Goal: Task Accomplishment & Management: Complete application form

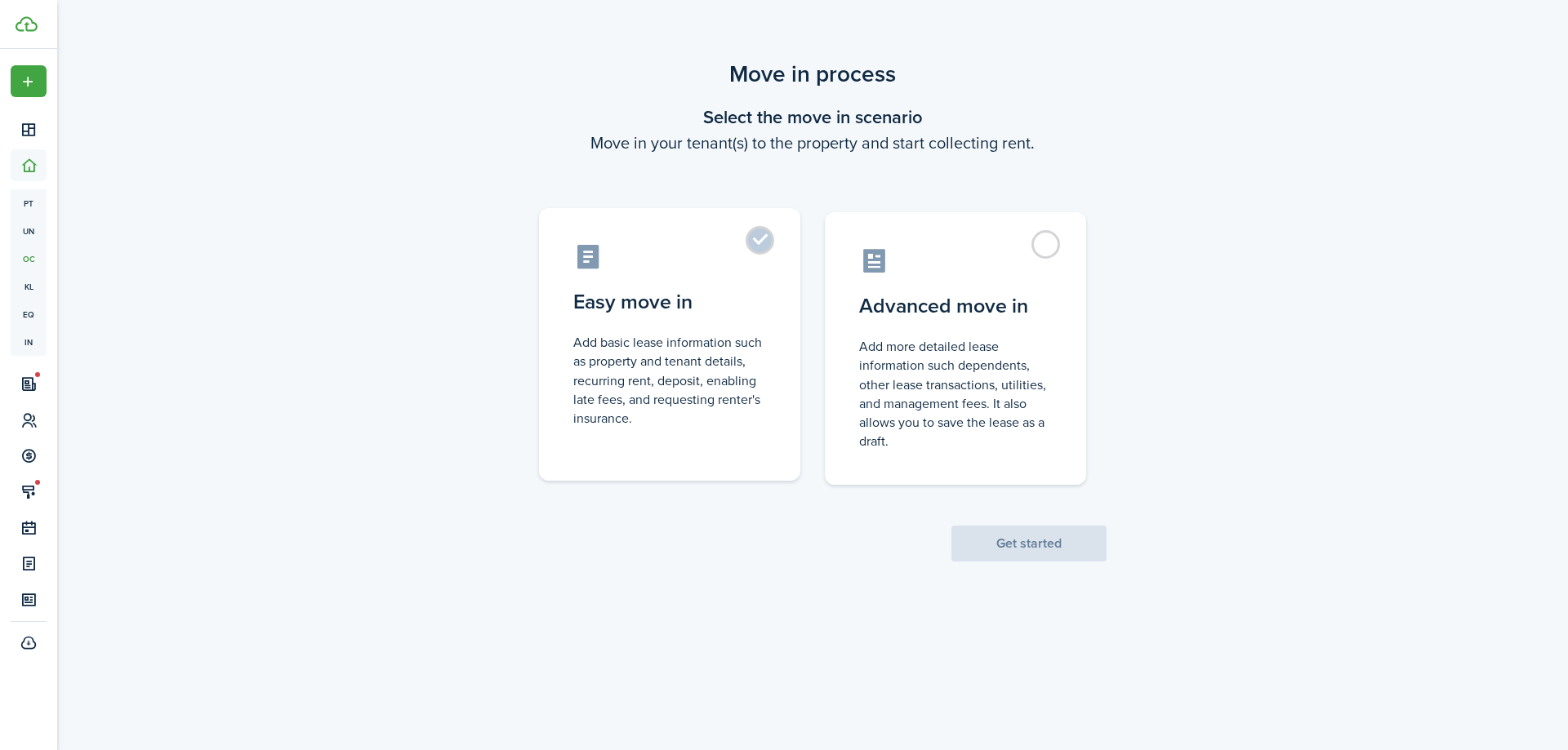
click at [677, 363] on control-radio-card-description "Add basic lease information such as property and tenant details, recurring rent…" at bounding box center [669, 381] width 193 height 95
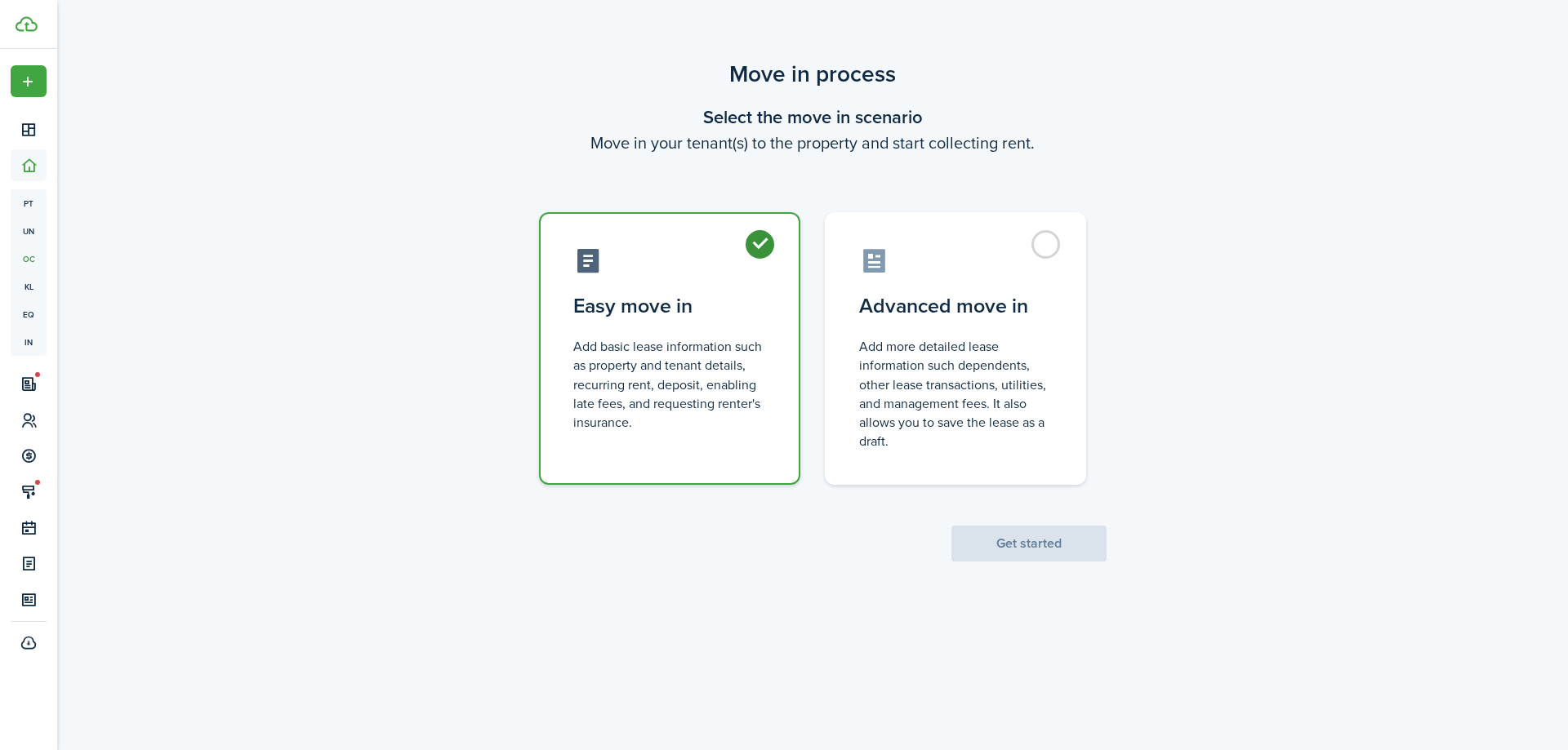
radio input "true"
click at [1030, 536] on button "Get started" at bounding box center [1029, 543] width 155 height 36
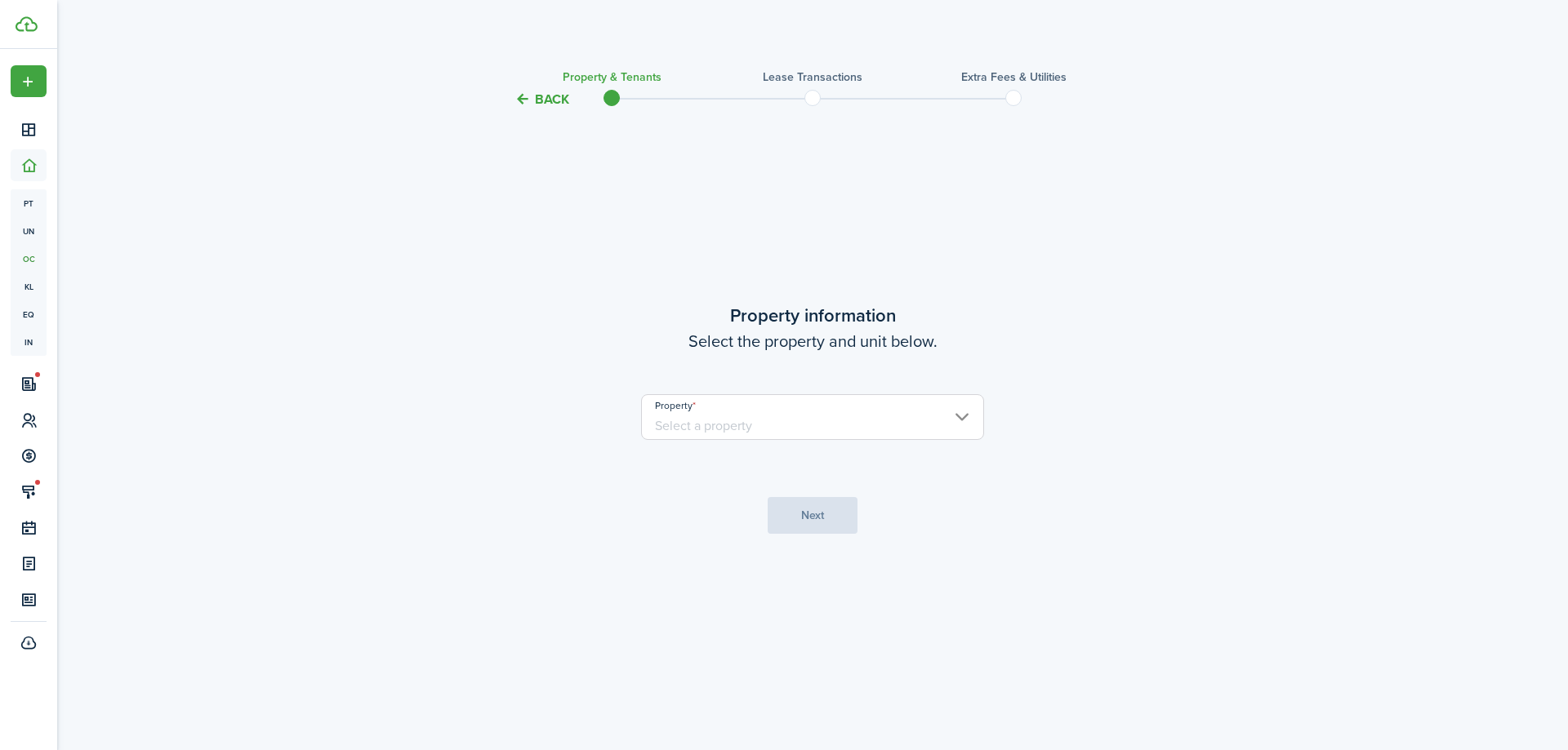
click at [820, 418] on input "Property" at bounding box center [812, 417] width 343 height 45
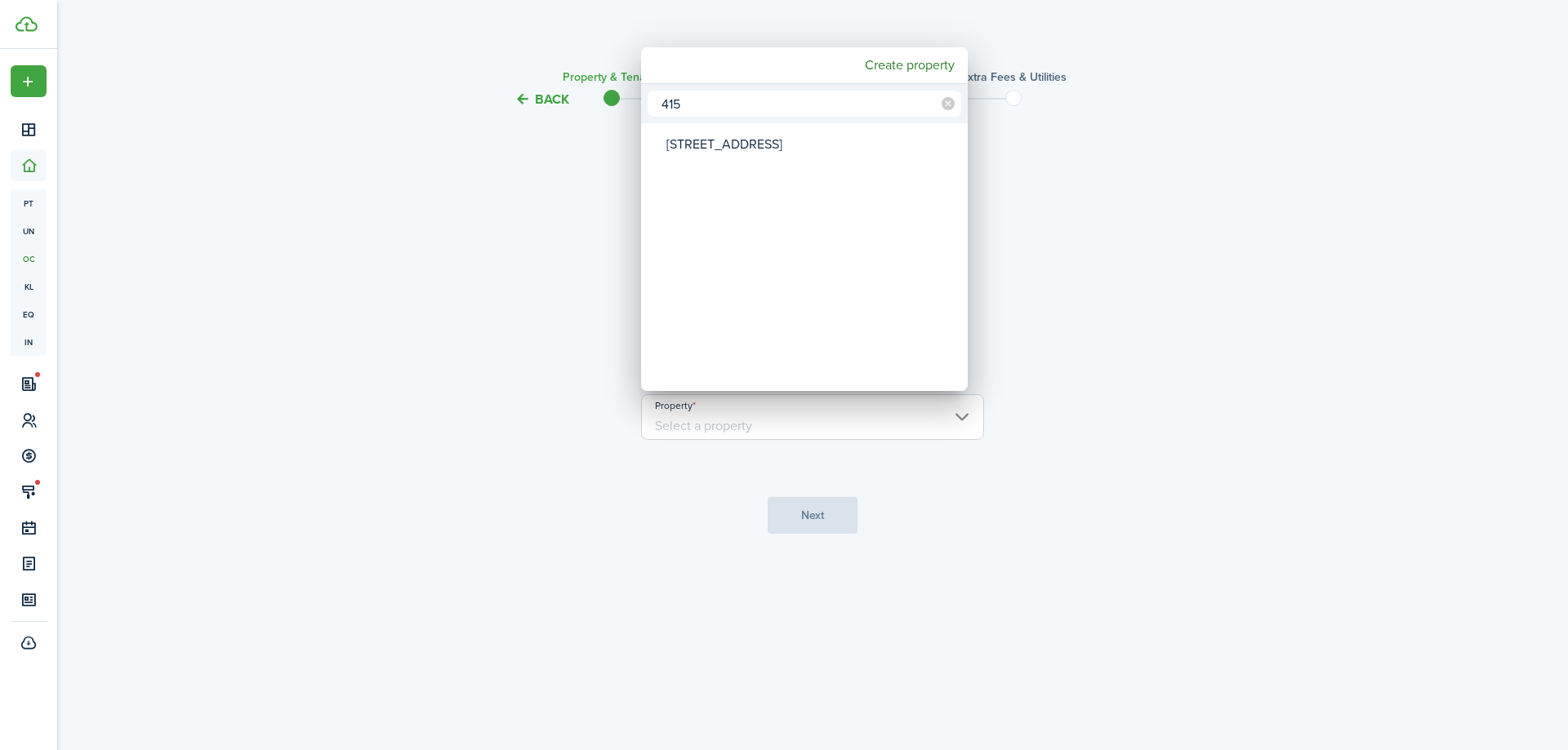
type input "415"
click at [776, 139] on div "[STREET_ADDRESS]" at bounding box center [810, 144] width 289 height 38
type input "[STREET_ADDRESS]"
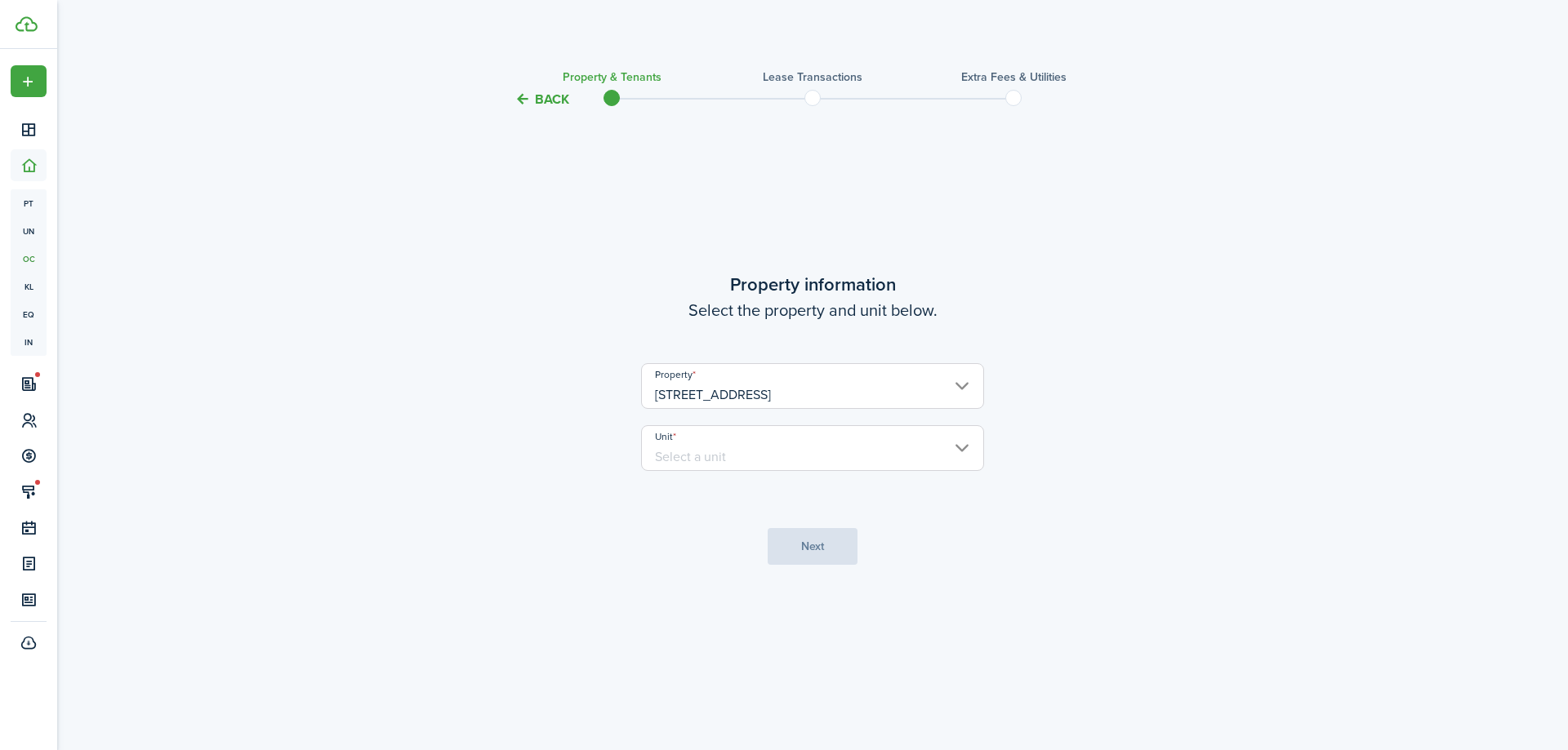
click at [773, 446] on input "Unit" at bounding box center [812, 447] width 343 height 45
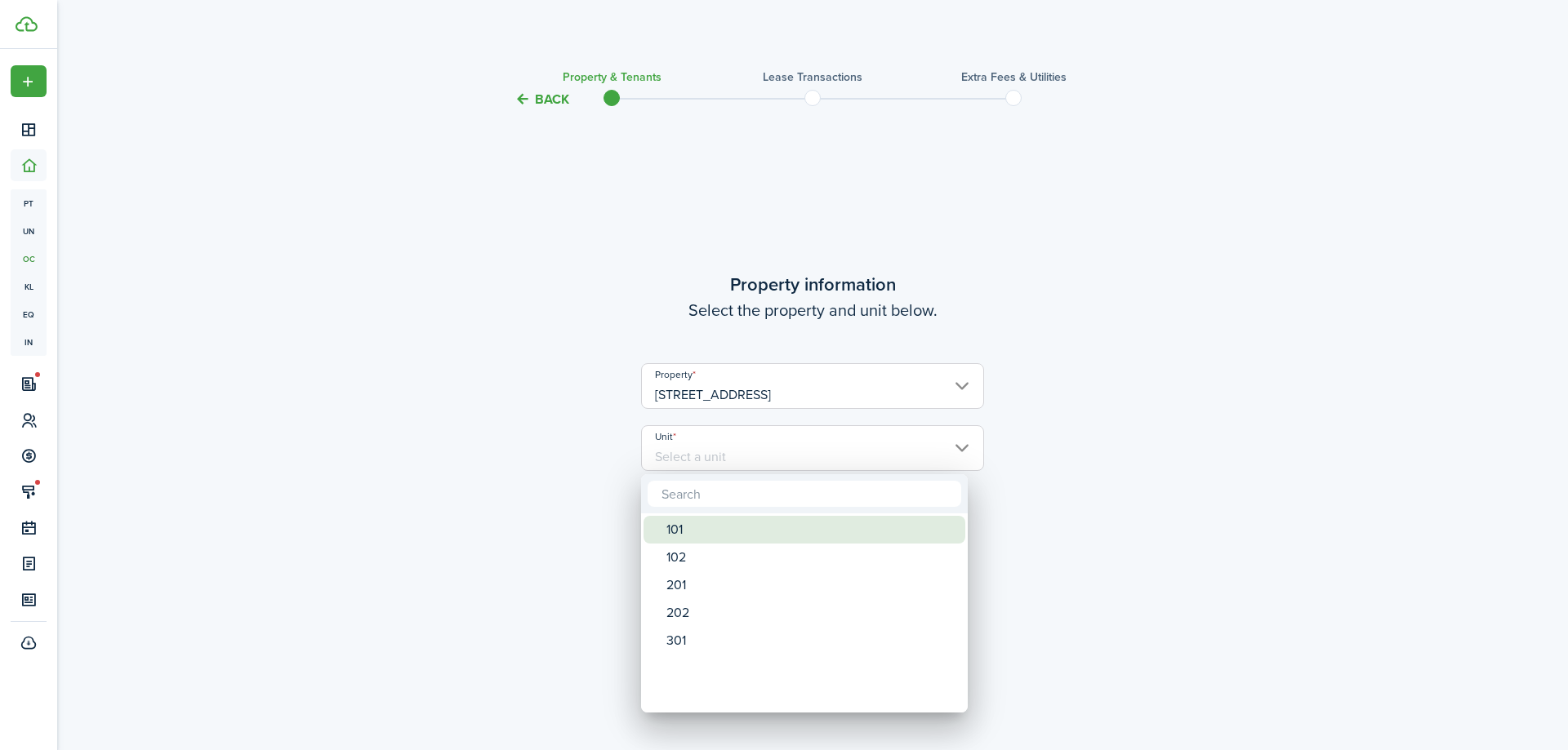
click at [753, 526] on div "101" at bounding box center [810, 530] width 289 height 28
type input "101"
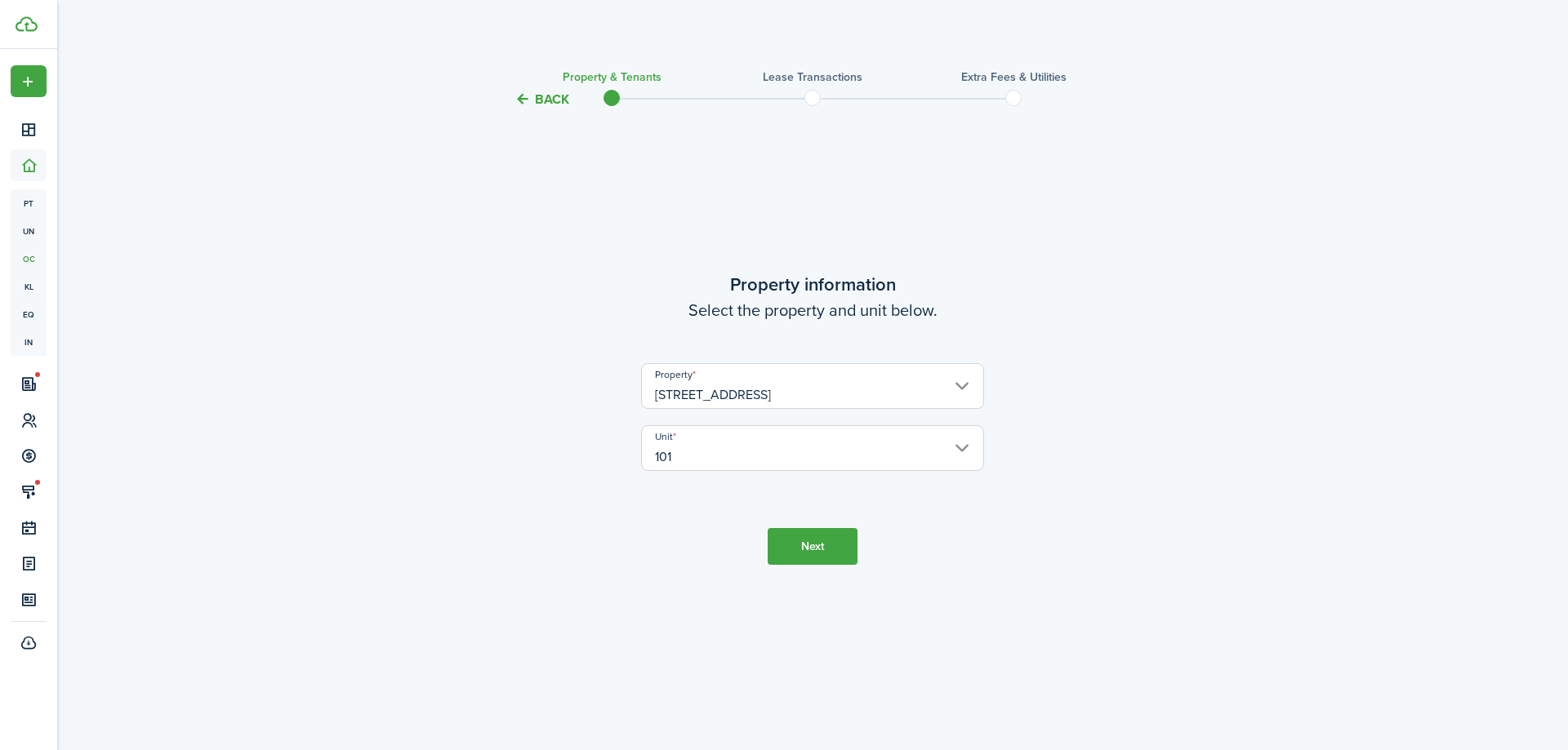
click at [808, 559] on button "Next" at bounding box center [812, 547] width 90 height 37
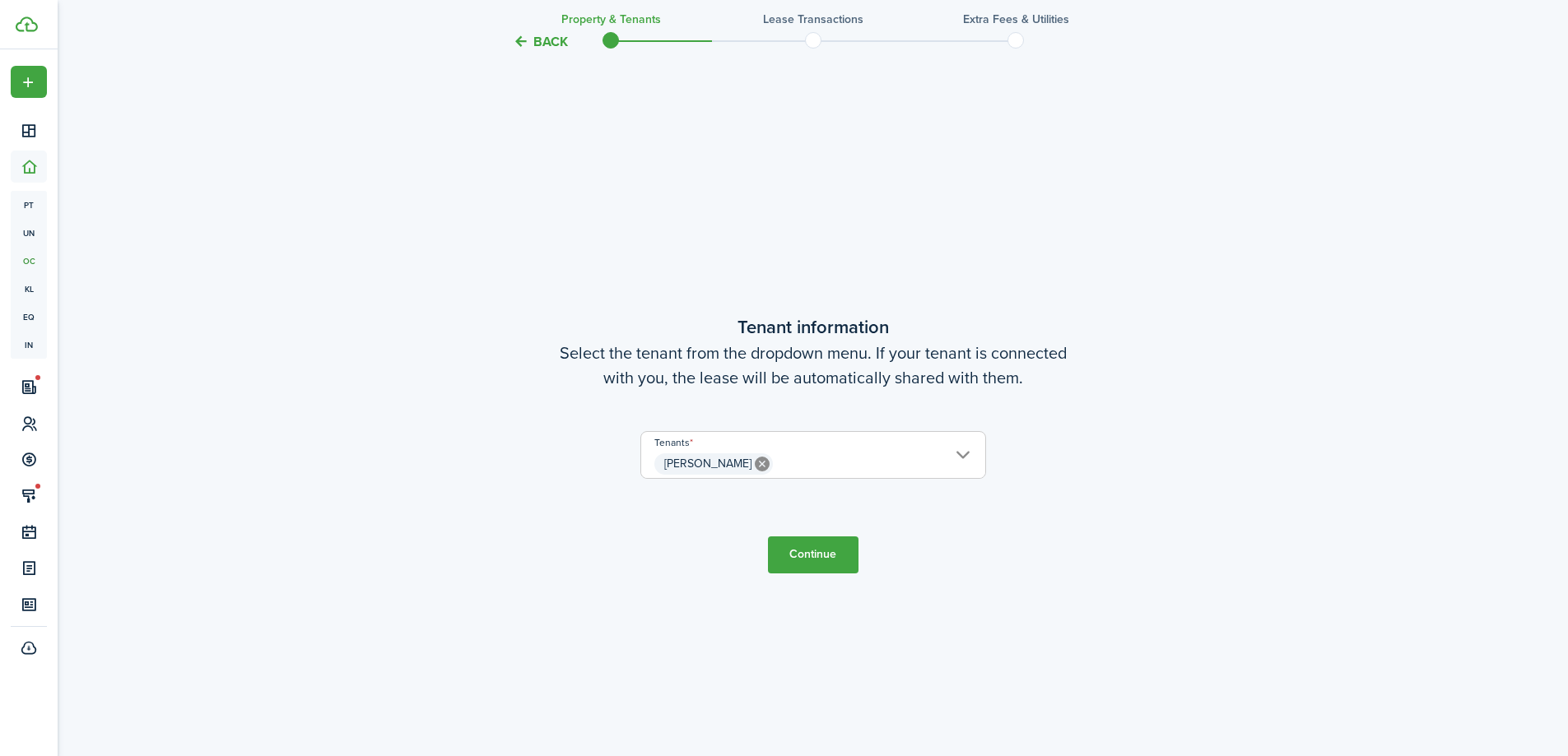
click at [814, 563] on button "Continue" at bounding box center [813, 555] width 90 height 37
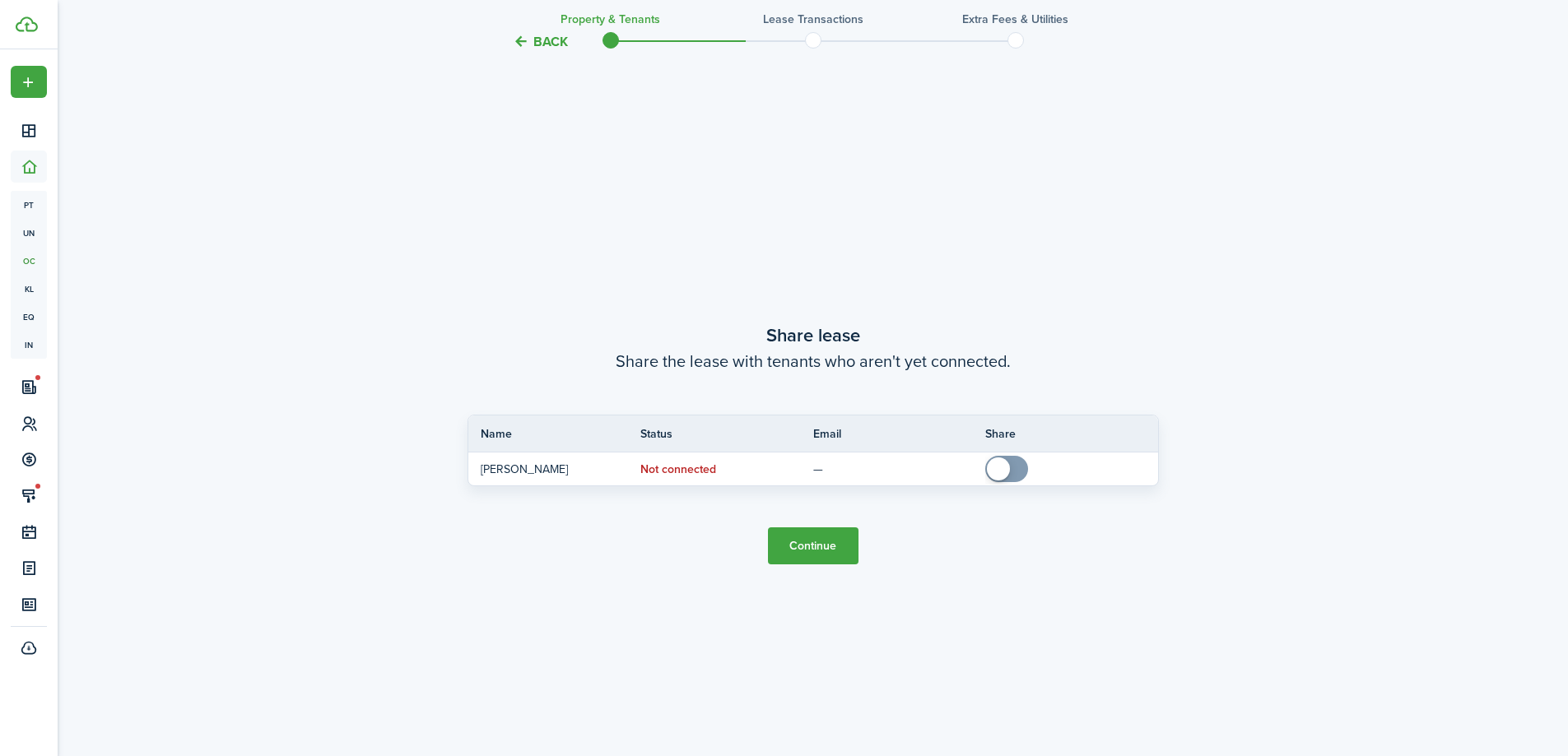
click at [549, 41] on button "Back" at bounding box center [540, 41] width 55 height 18
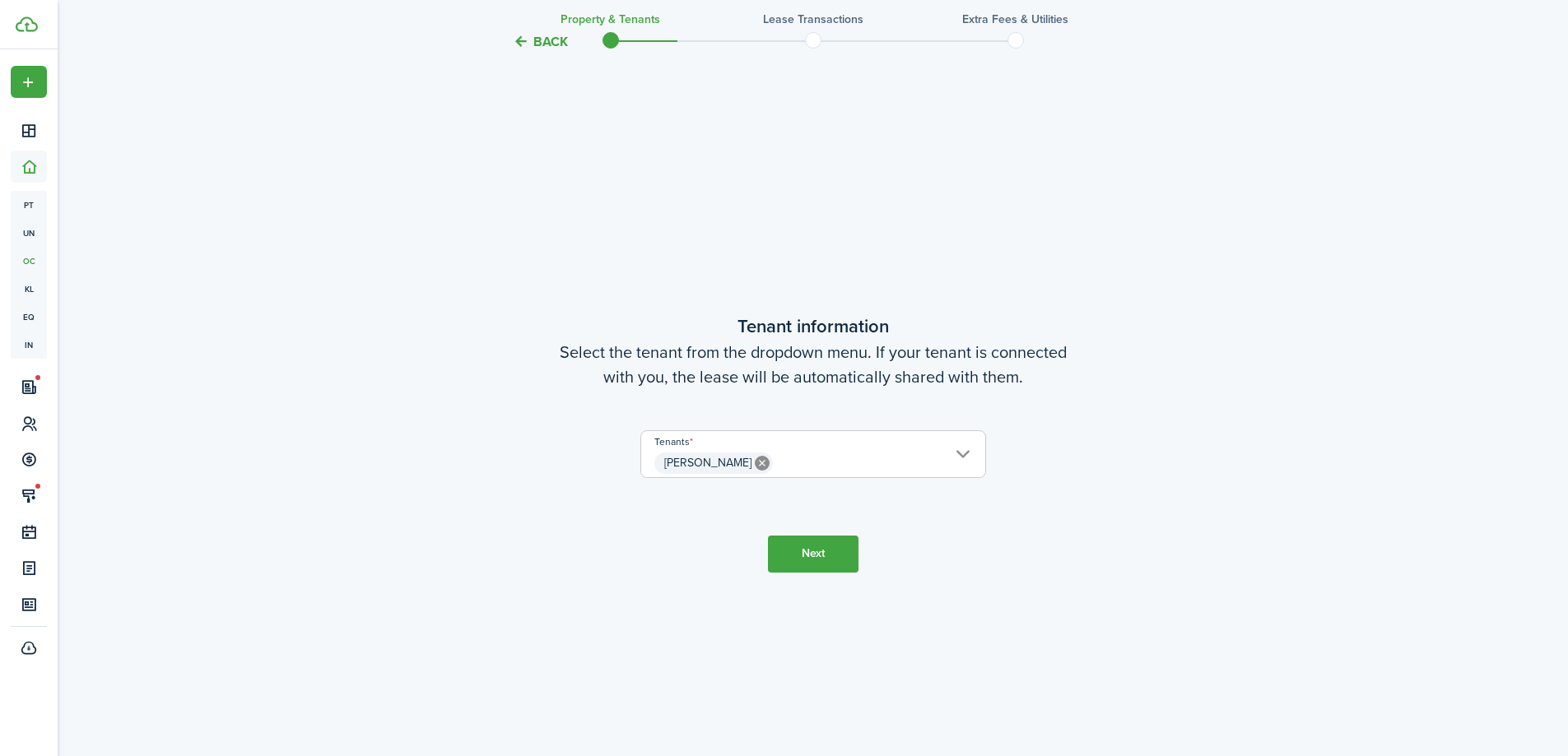
scroll to position [646, 0]
click at [894, 462] on span "[PERSON_NAME]" at bounding box center [813, 464] width 344 height 28
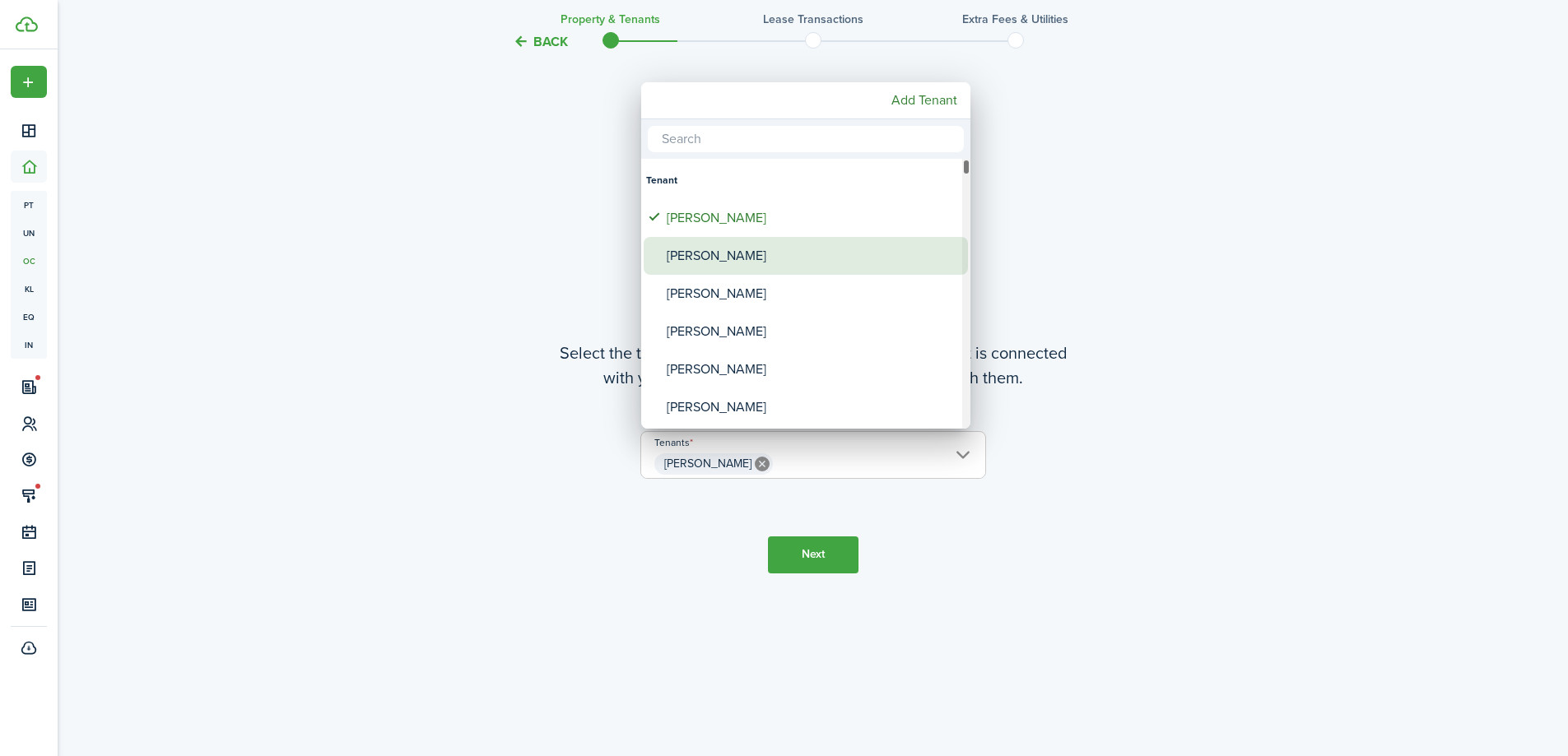
click at [783, 251] on div "[PERSON_NAME]" at bounding box center [812, 256] width 291 height 38
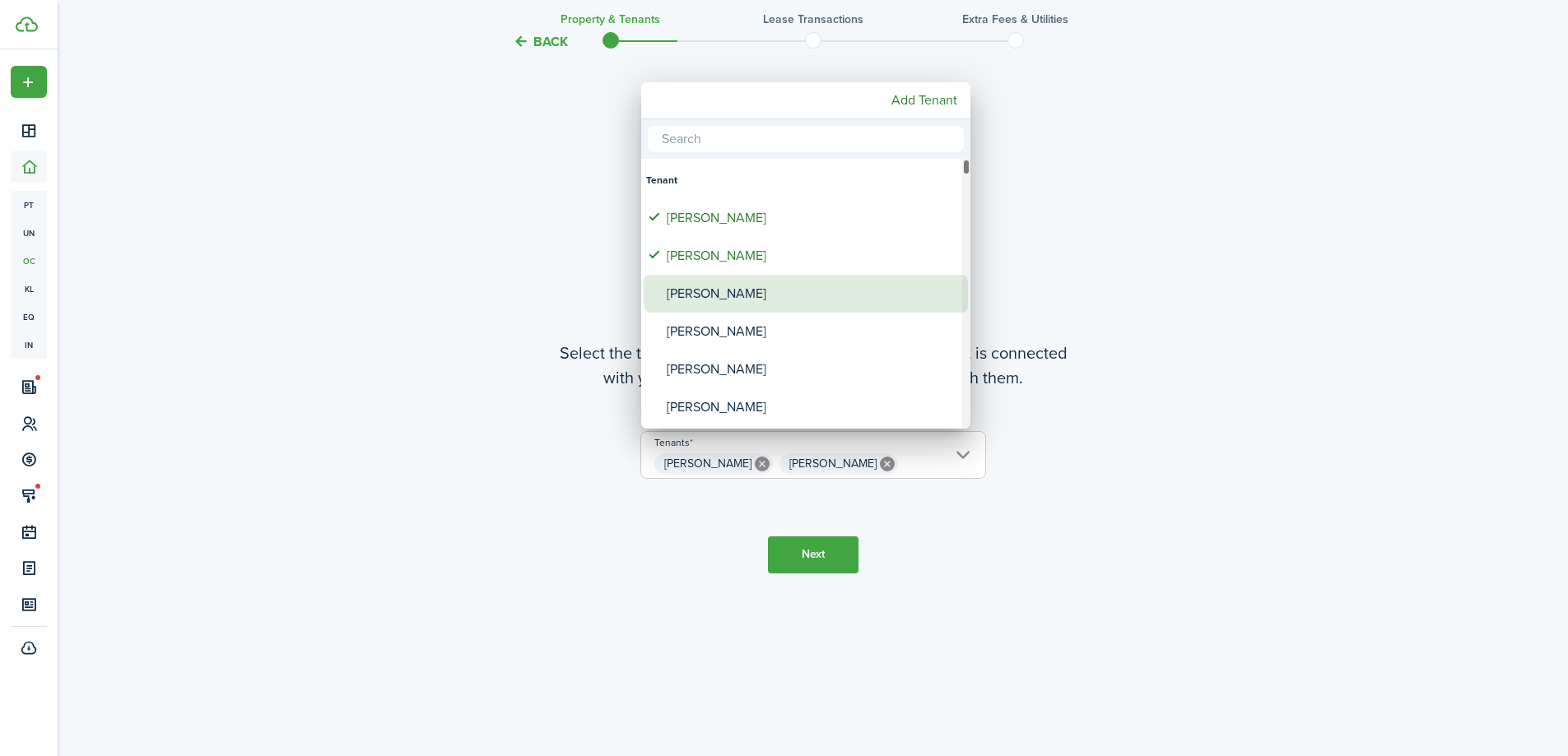
click at [767, 288] on div "[PERSON_NAME]" at bounding box center [812, 293] width 291 height 38
type input "[PERSON_NAME], [PERSON_NAME], [PERSON_NAME]"
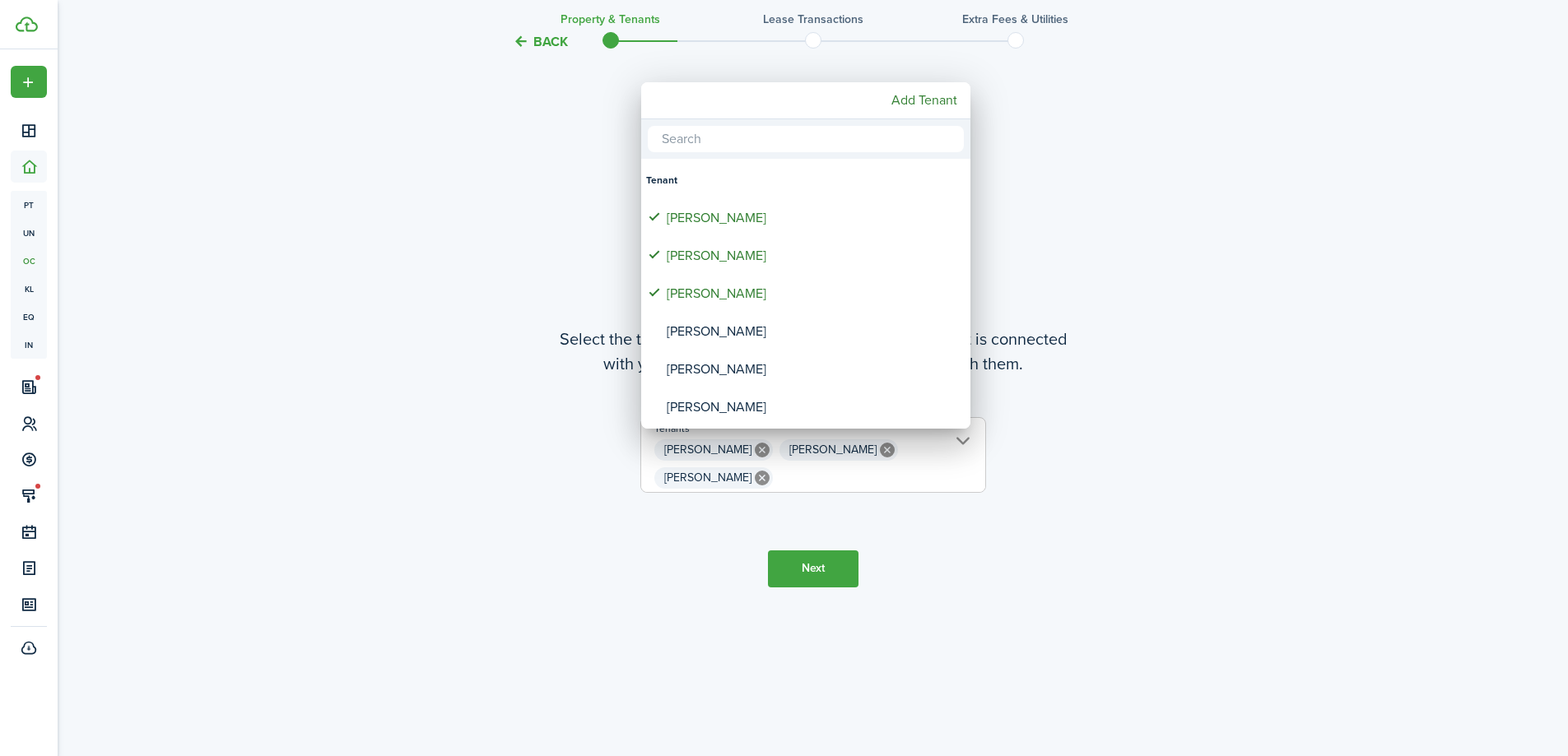
click at [907, 592] on div at bounding box center [784, 378] width 1832 height 1019
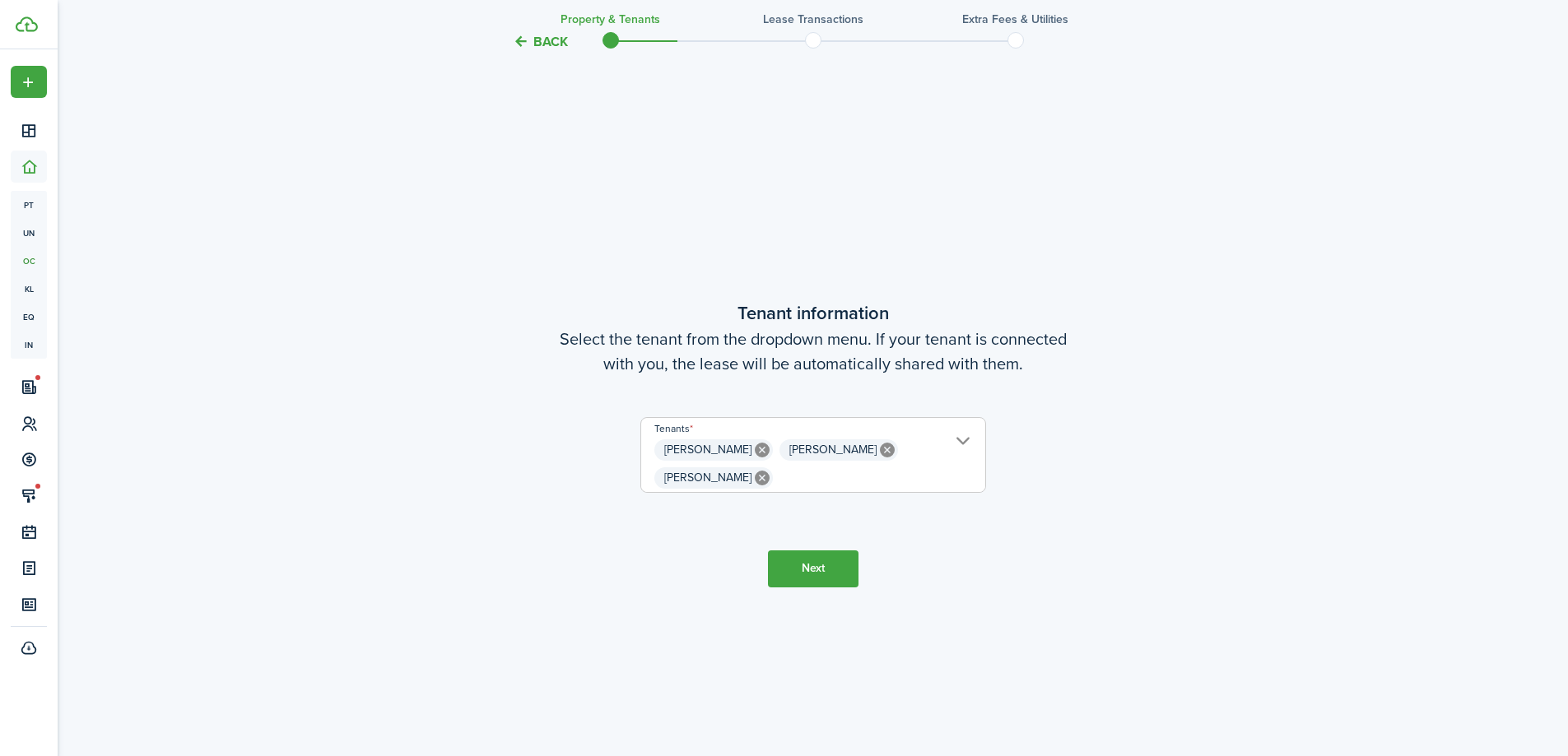
click at [822, 563] on button "Next" at bounding box center [813, 569] width 90 height 37
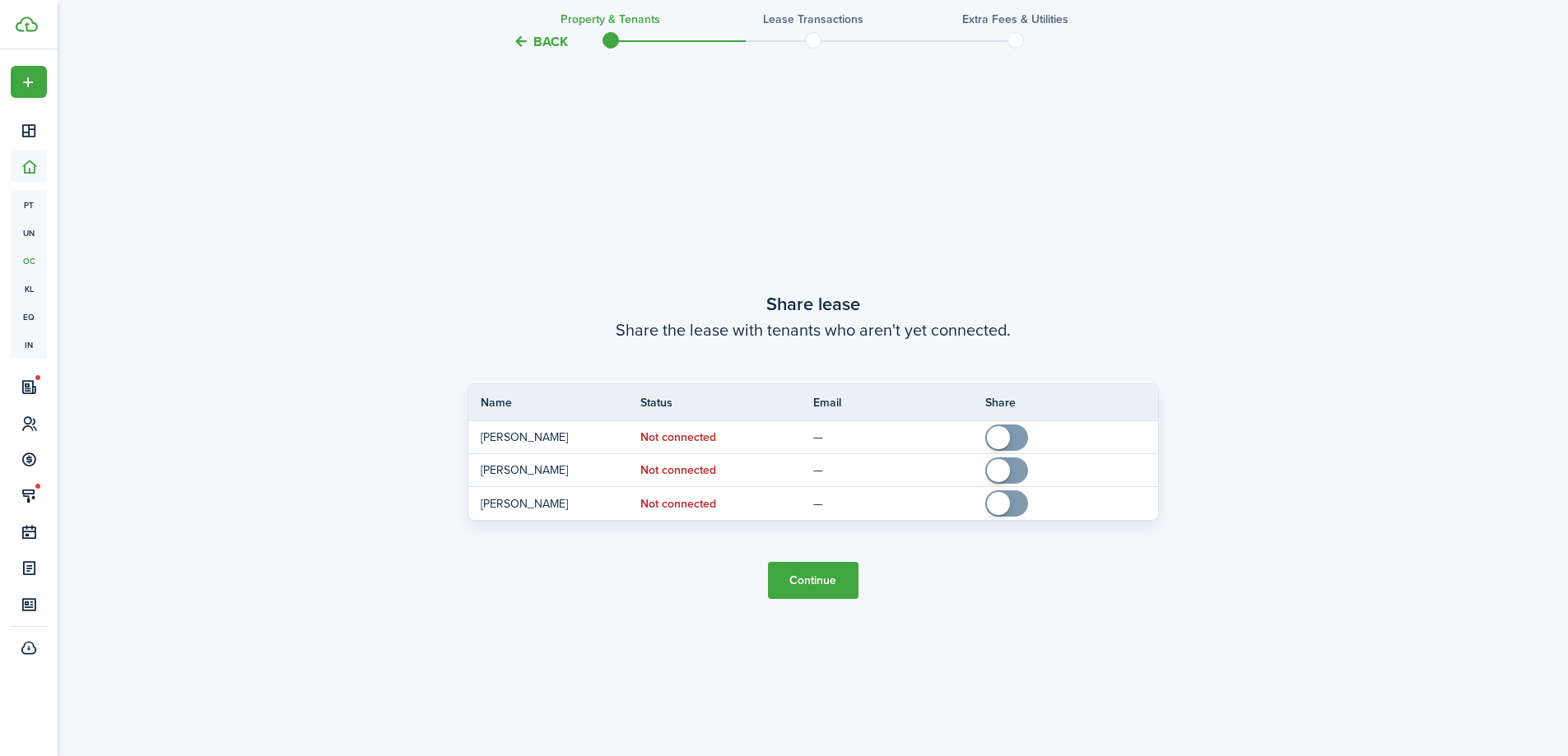
scroll to position [1402, 0]
click at [827, 576] on button "Continue" at bounding box center [813, 579] width 90 height 37
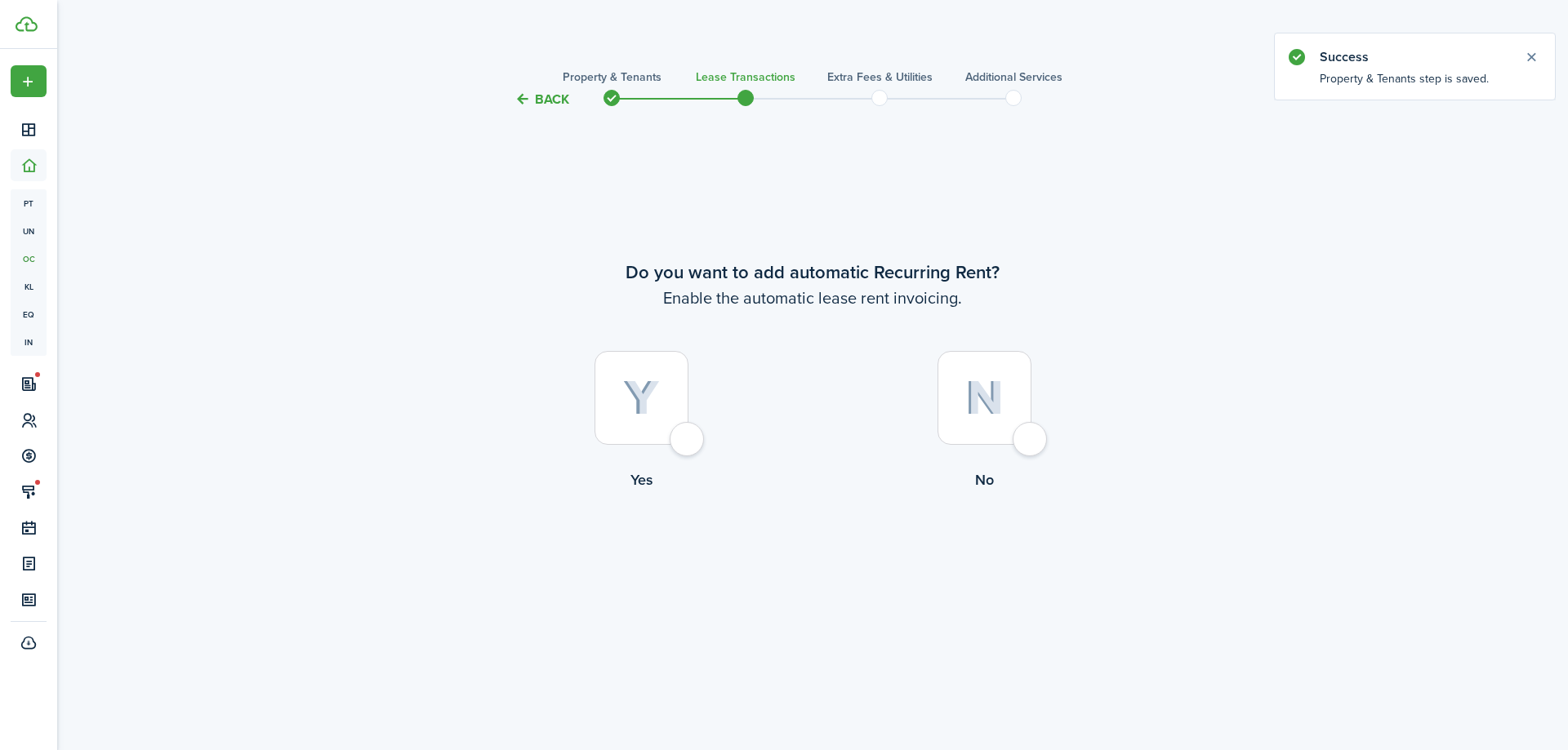
click at [649, 417] on div at bounding box center [641, 398] width 94 height 94
radio input "true"
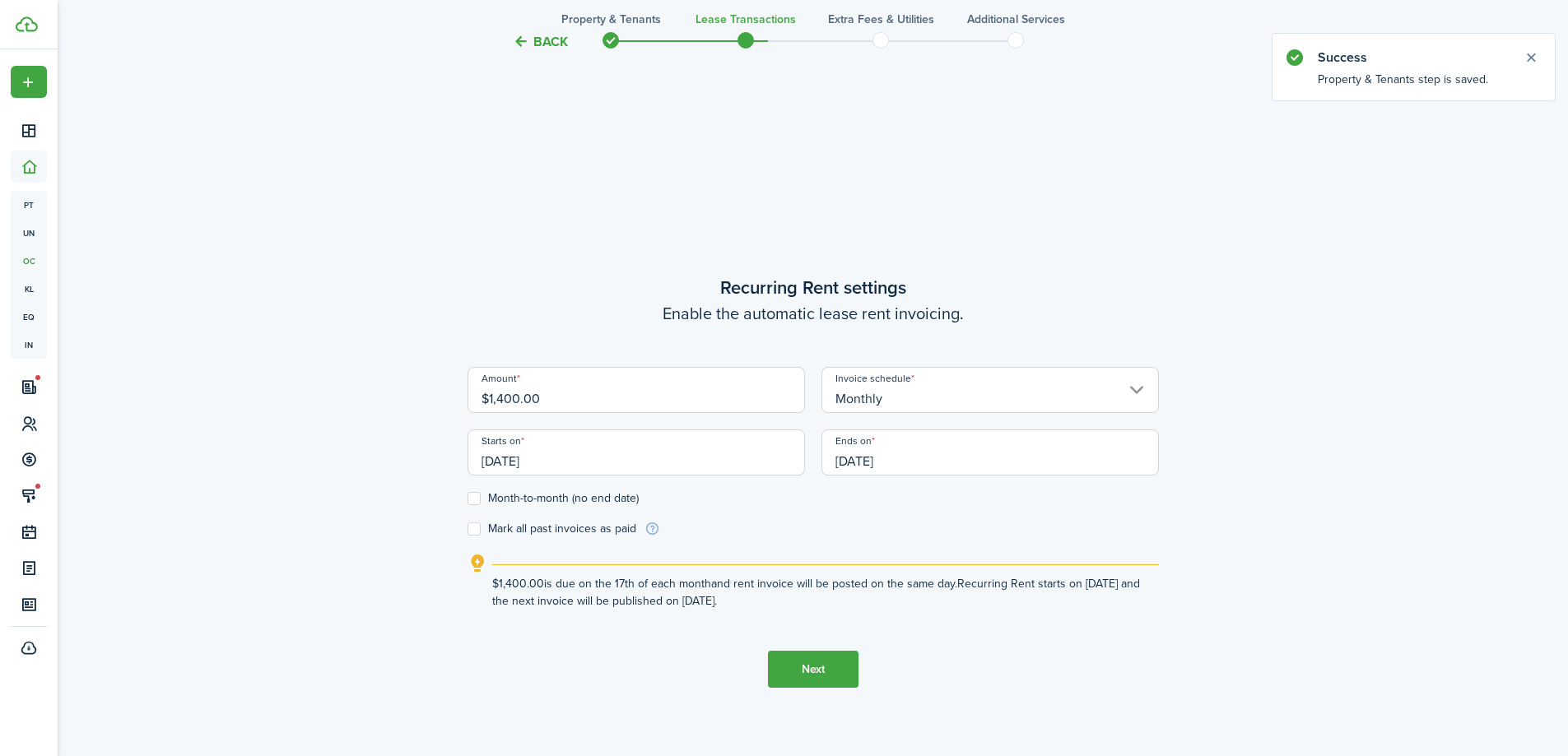
scroll to position [646, 0]
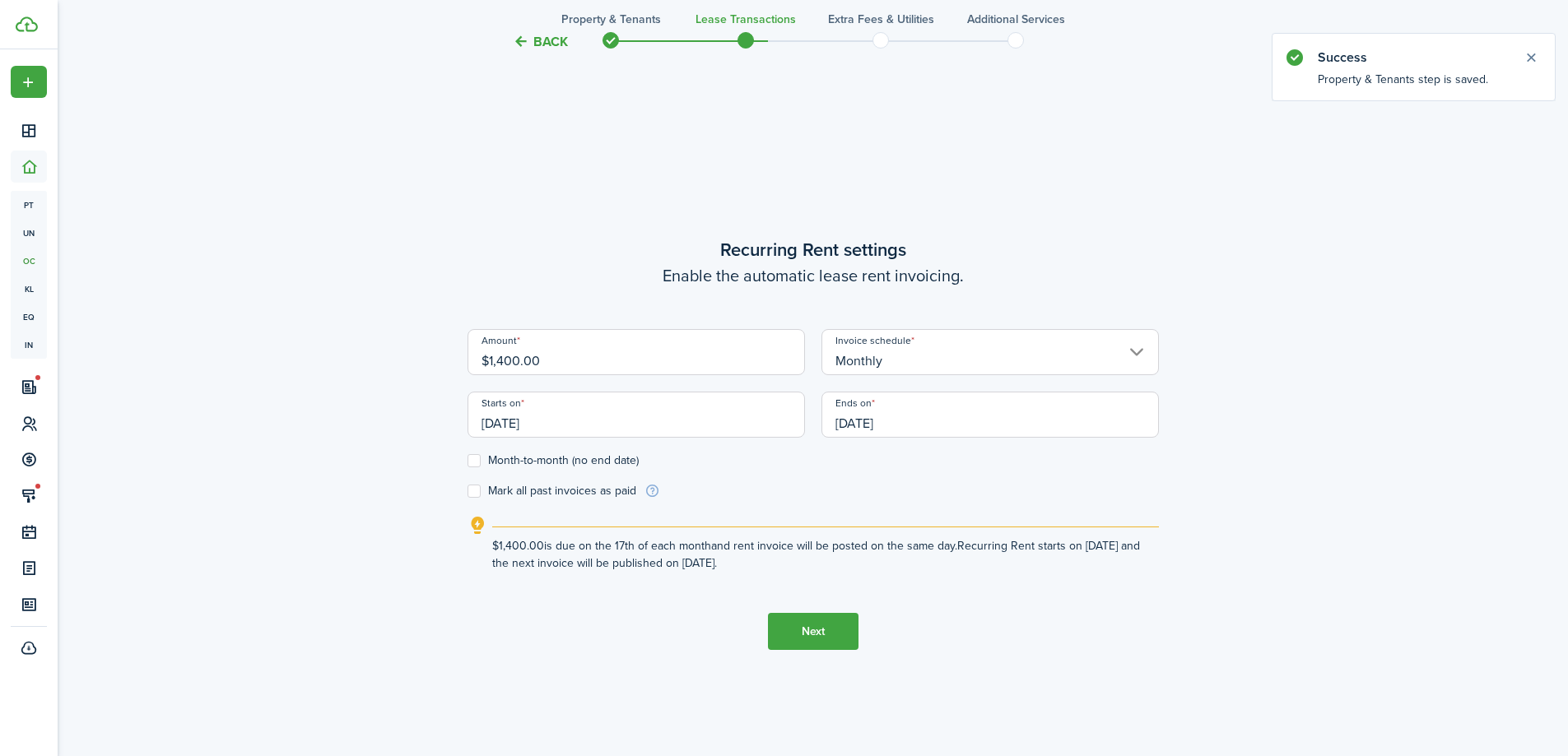
click at [620, 365] on input "$1,400.00" at bounding box center [636, 352] width 337 height 46
type input "$1,775.00"
click at [837, 499] on form "Amount $1,775.00 Invoice schedule Monthly Starts on [DATE] Ends on [DATE] Month…" at bounding box center [813, 414] width 691 height 170
click at [615, 435] on input "[DATE]" at bounding box center [636, 414] width 337 height 46
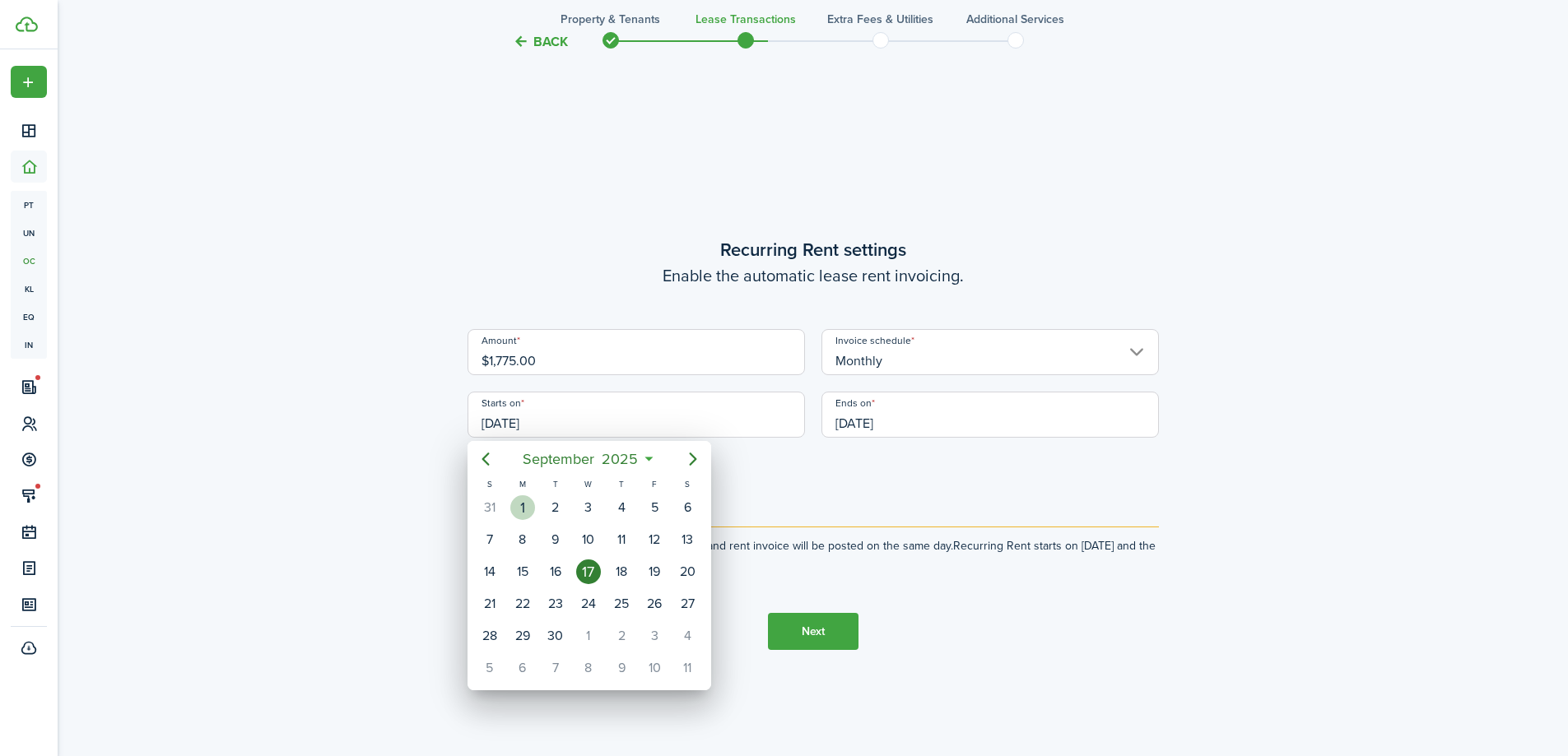
drag, startPoint x: 528, startPoint y: 496, endPoint x: 585, endPoint y: 491, distance: 57.2
click at [530, 496] on div "[DATE]" at bounding box center [522, 508] width 33 height 32
type input "[DATE]"
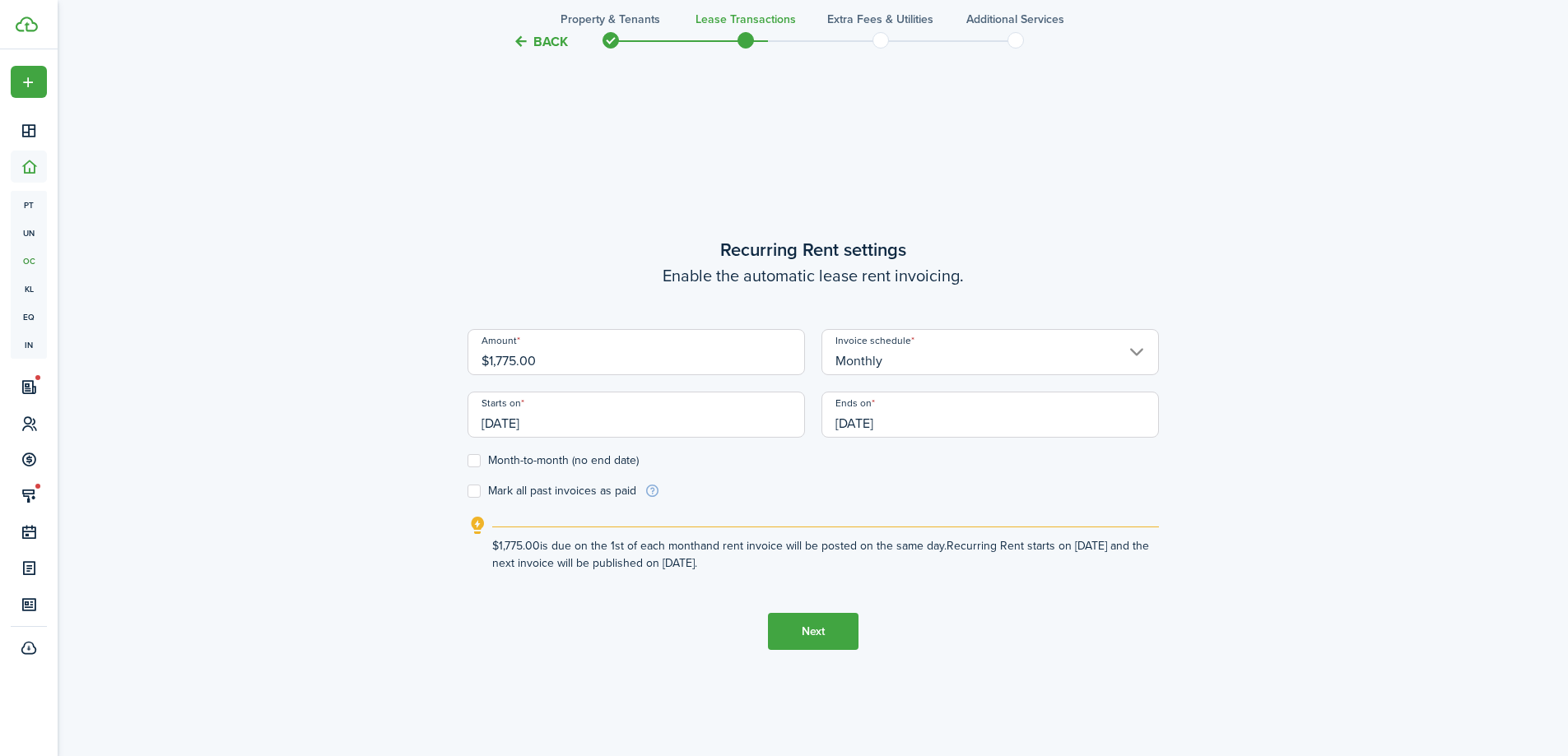
click at [959, 412] on input "[DATE]" at bounding box center [990, 414] width 337 height 46
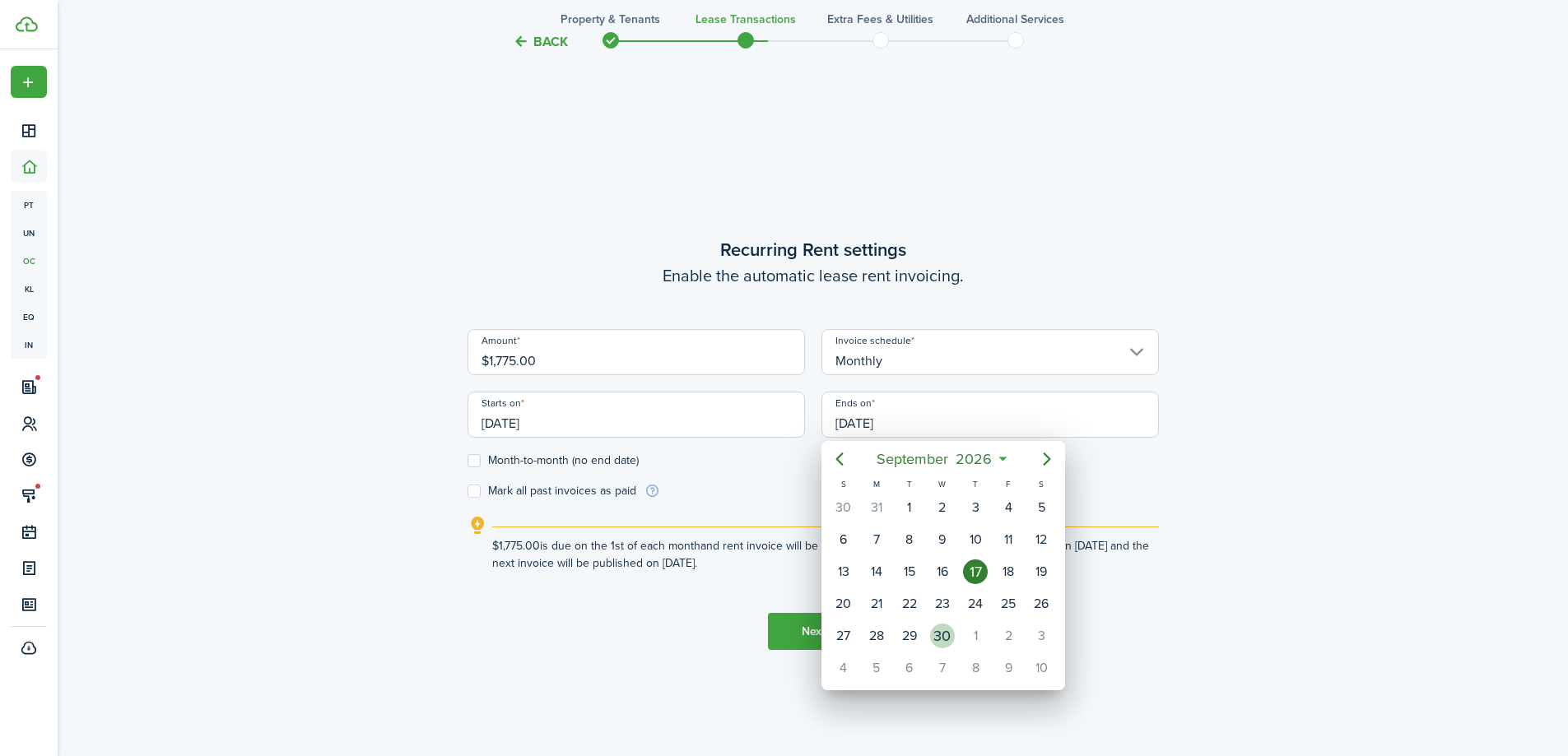
click at [933, 634] on div "30" at bounding box center [942, 636] width 25 height 25
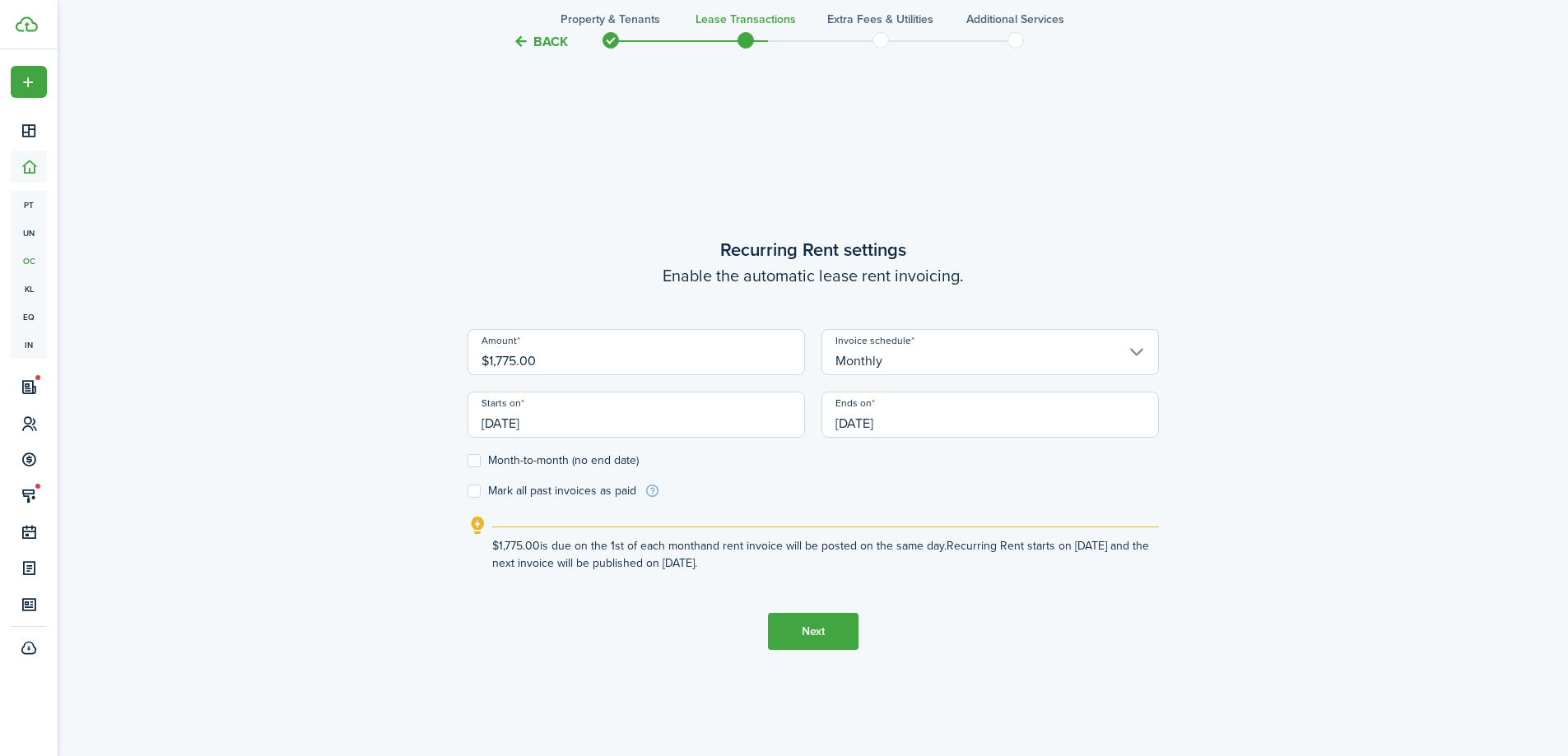
click at [959, 418] on input "[DATE]" at bounding box center [990, 414] width 337 height 46
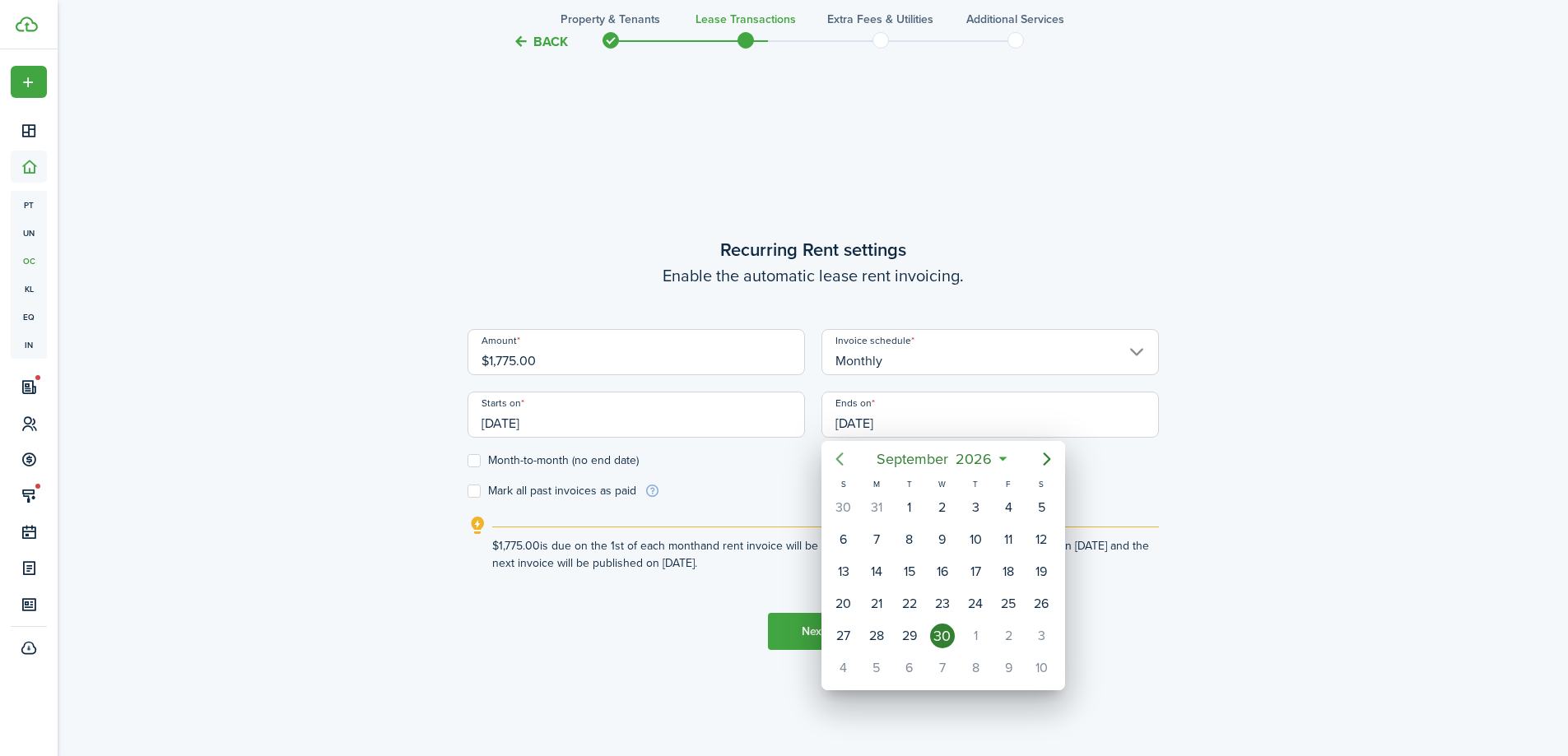
click at [846, 460] on icon "Previous page" at bounding box center [839, 459] width 20 height 20
click at [858, 668] on div "31" at bounding box center [843, 668] width 33 height 32
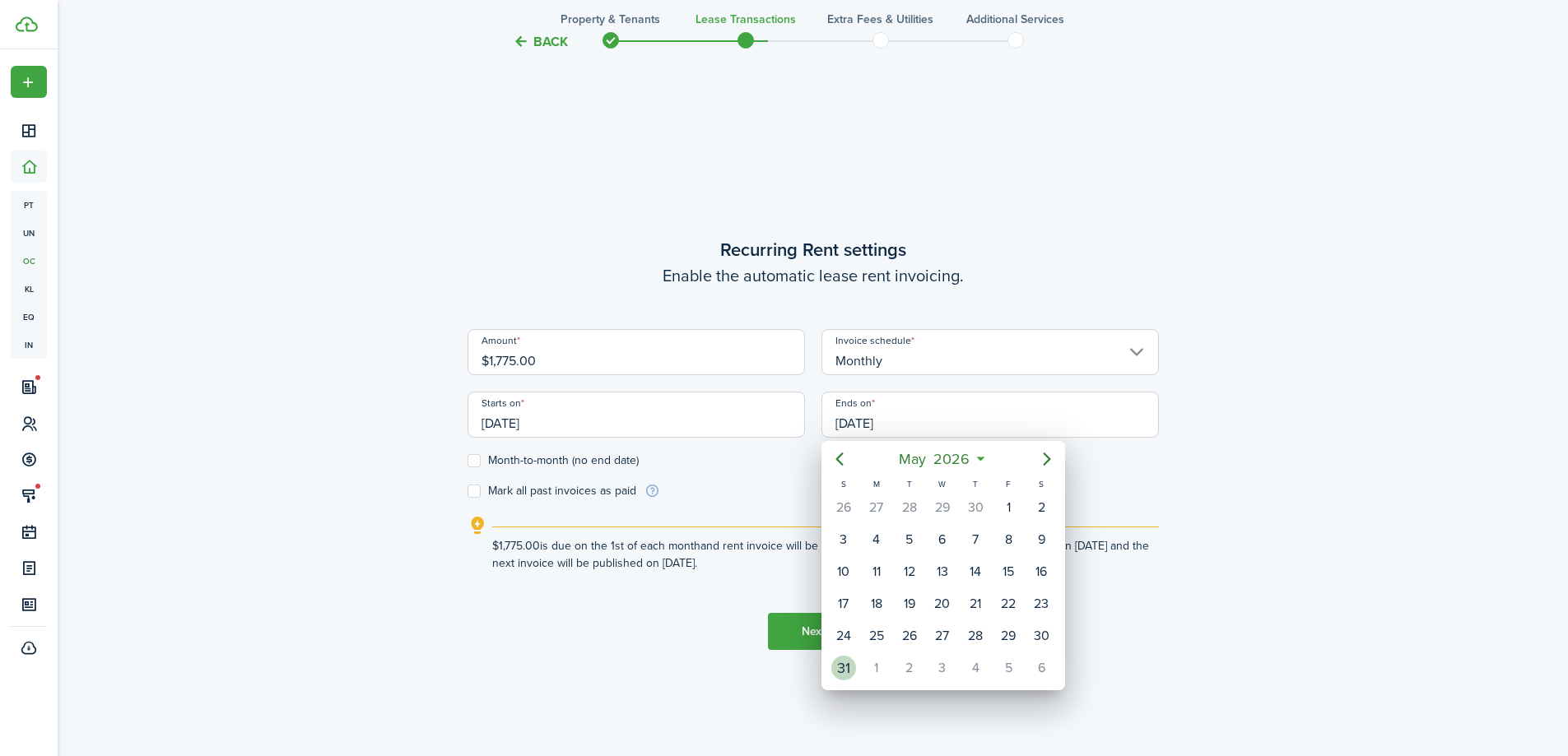
type input "[DATE]"
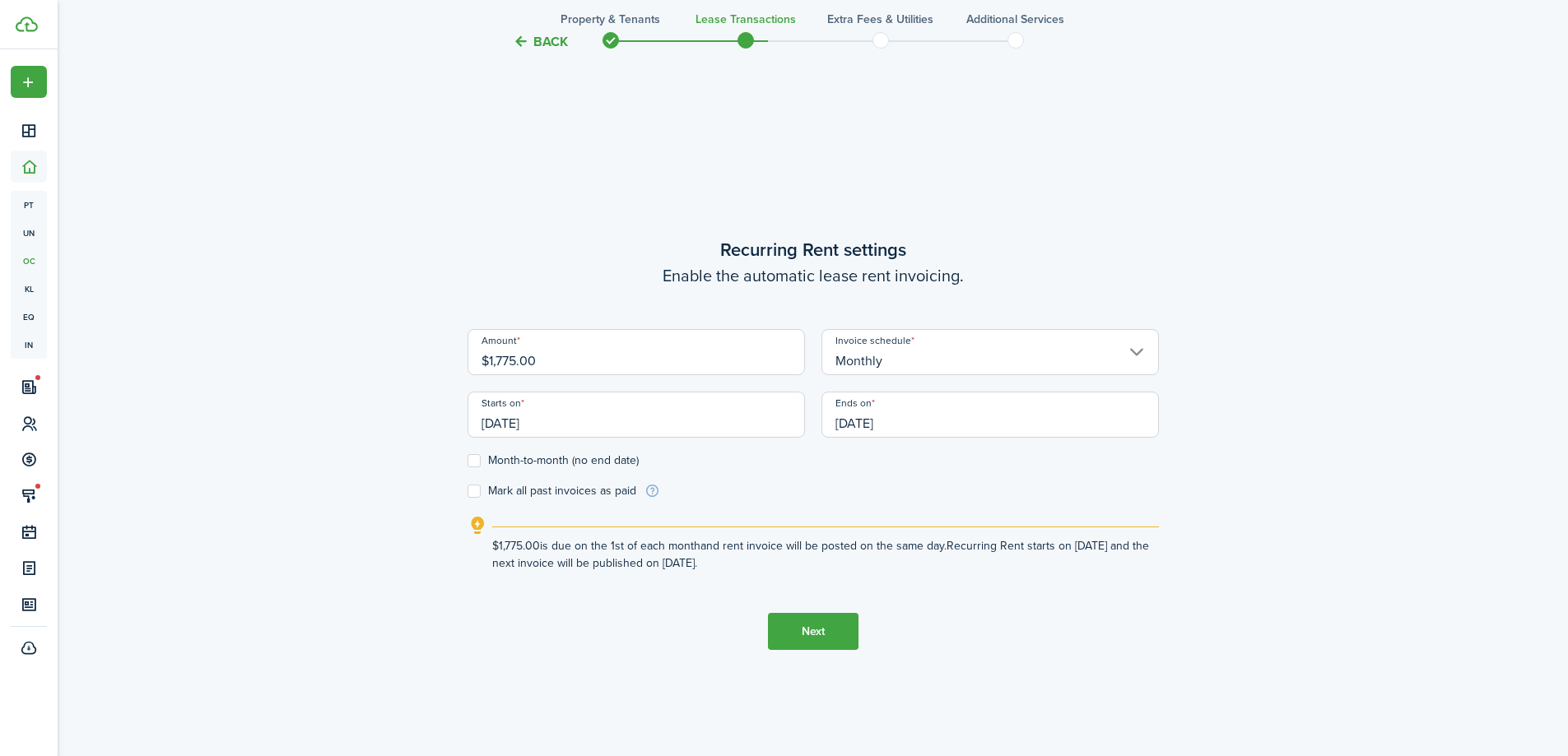
click at [822, 621] on button "Next" at bounding box center [813, 631] width 90 height 37
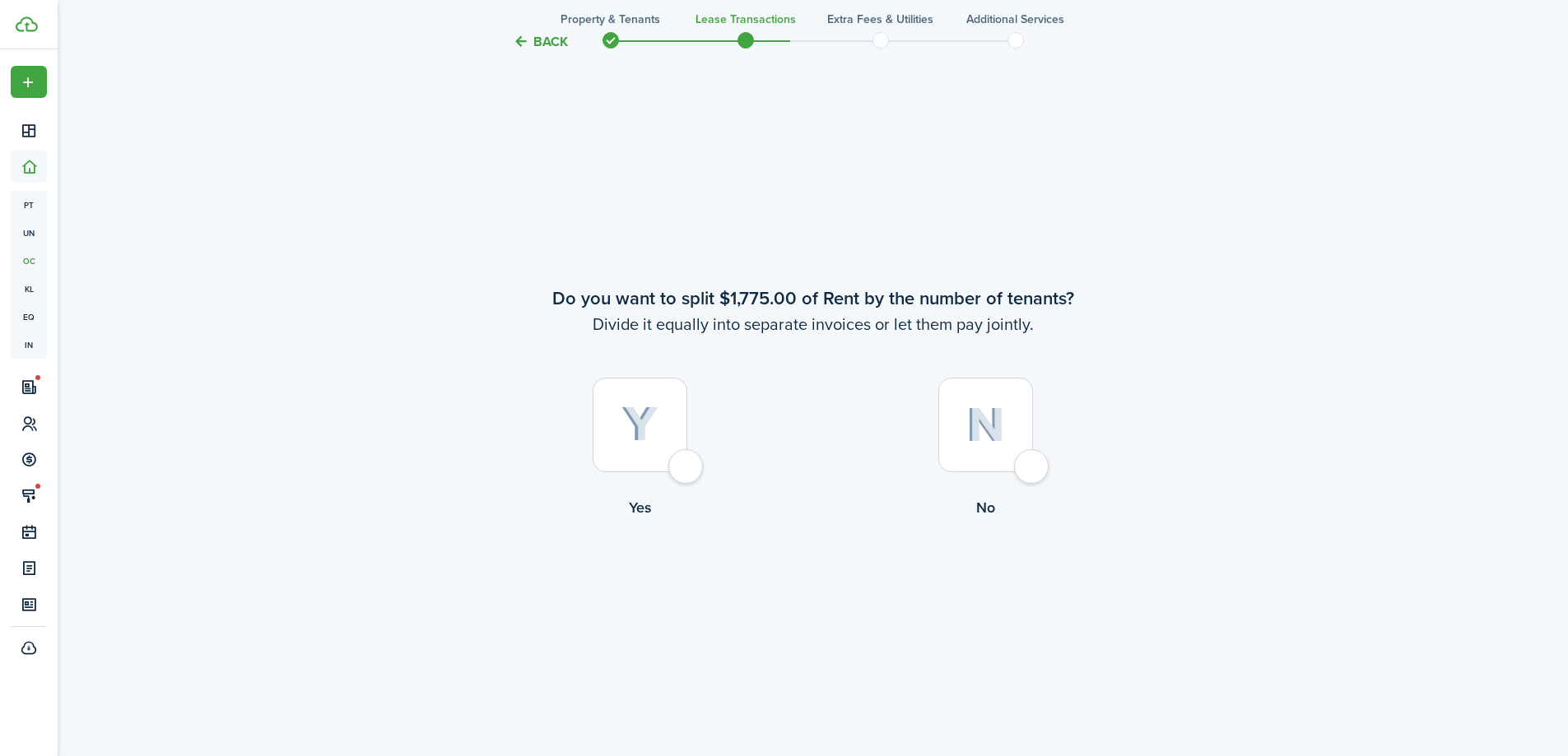
scroll to position [1402, 0]
click at [980, 438] on img at bounding box center [986, 424] width 39 height 35
radio input "true"
click at [985, 452] on div at bounding box center [986, 424] width 95 height 95
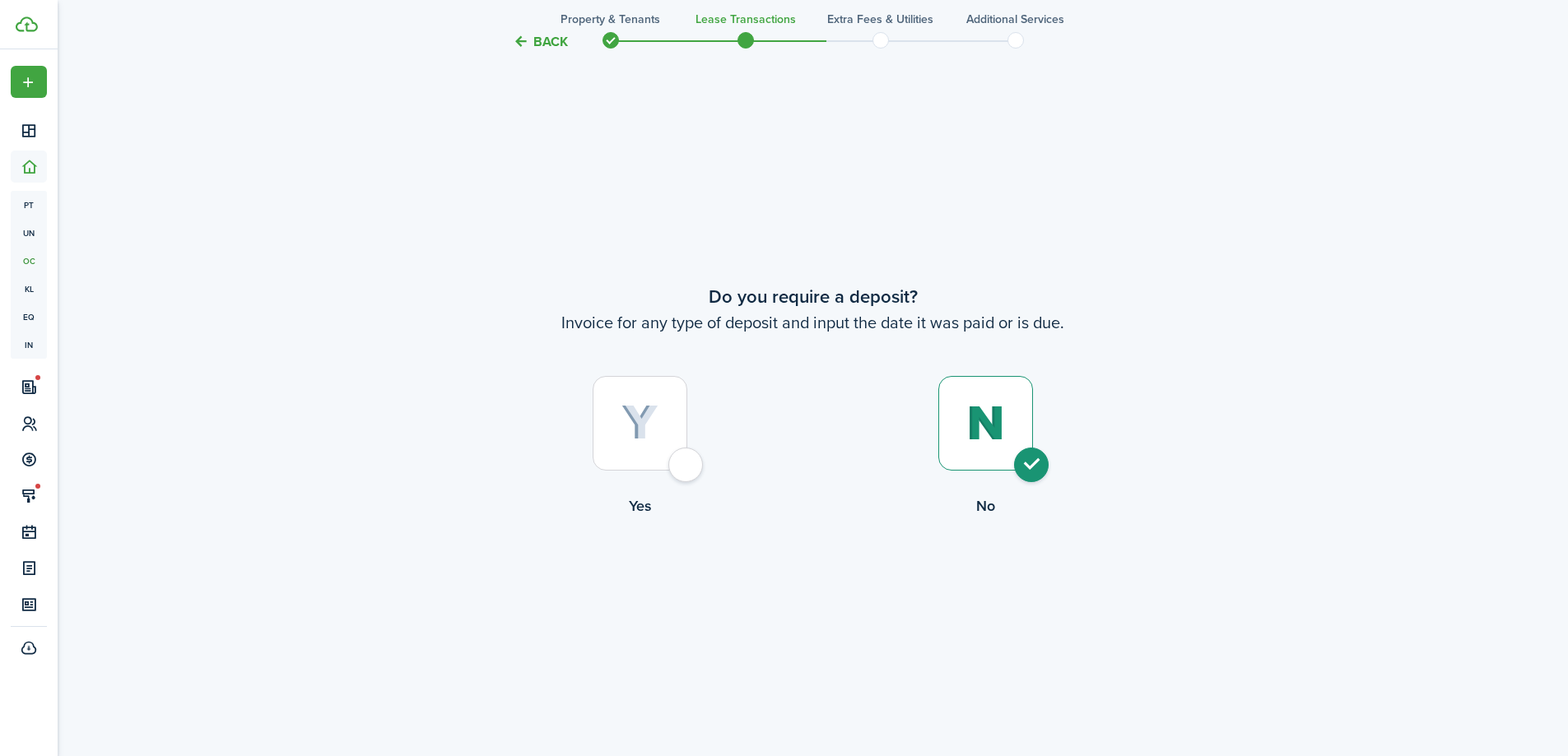
radio input "true"
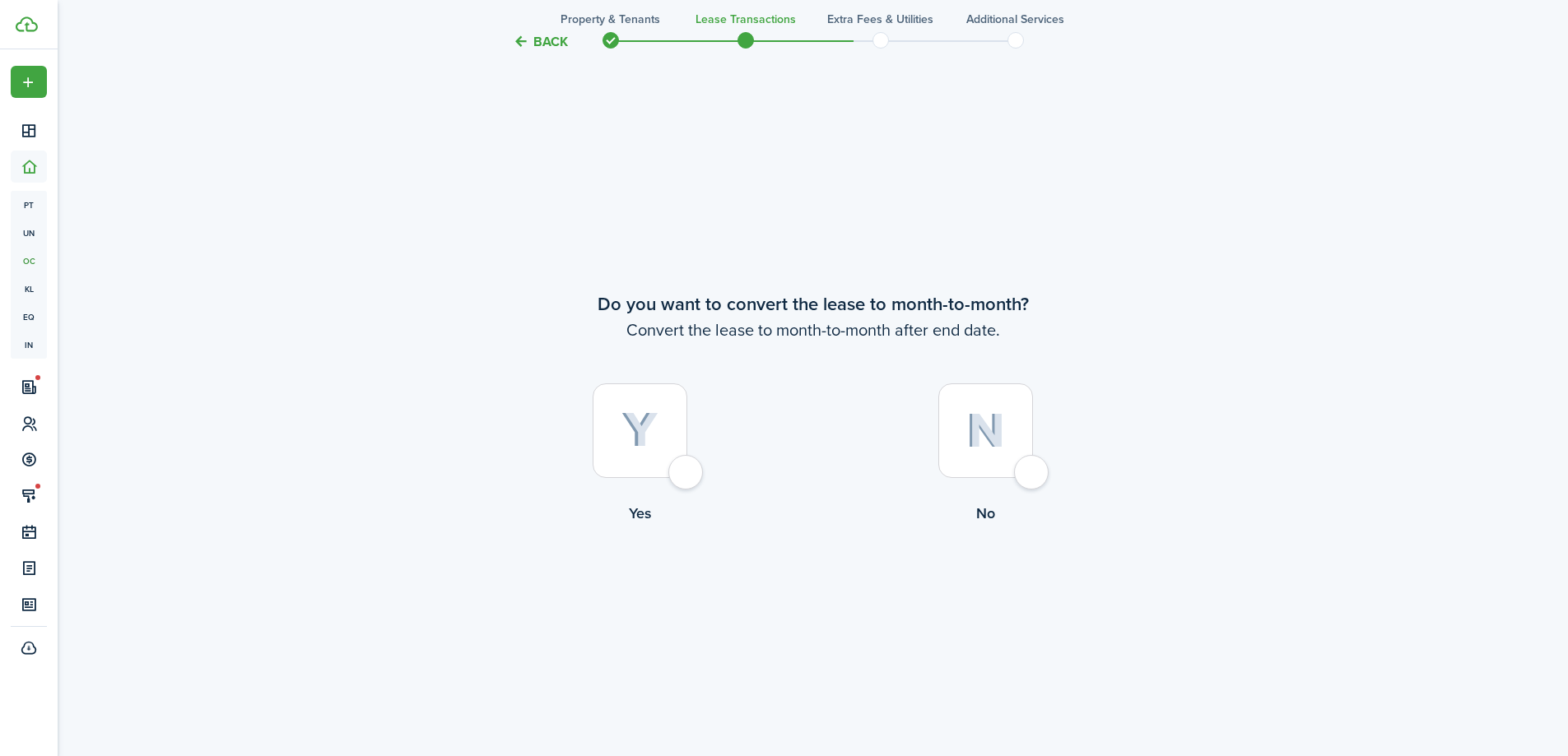
scroll to position [2915, 0]
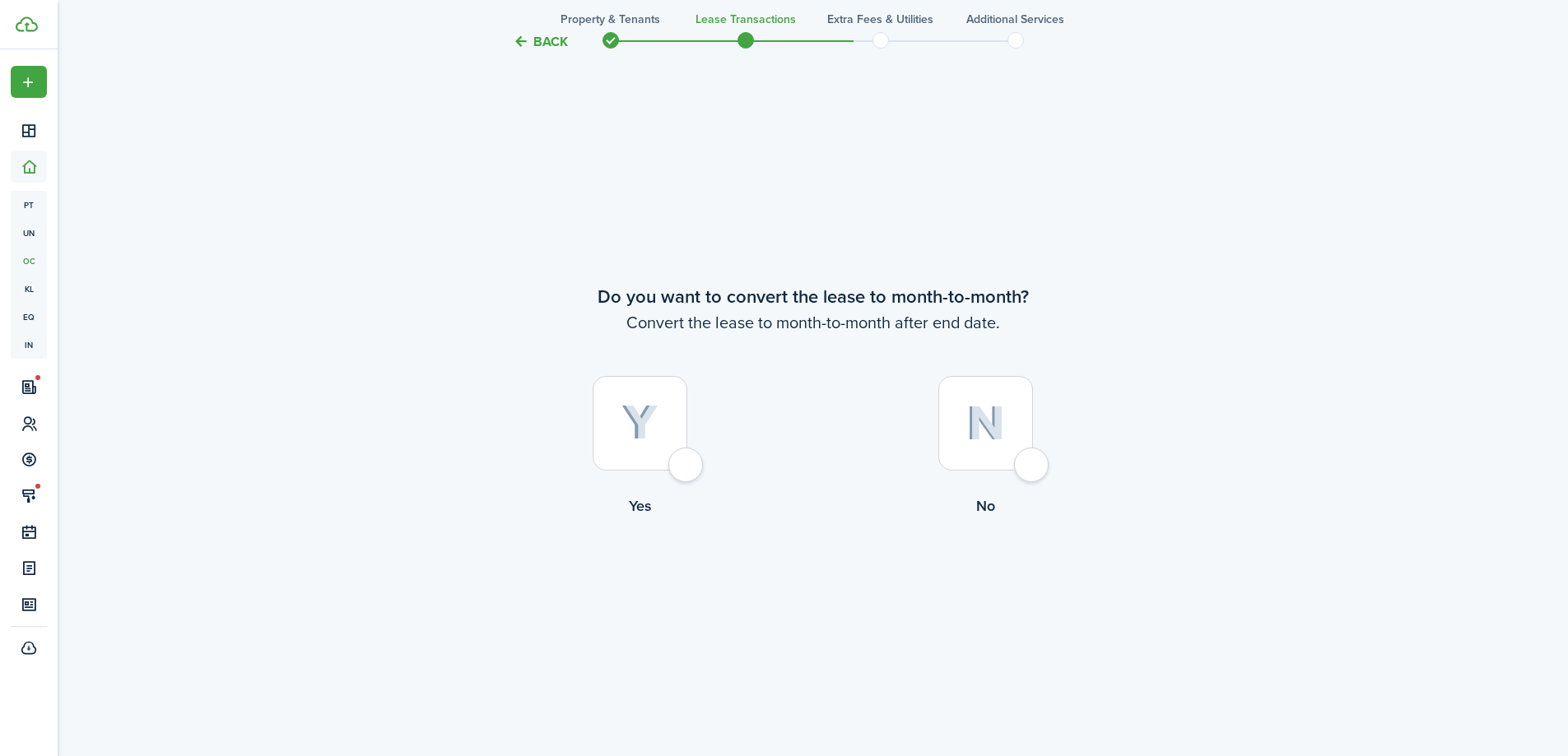
click at [980, 456] on div at bounding box center [986, 424] width 95 height 95
radio input "true"
click at [825, 596] on button "Continue" at bounding box center [813, 585] width 90 height 37
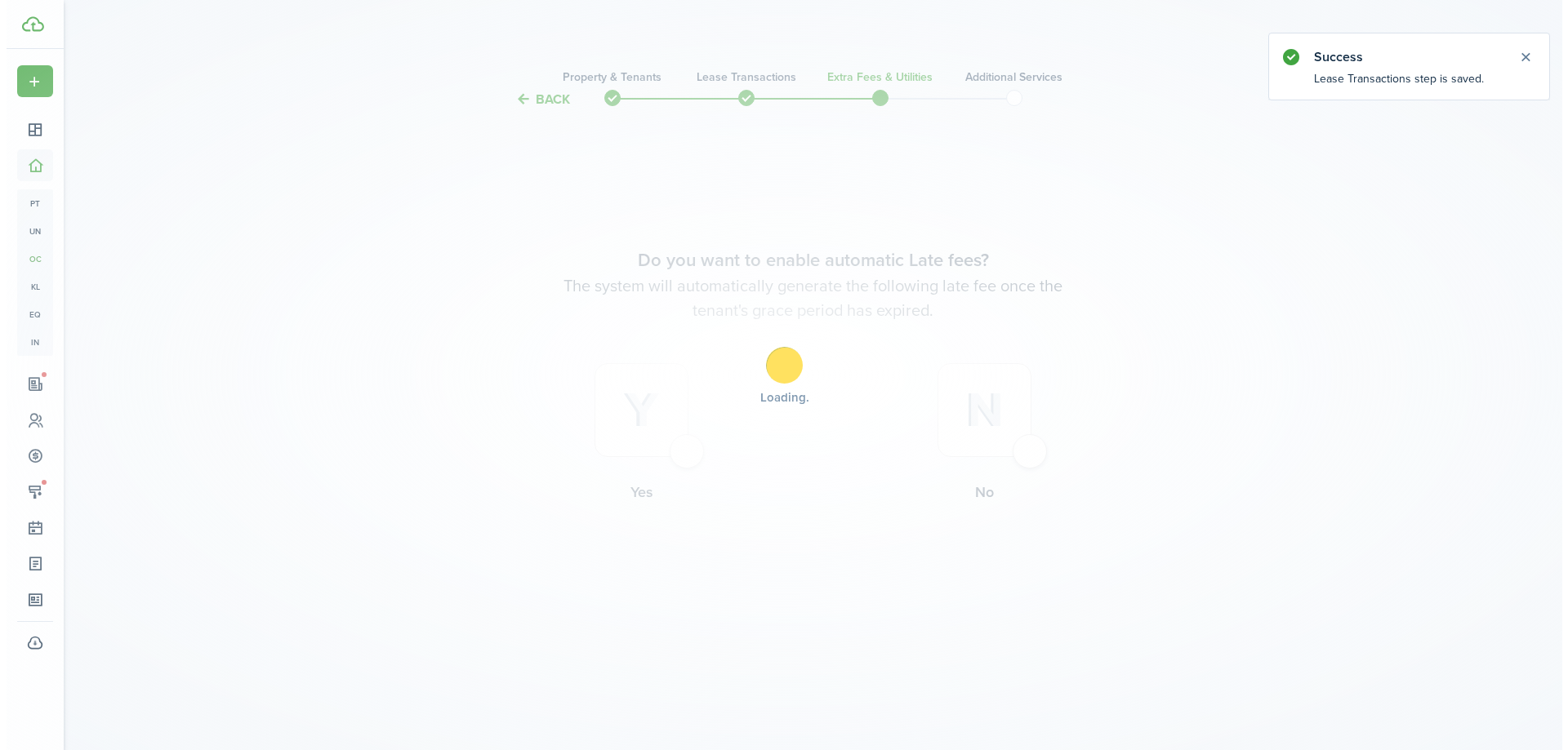
scroll to position [0, 0]
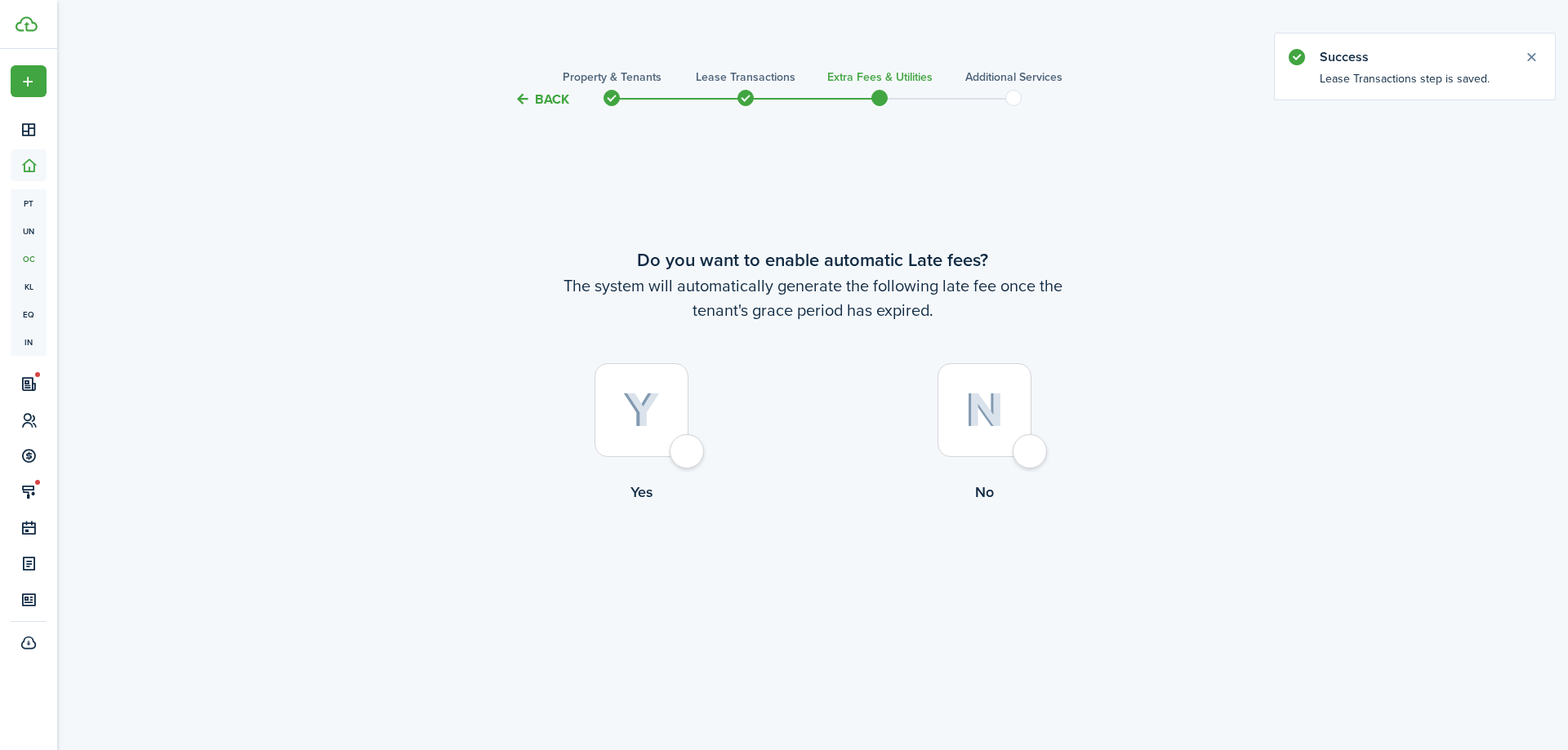
click at [990, 421] on img at bounding box center [985, 410] width 39 height 35
radio input "true"
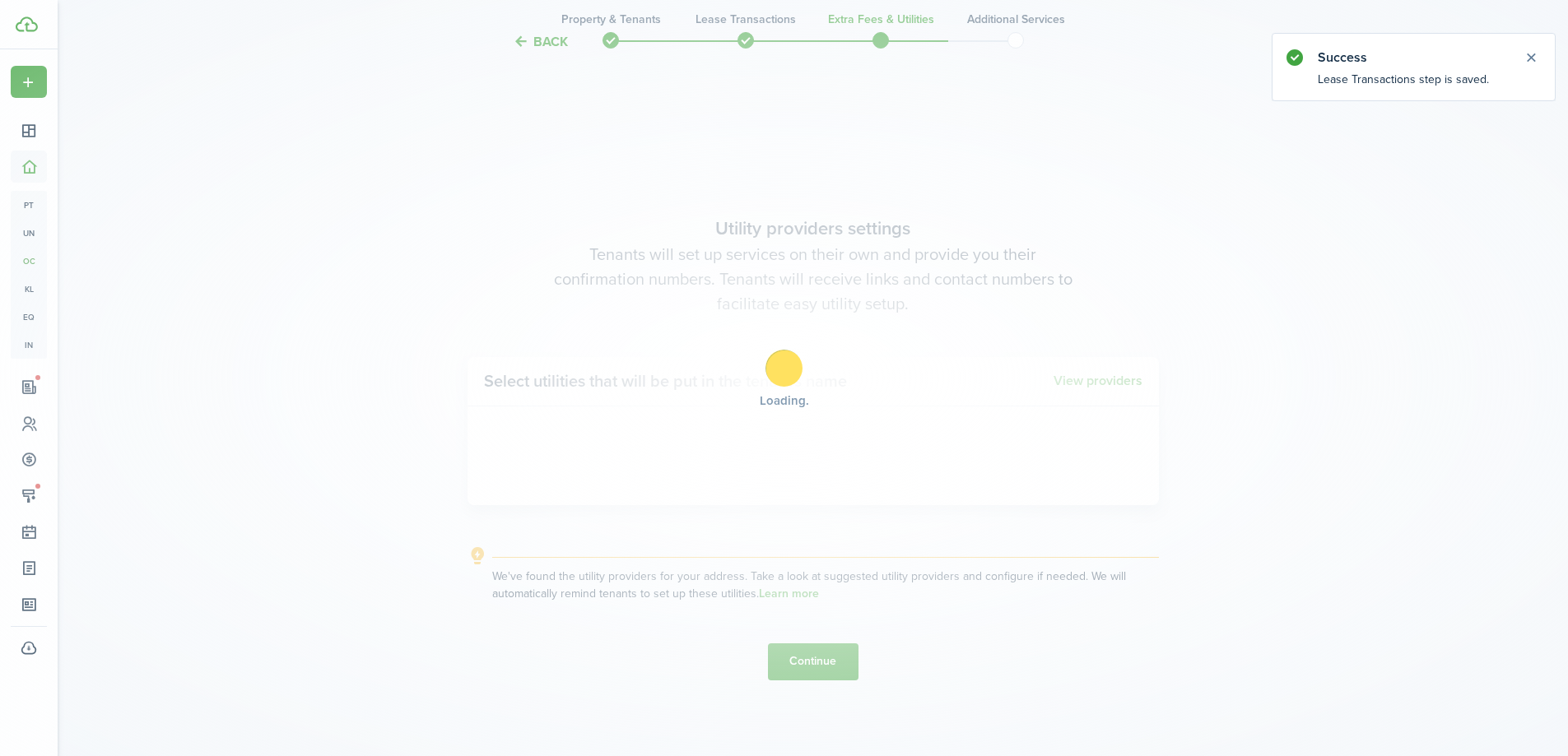
scroll to position [646, 0]
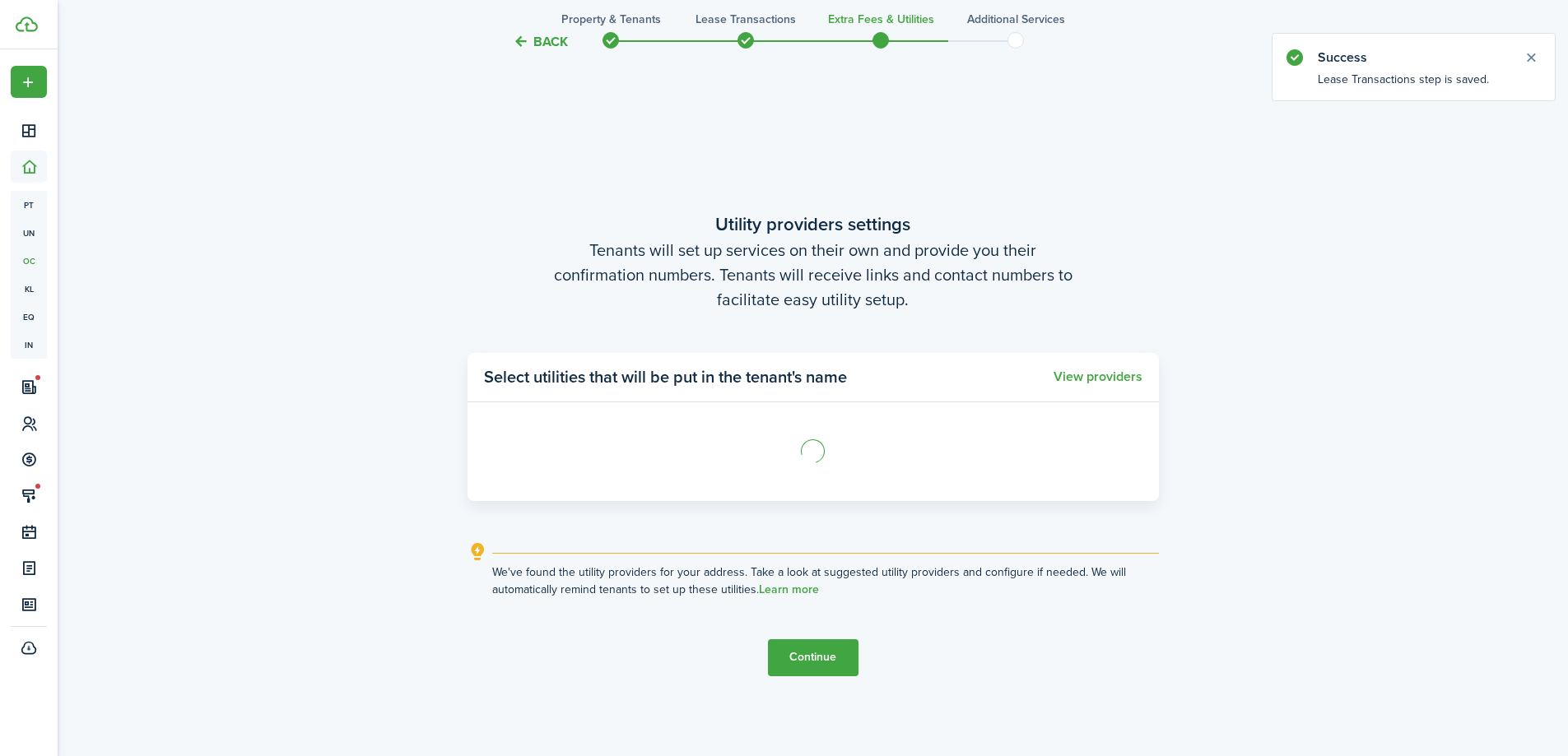
click at [831, 663] on button "Continue" at bounding box center [813, 658] width 90 height 37
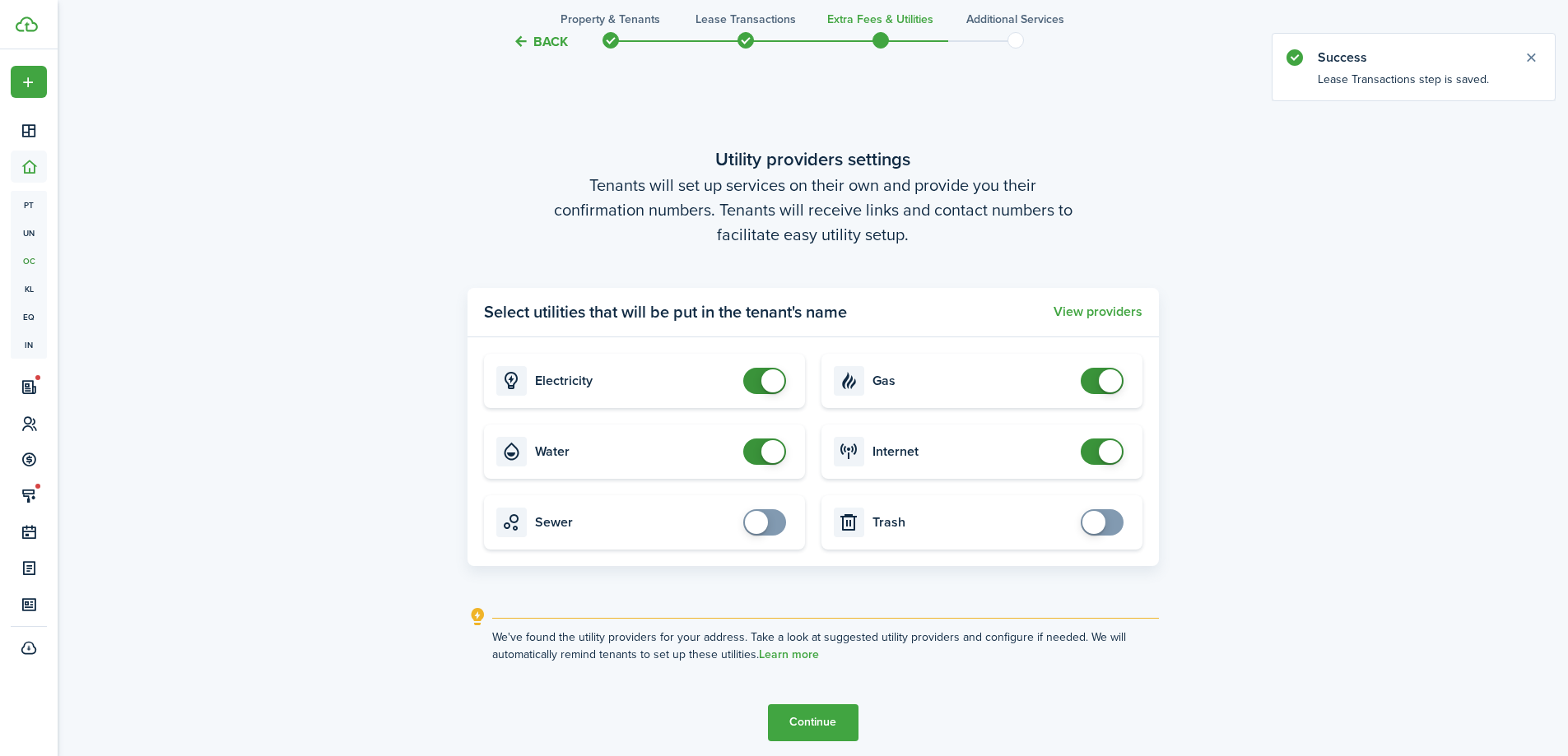
click at [821, 717] on button "Continue" at bounding box center [813, 723] width 90 height 37
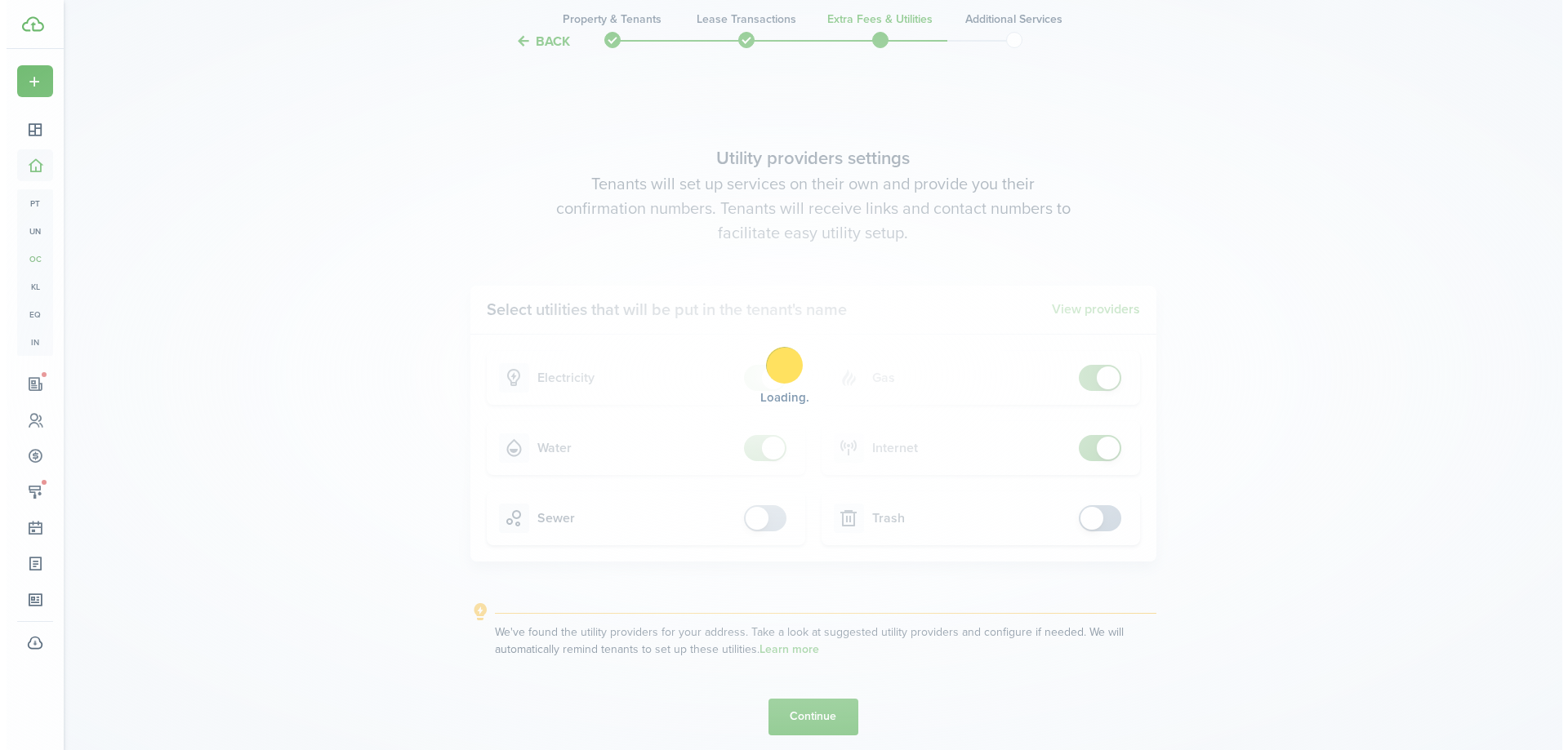
scroll to position [0, 0]
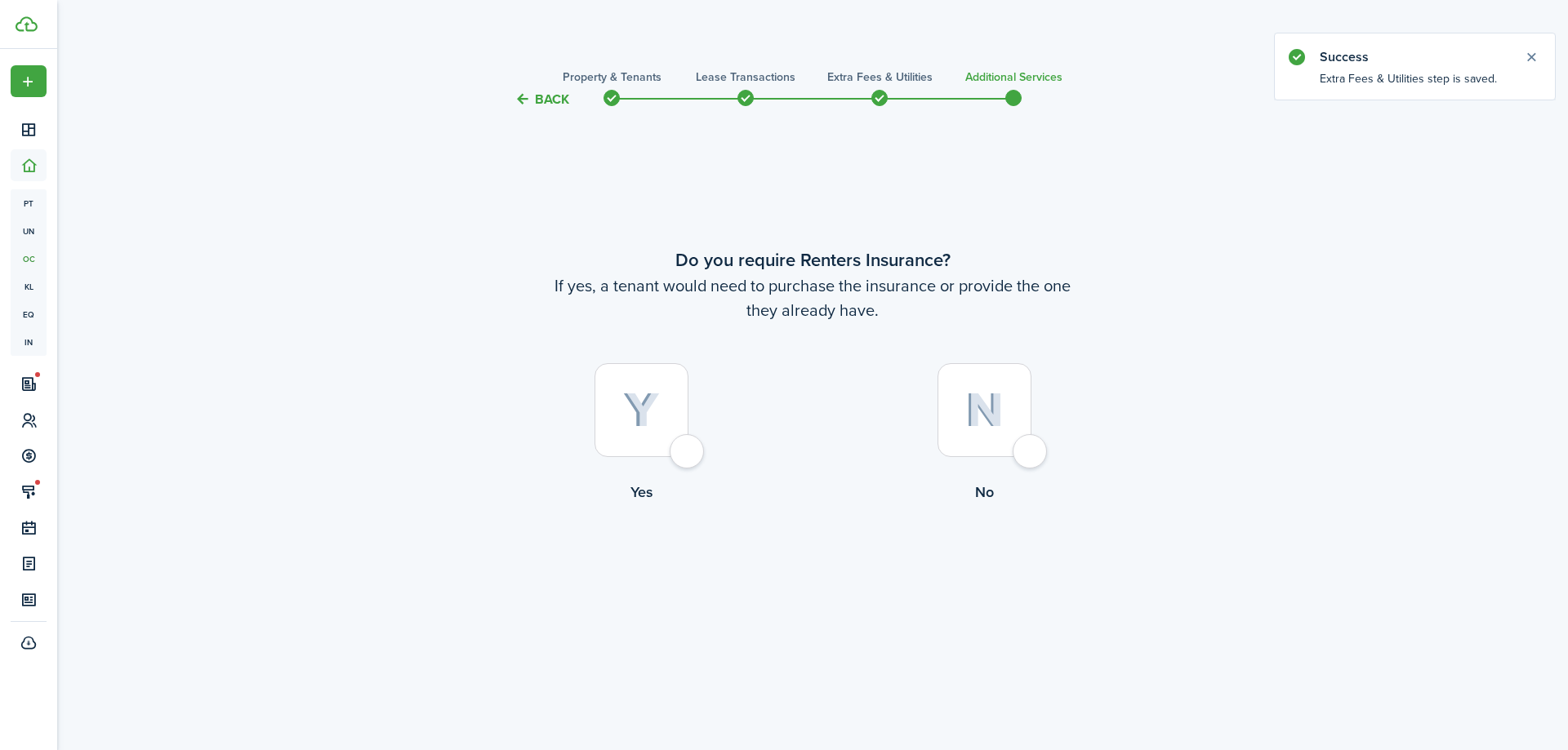
click at [969, 452] on div at bounding box center [985, 410] width 94 height 94
radio input "true"
click at [820, 546] on tc-wizard-step "Do you require Renters Insurance? If yes, a tenant would need to purchase the i…" at bounding box center [812, 417] width 686 height 575
click at [831, 558] on button "Complete move in" at bounding box center [813, 571] width 120 height 37
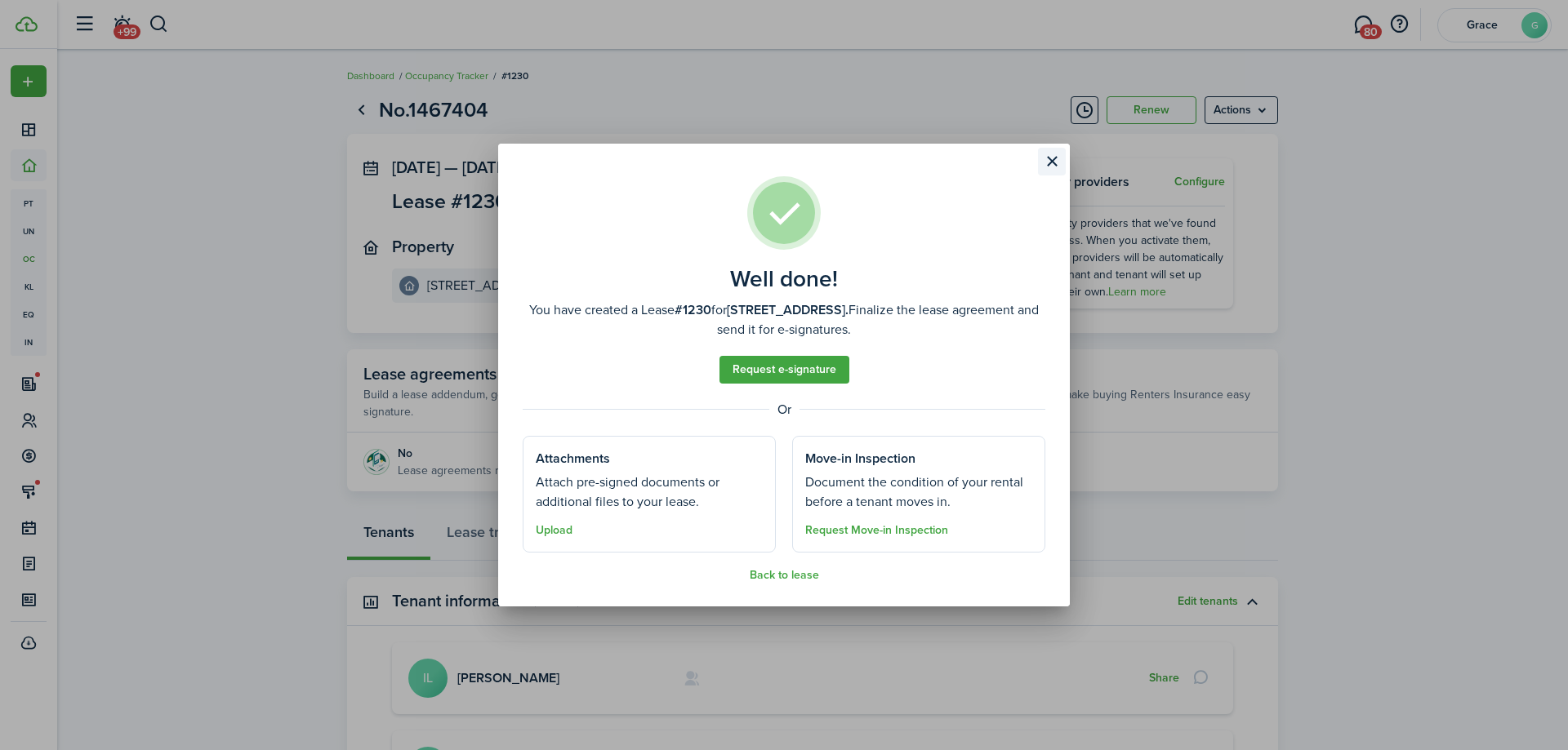
click at [1054, 153] on button "Close modal" at bounding box center [1051, 162] width 28 height 28
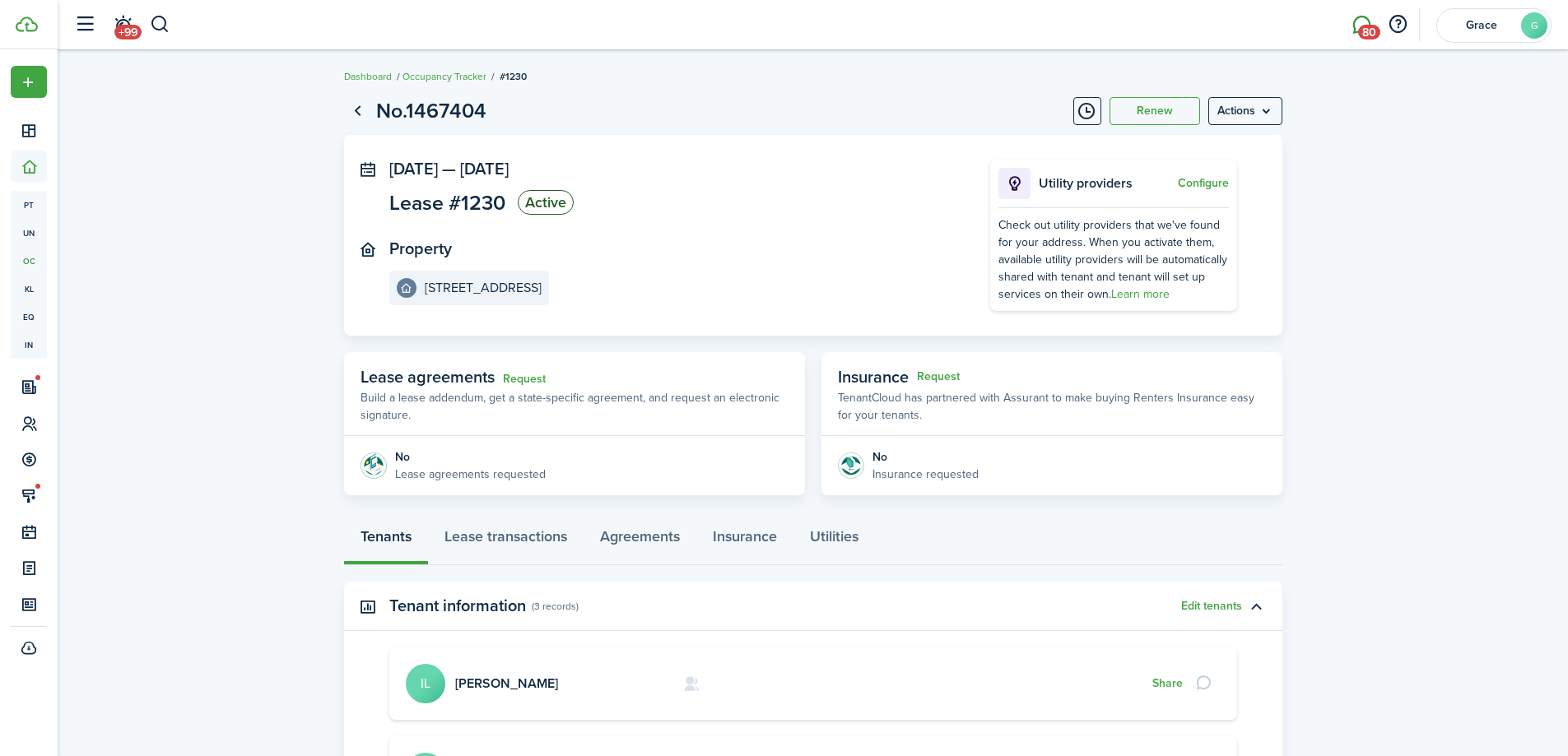
click at [1361, 23] on link "80" at bounding box center [1361, 24] width 32 height 42
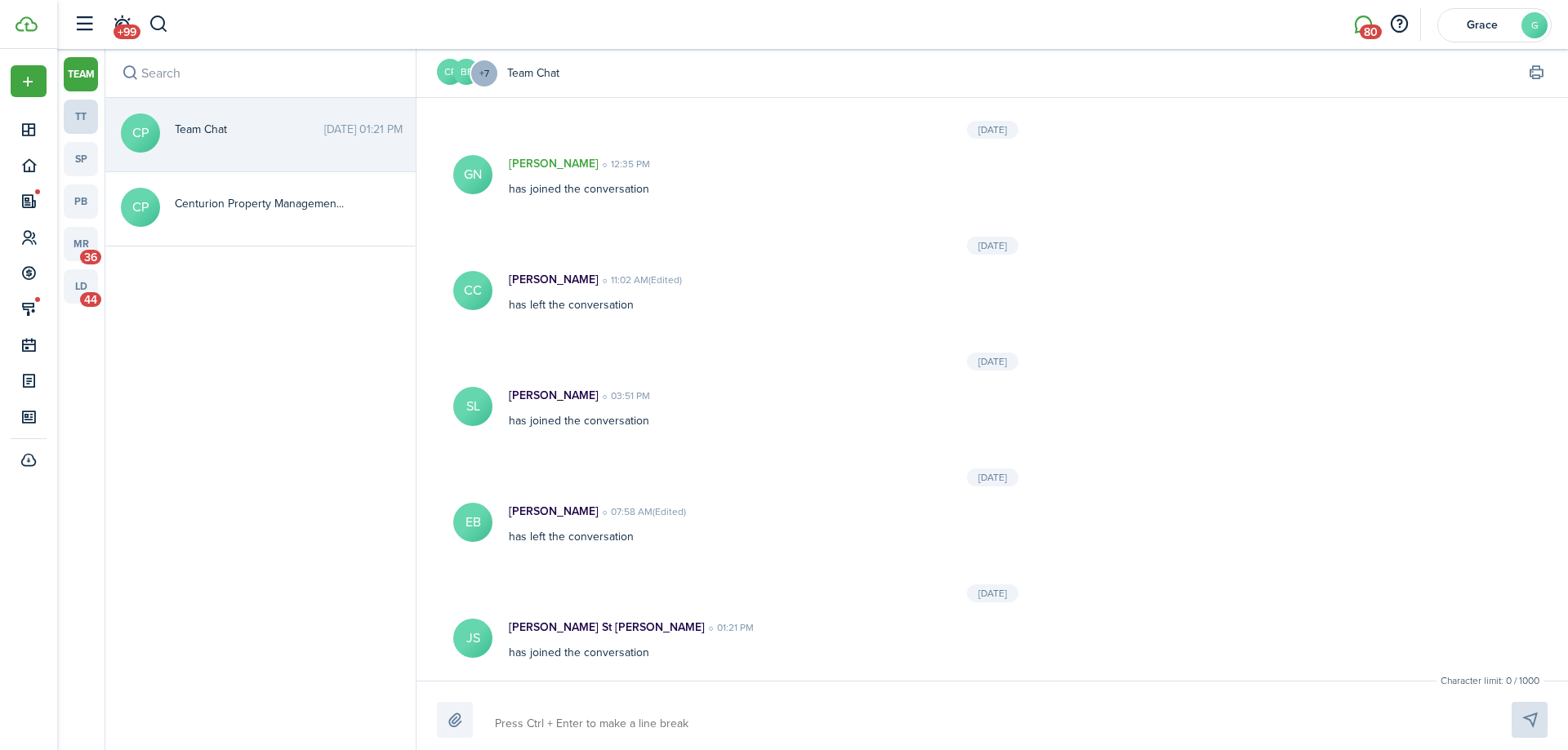
click at [95, 124] on link "tt" at bounding box center [80, 116] width 34 height 34
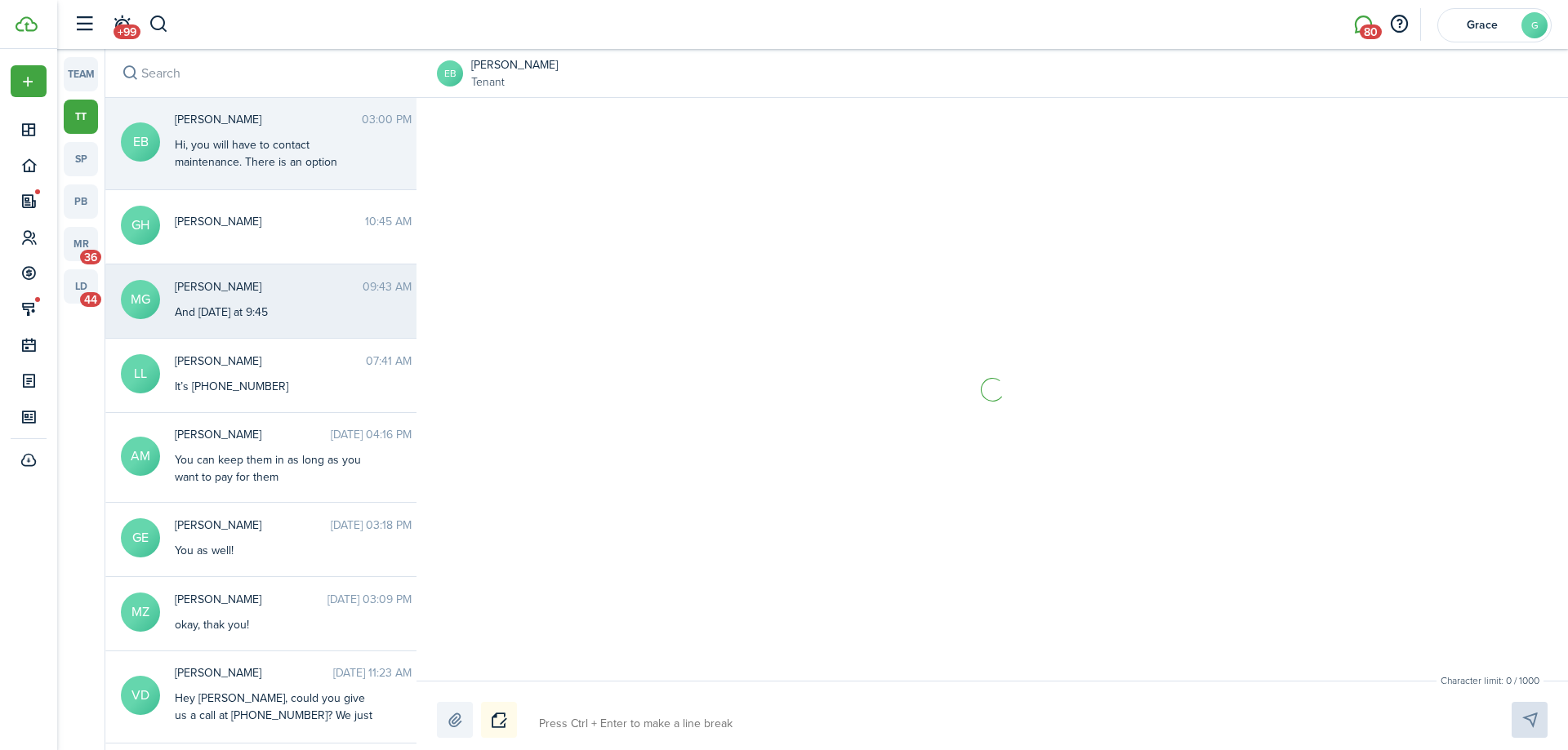
scroll to position [1405, 0]
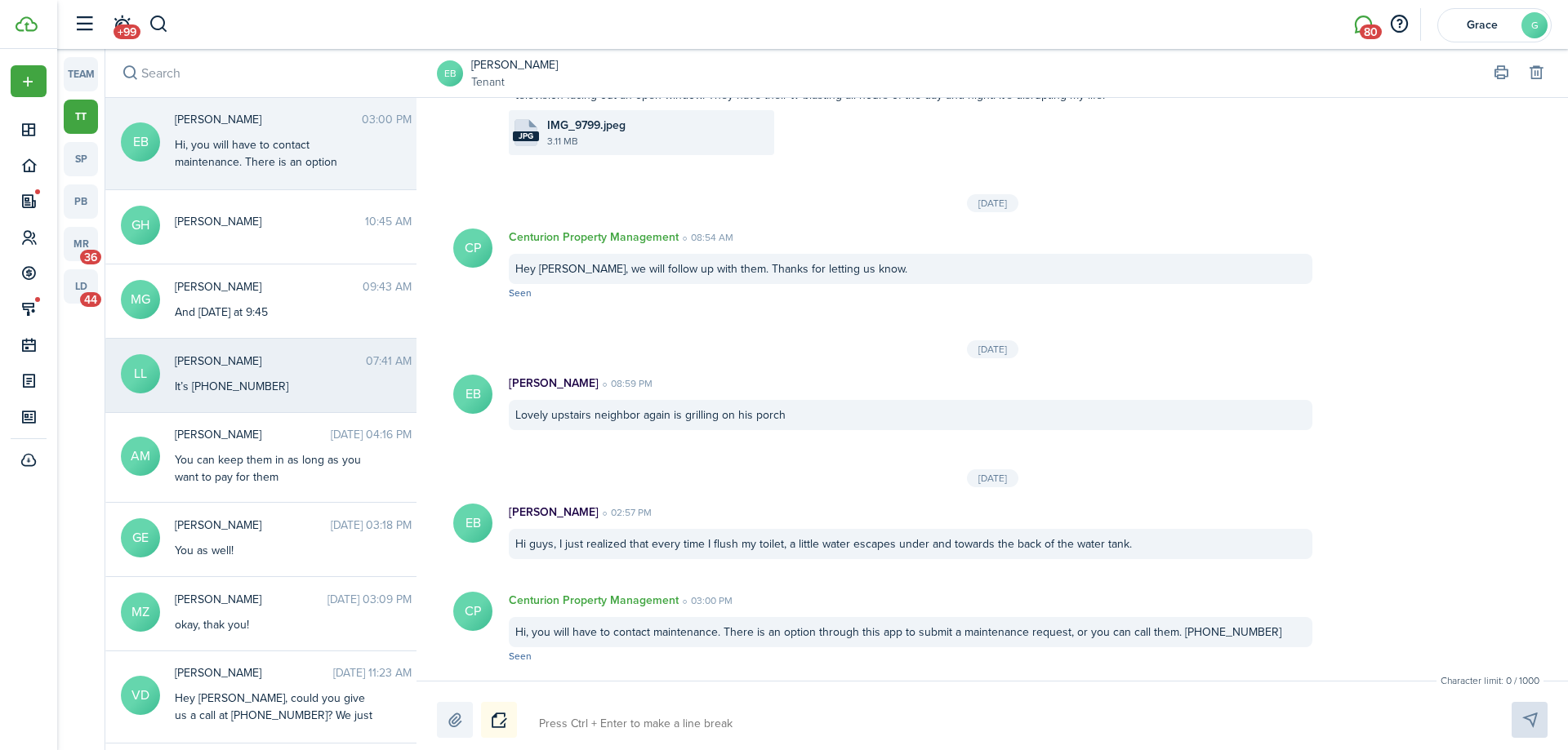
click at [243, 395] on messenger-thread-item "LL [PERSON_NAME] 07:41 AM It’s [PHONE_NUMBER]" at bounding box center [265, 376] width 320 height 74
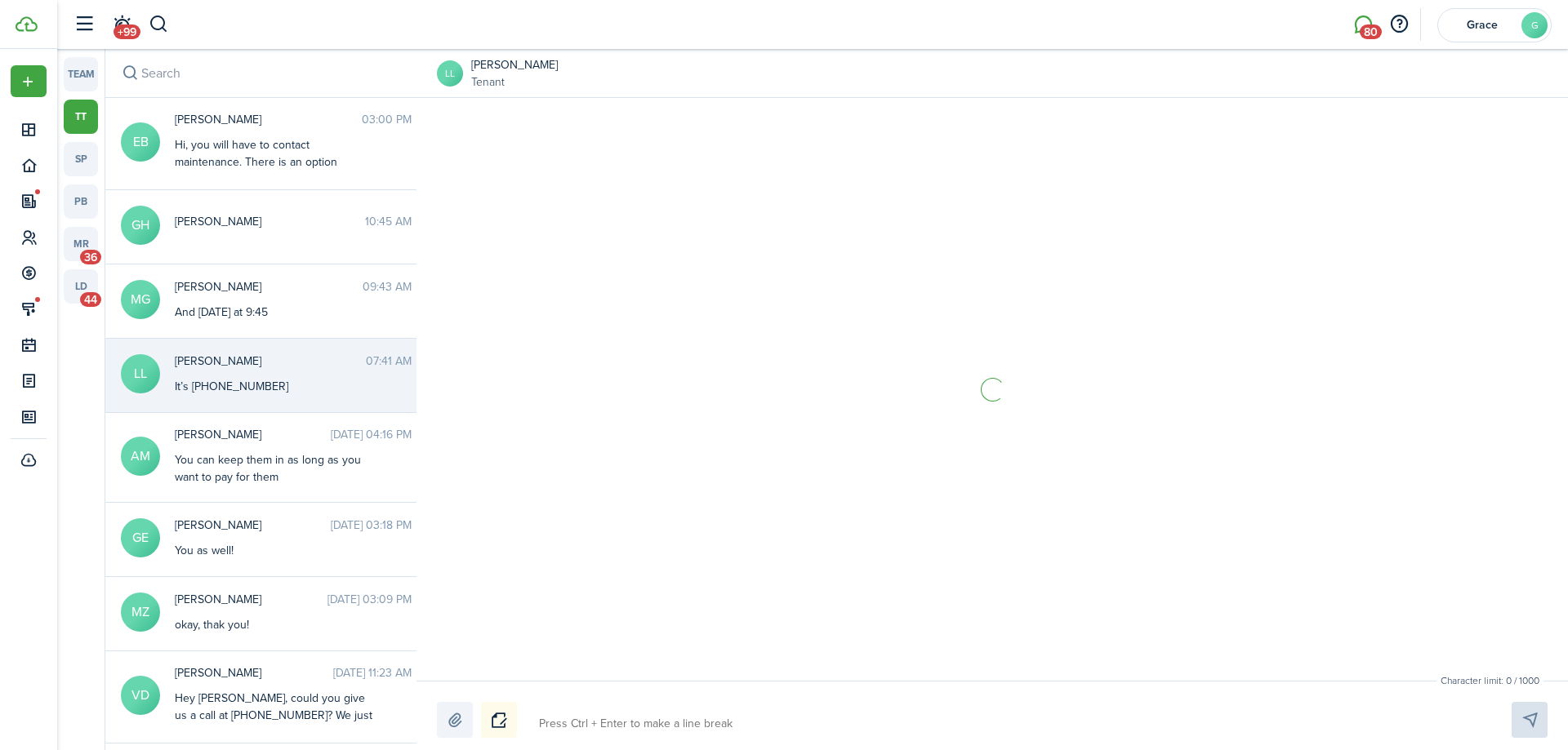
click at [726, 734] on textarea at bounding box center [1006, 724] width 946 height 28
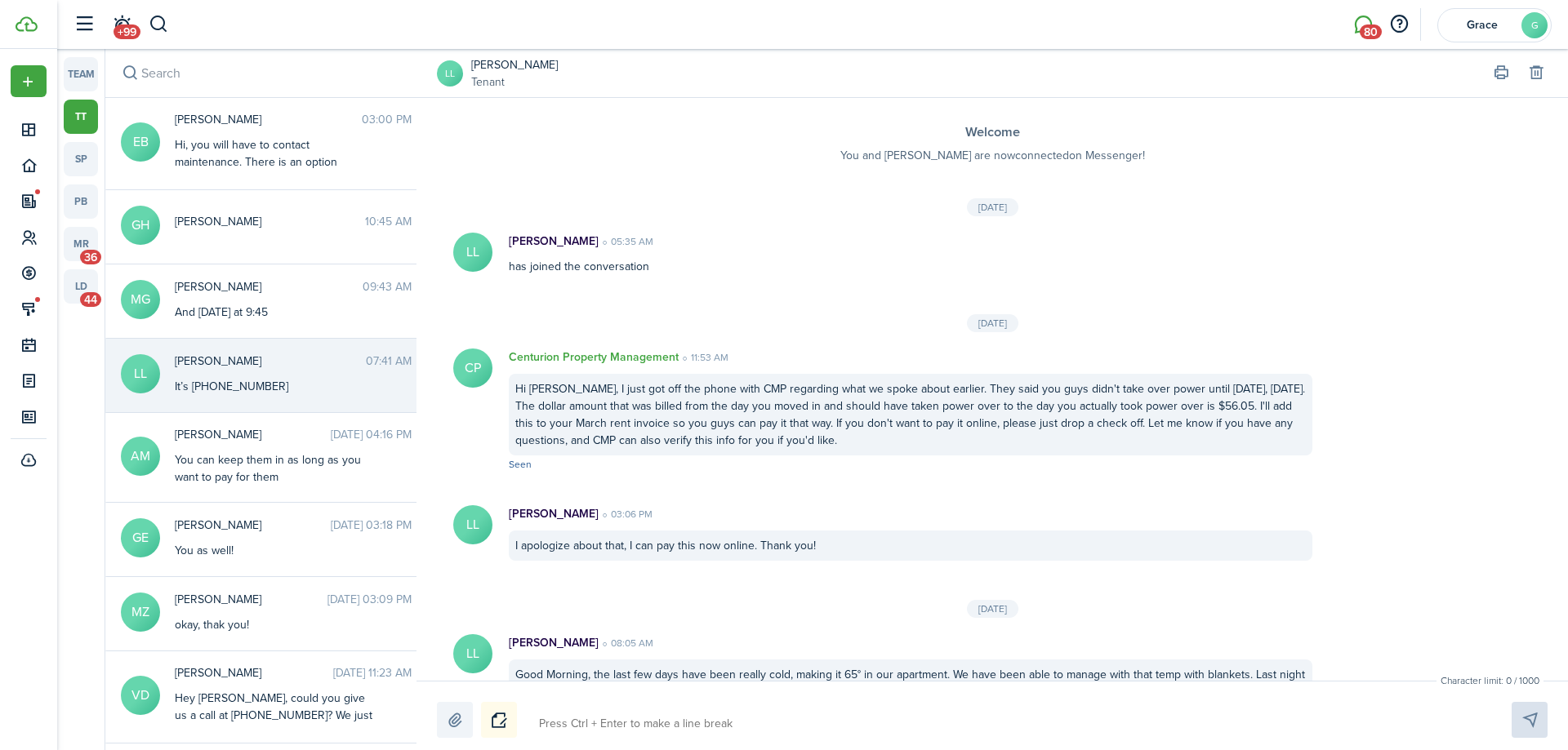
type textarea "H"
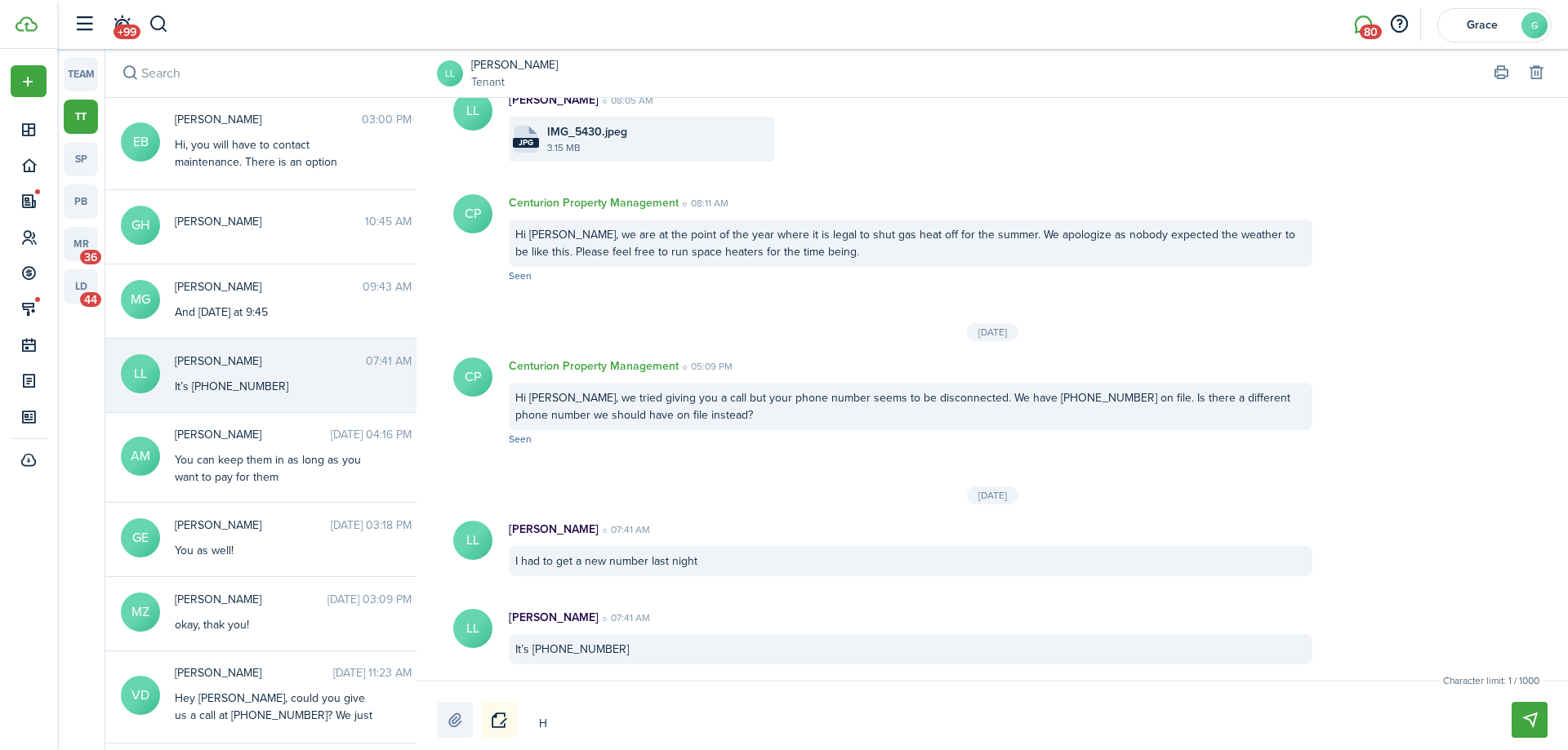
type textarea "He"
type textarea "Hey"
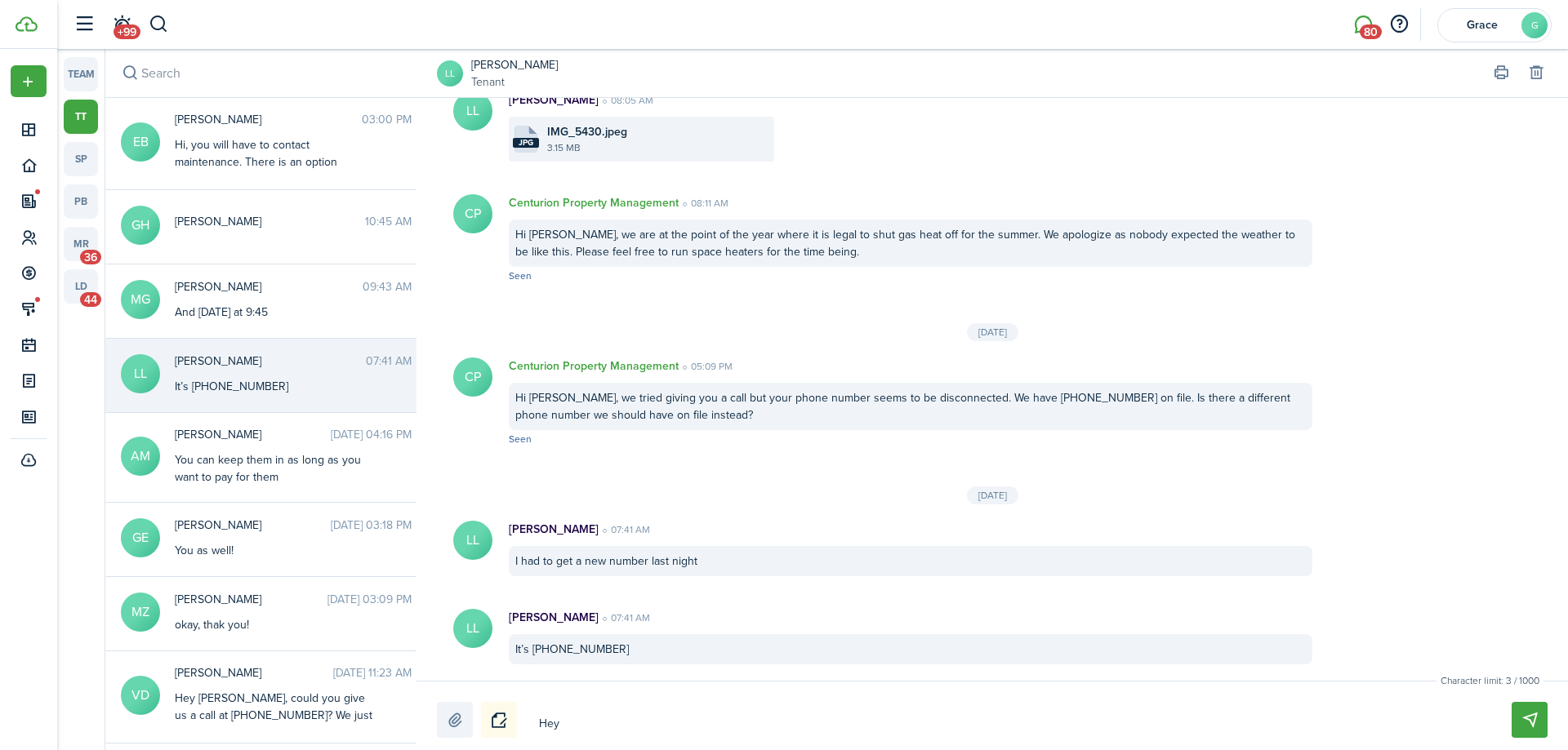
type textarea "Hey"
type textarea "Hey L"
type textarea "Hey Le"
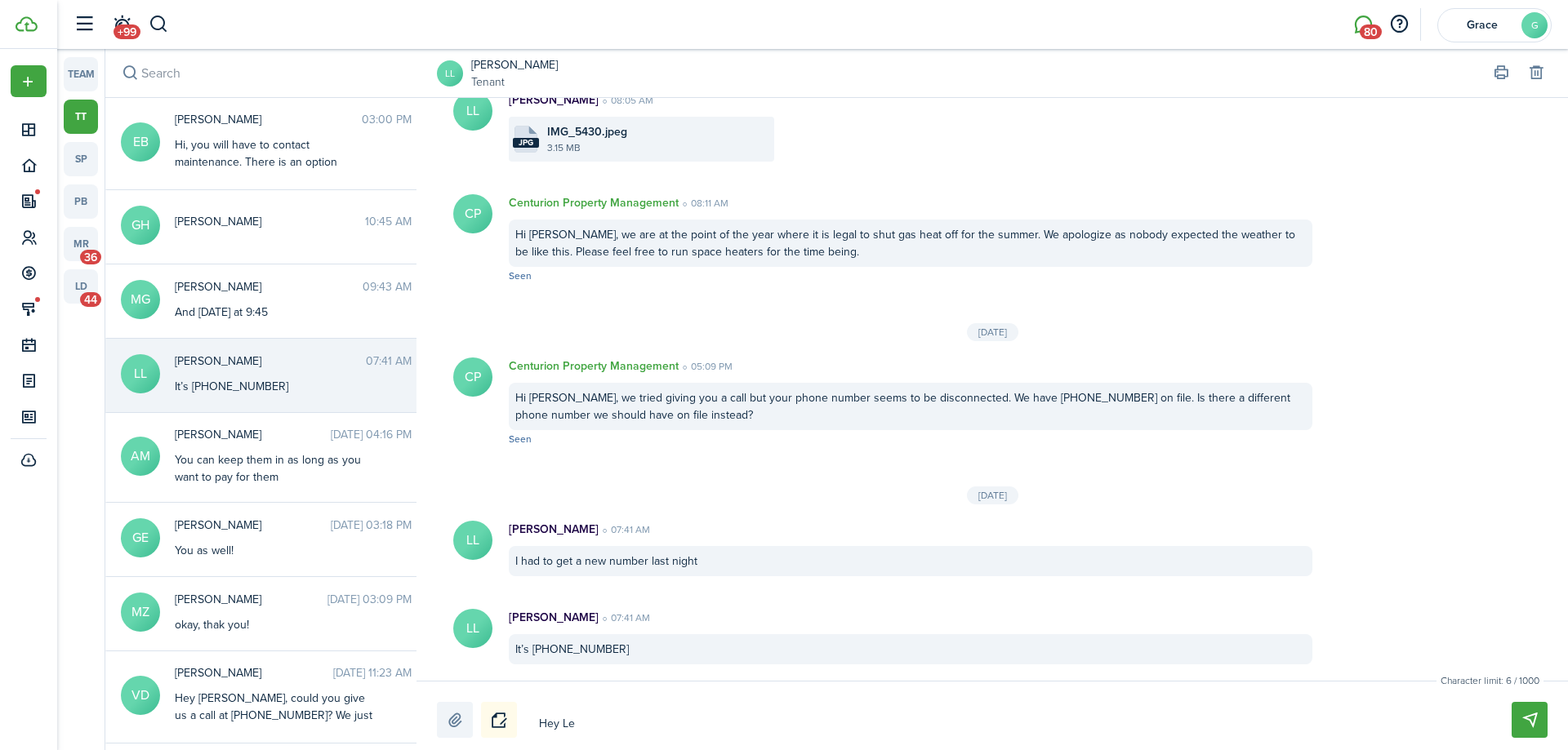
type textarea "Hey [PERSON_NAME]"
type textarea "Hey Le"
type textarea "Hey [PERSON_NAME]"
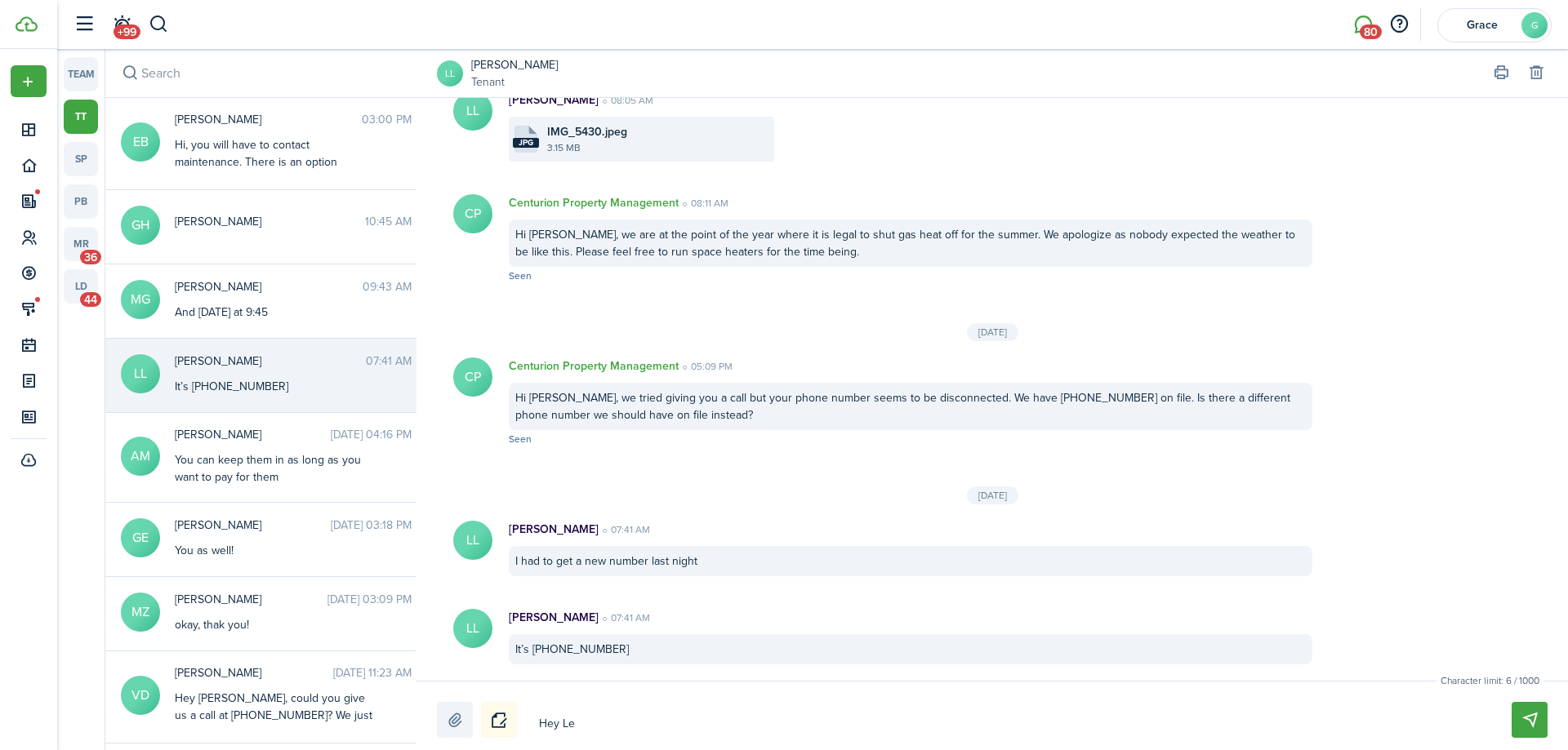
type textarea "Hey [PERSON_NAME]"
type textarea "Hey [PERSON_NAME],"
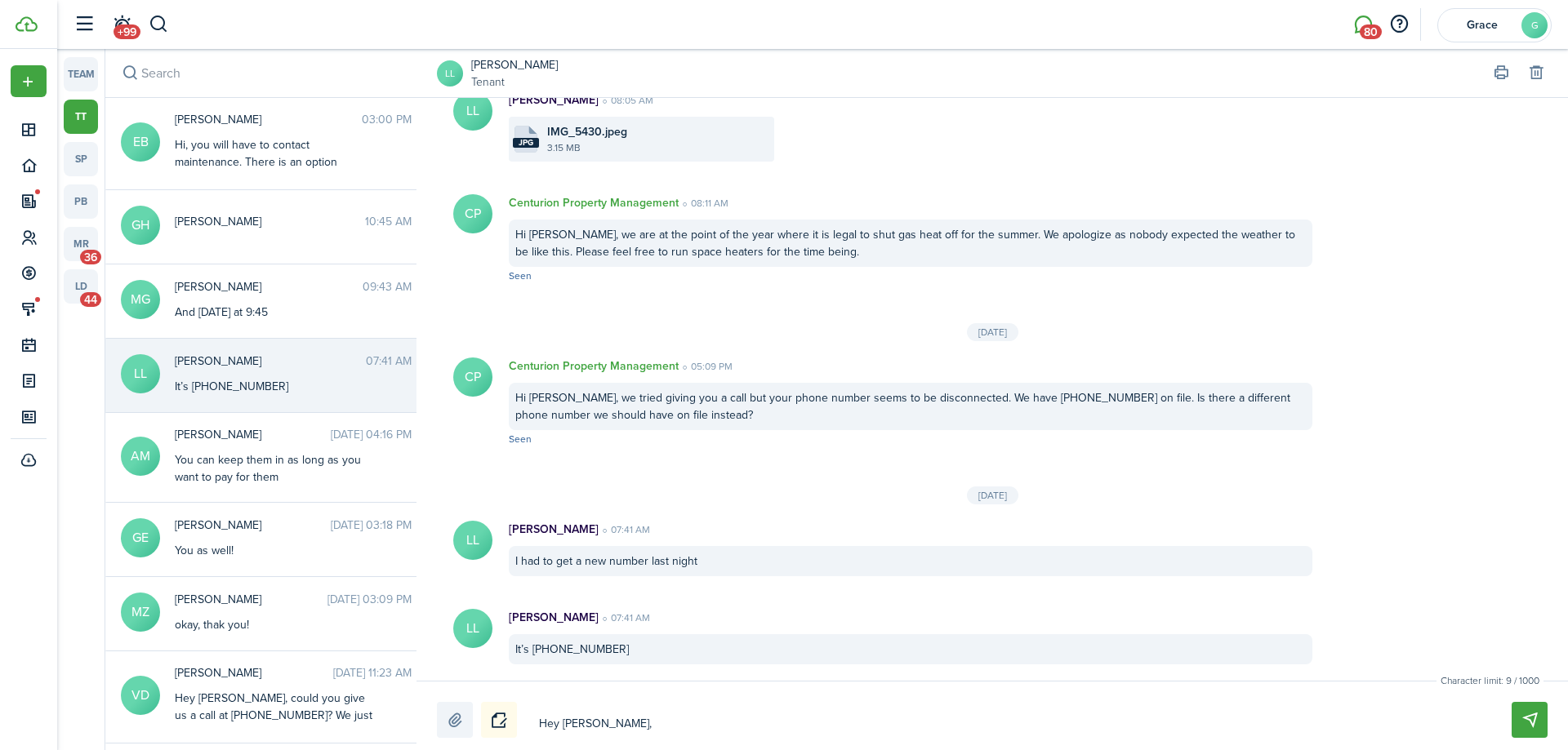
type textarea "Hey [PERSON_NAME],"
type textarea "Hey [PERSON_NAME], p"
type textarea "Hey [PERSON_NAME], pe"
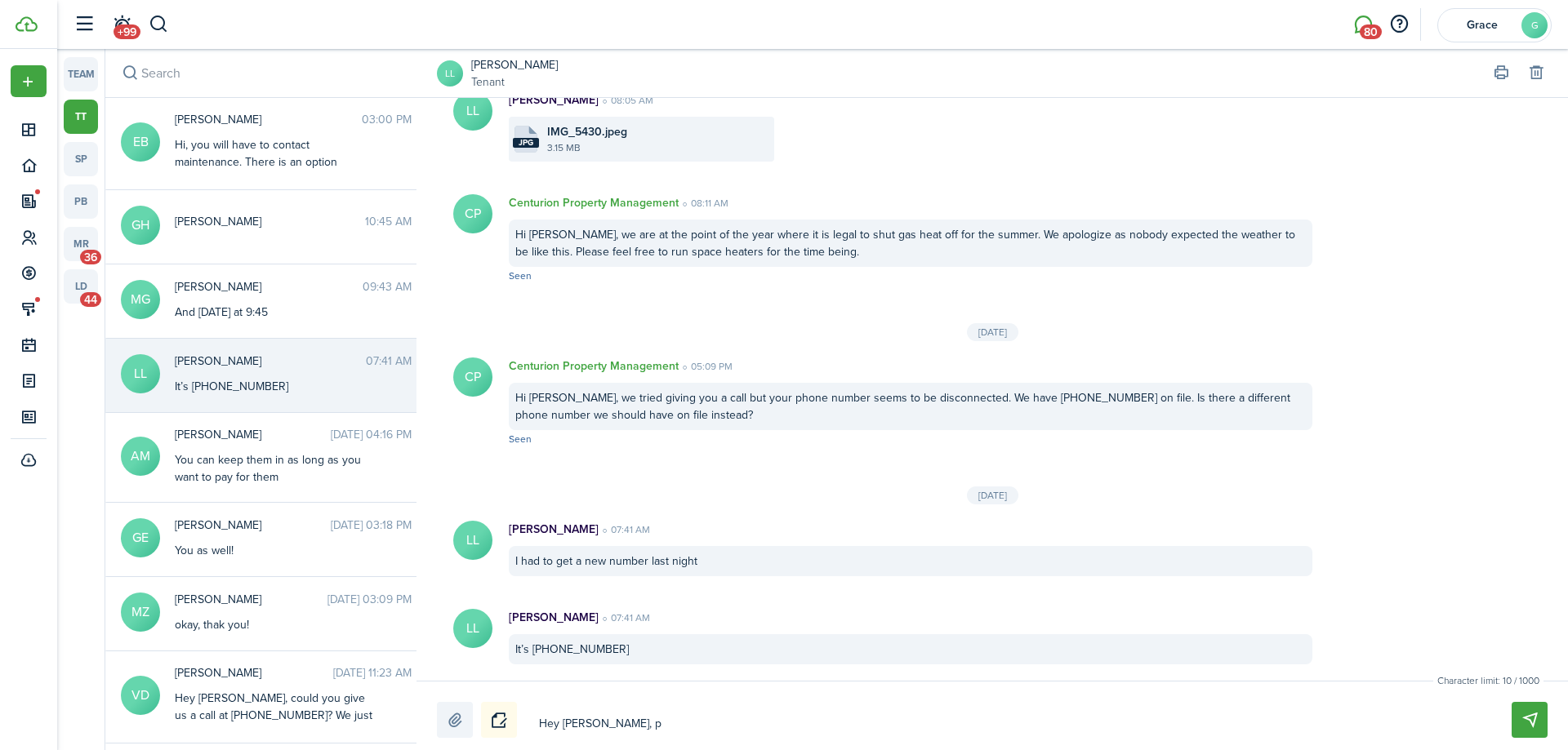
type textarea "Hey [PERSON_NAME], pe"
type textarea "Hey [PERSON_NAME], per"
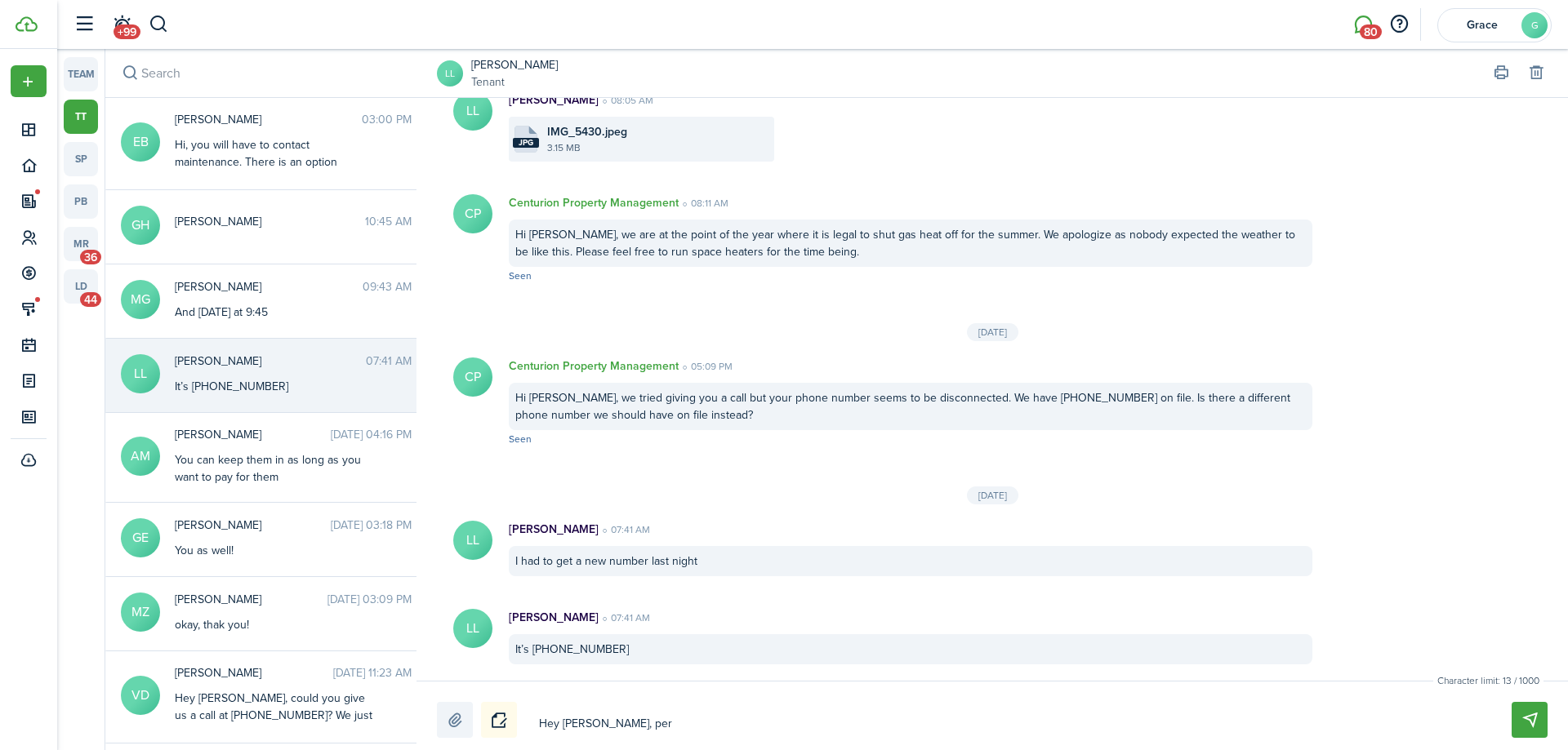
type textarea "Hey [PERSON_NAME], per y"
type textarea "Hey [PERSON_NAME], per yo"
type textarea "Hey [PERSON_NAME], per you"
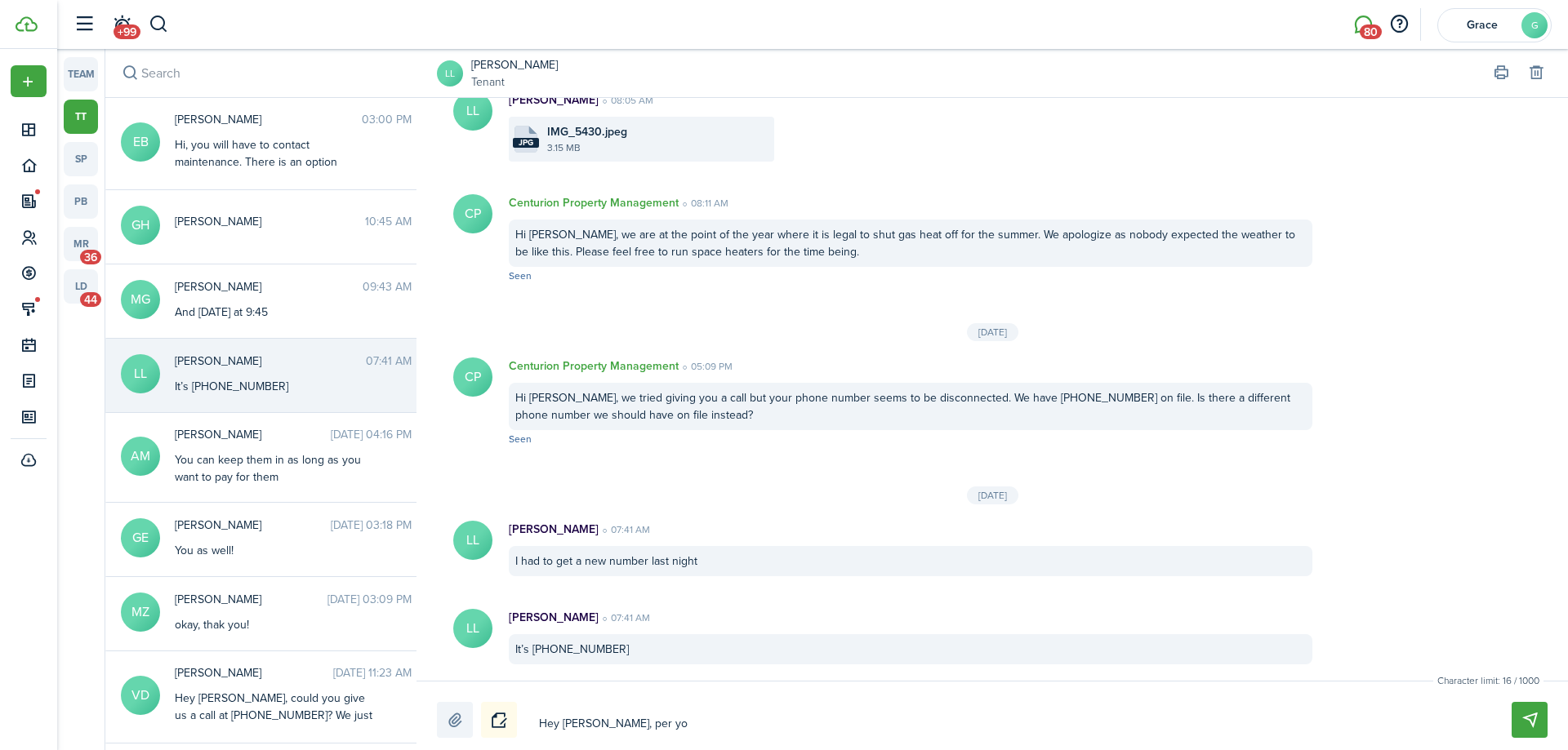
type textarea "Hey [PERSON_NAME], per you"
type textarea "Hey [PERSON_NAME], per your"
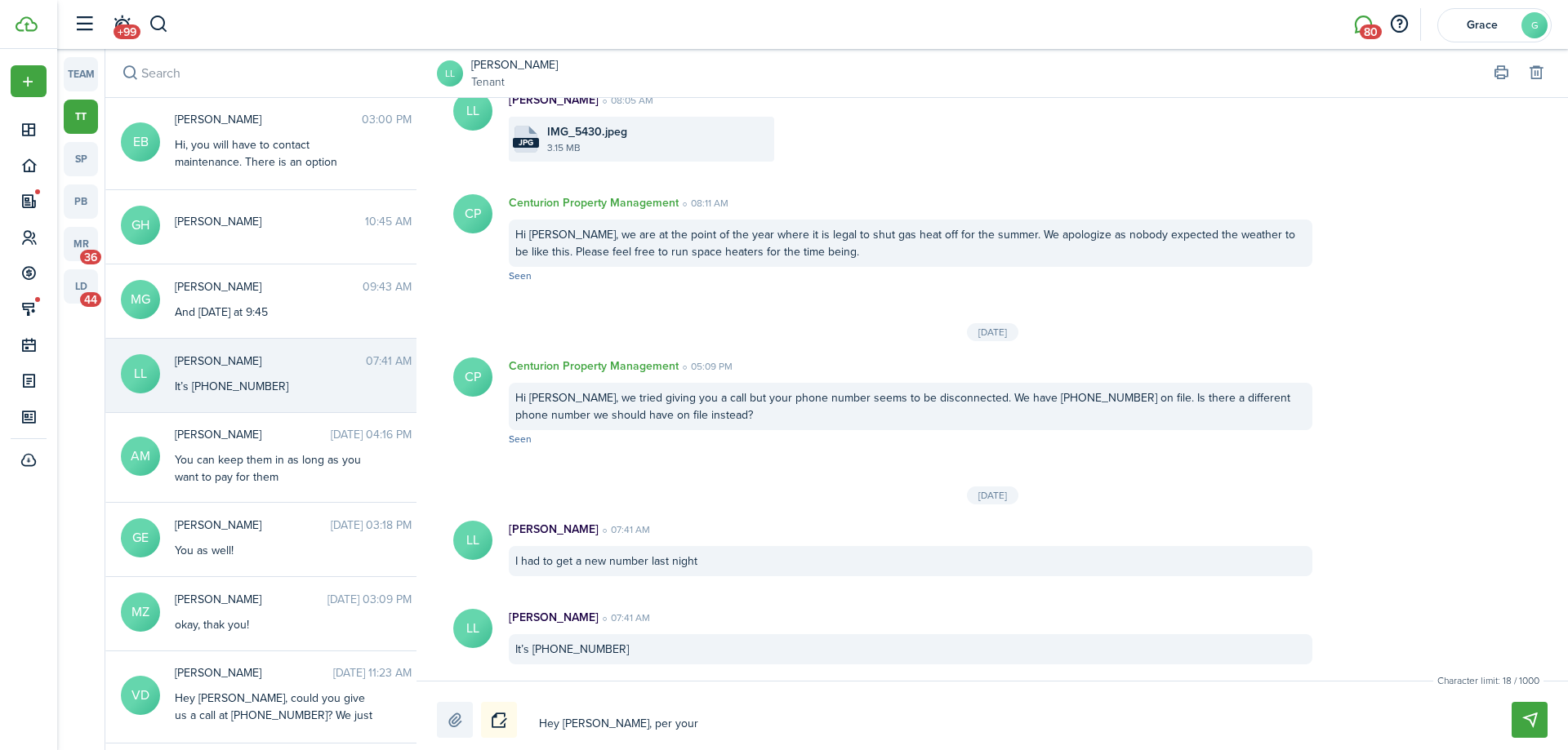
type textarea "Hey [PERSON_NAME], per your c"
type textarea "Hey [PERSON_NAME], per your co"
type textarea "Hey [PERSON_NAME], per your con"
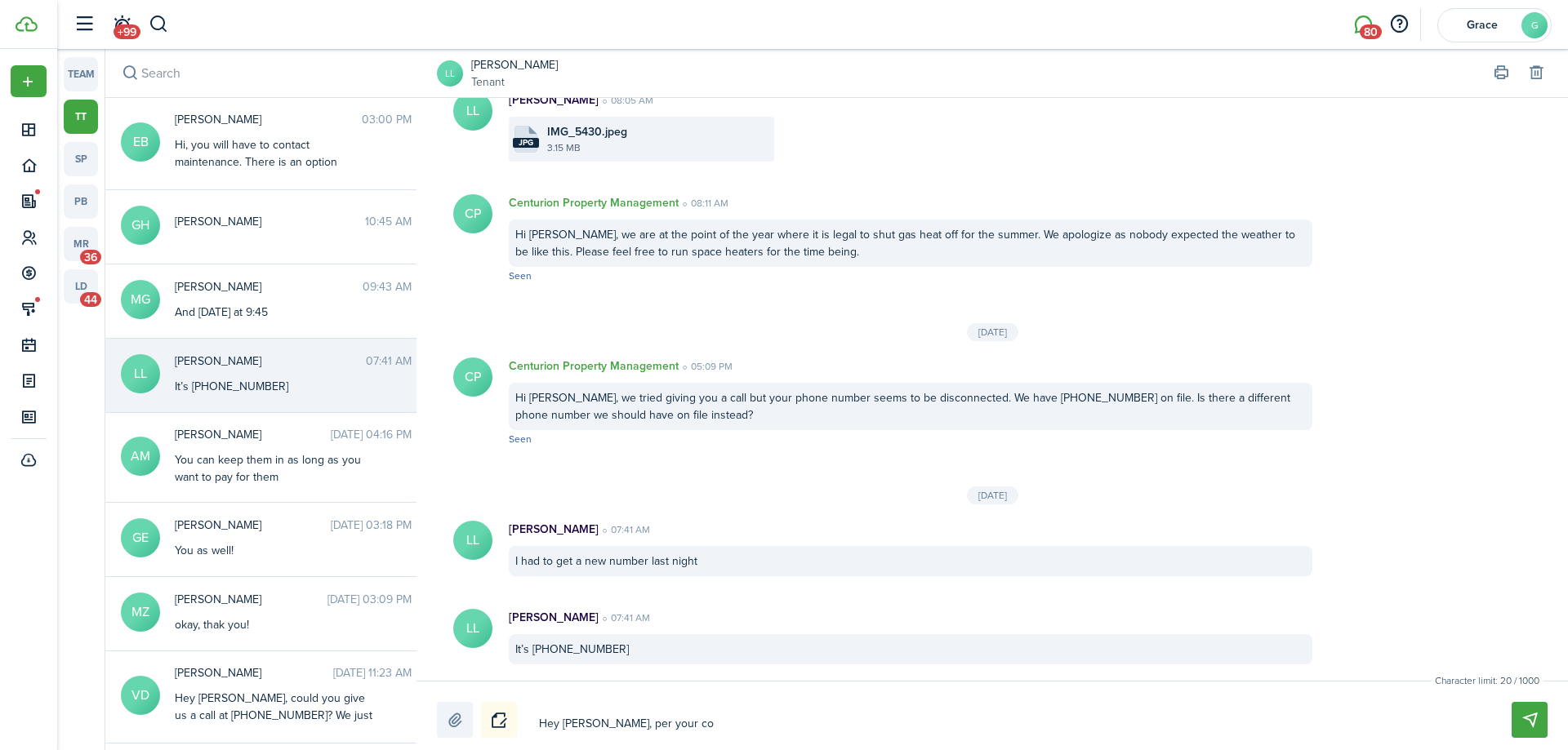
type textarea "Hey [PERSON_NAME], per your con"
type textarea "Hey [PERSON_NAME], per your conv"
type textarea "Hey [PERSON_NAME], per your conve"
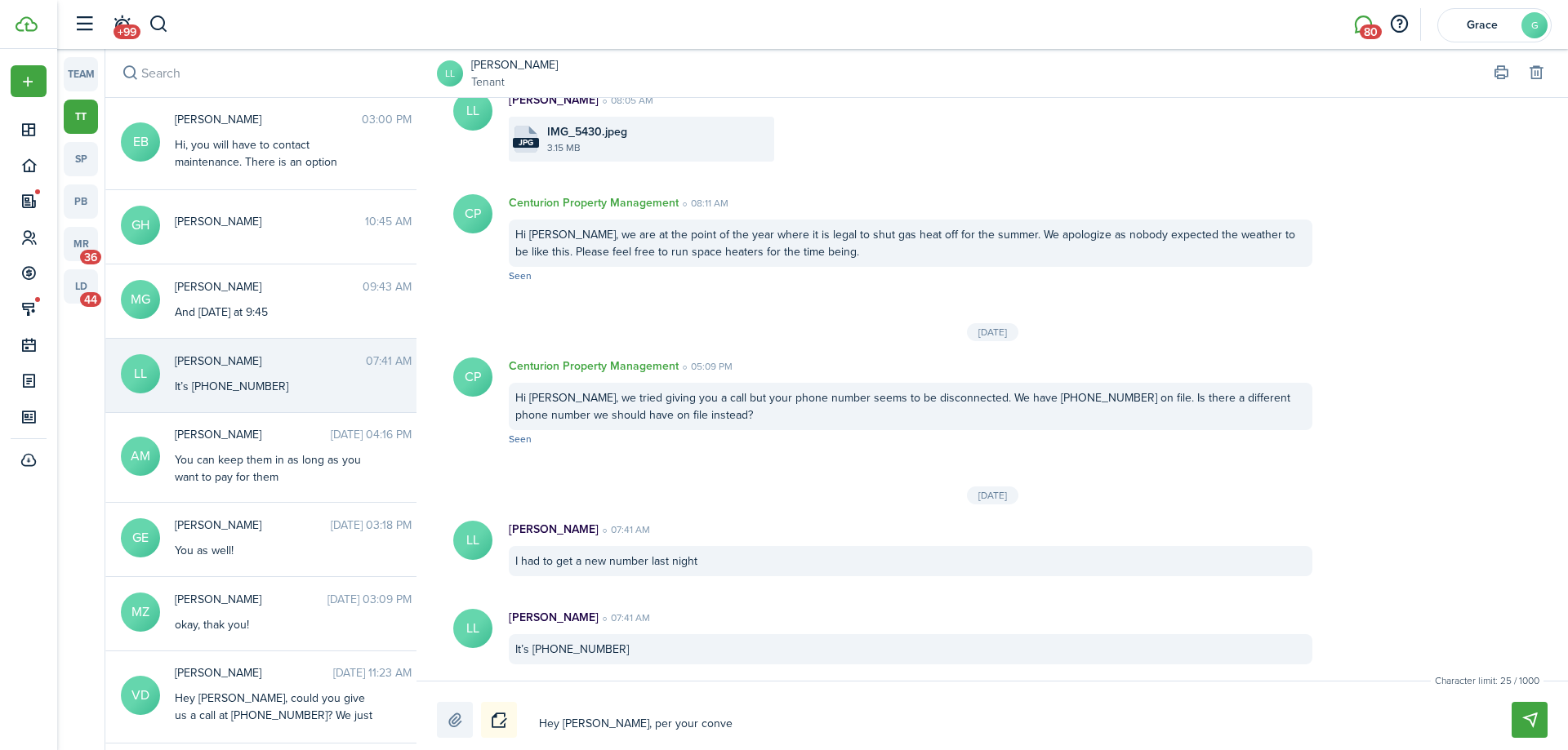
type textarea "Hey [PERSON_NAME], per your conver"
type textarea "Hey [PERSON_NAME], per your convers"
type textarea "Hey [PERSON_NAME], per your conversa"
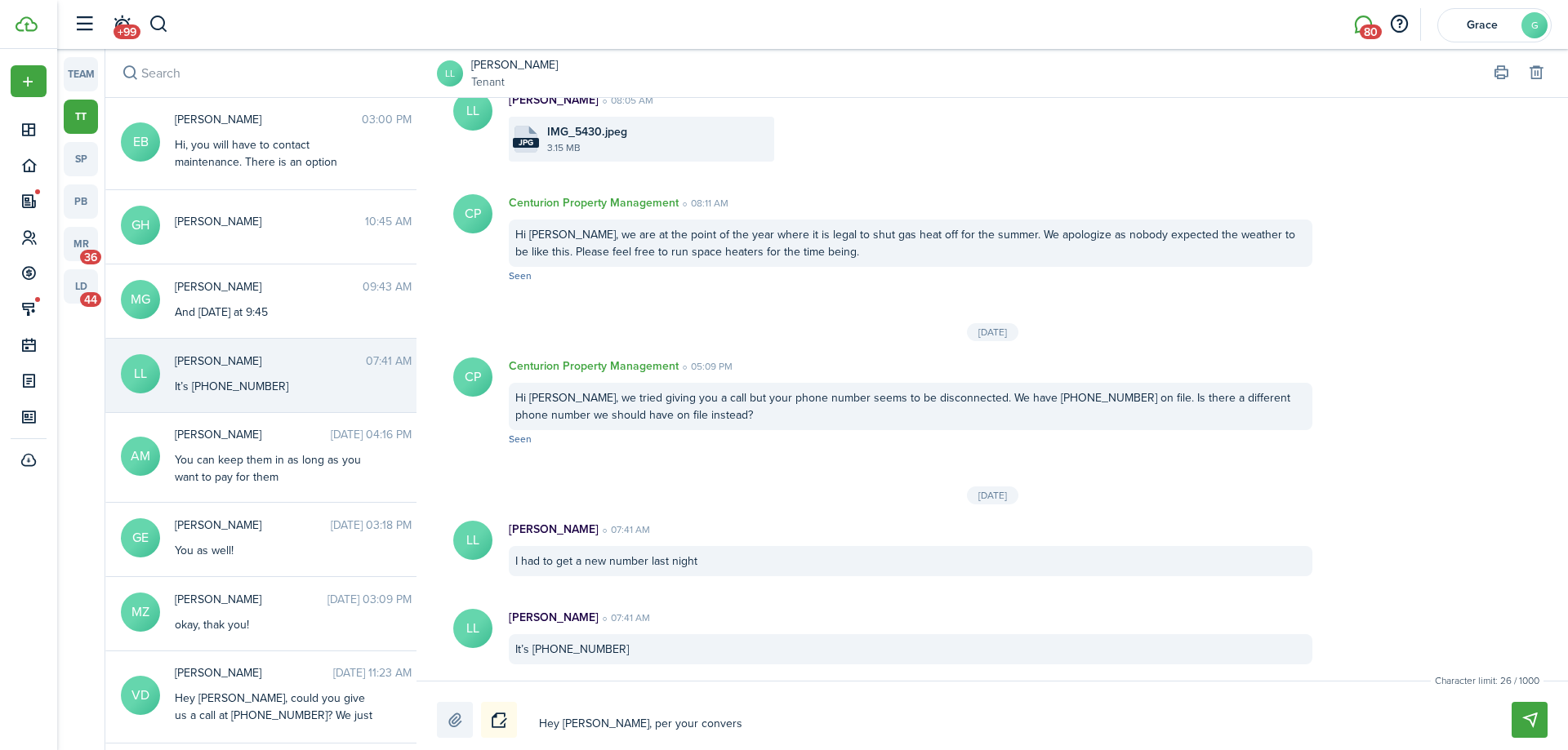
type textarea "Hey [PERSON_NAME], per your conversa"
type textarea "Hey [PERSON_NAME], per your conversat"
type textarea "Hey [PERSON_NAME], per your conversati"
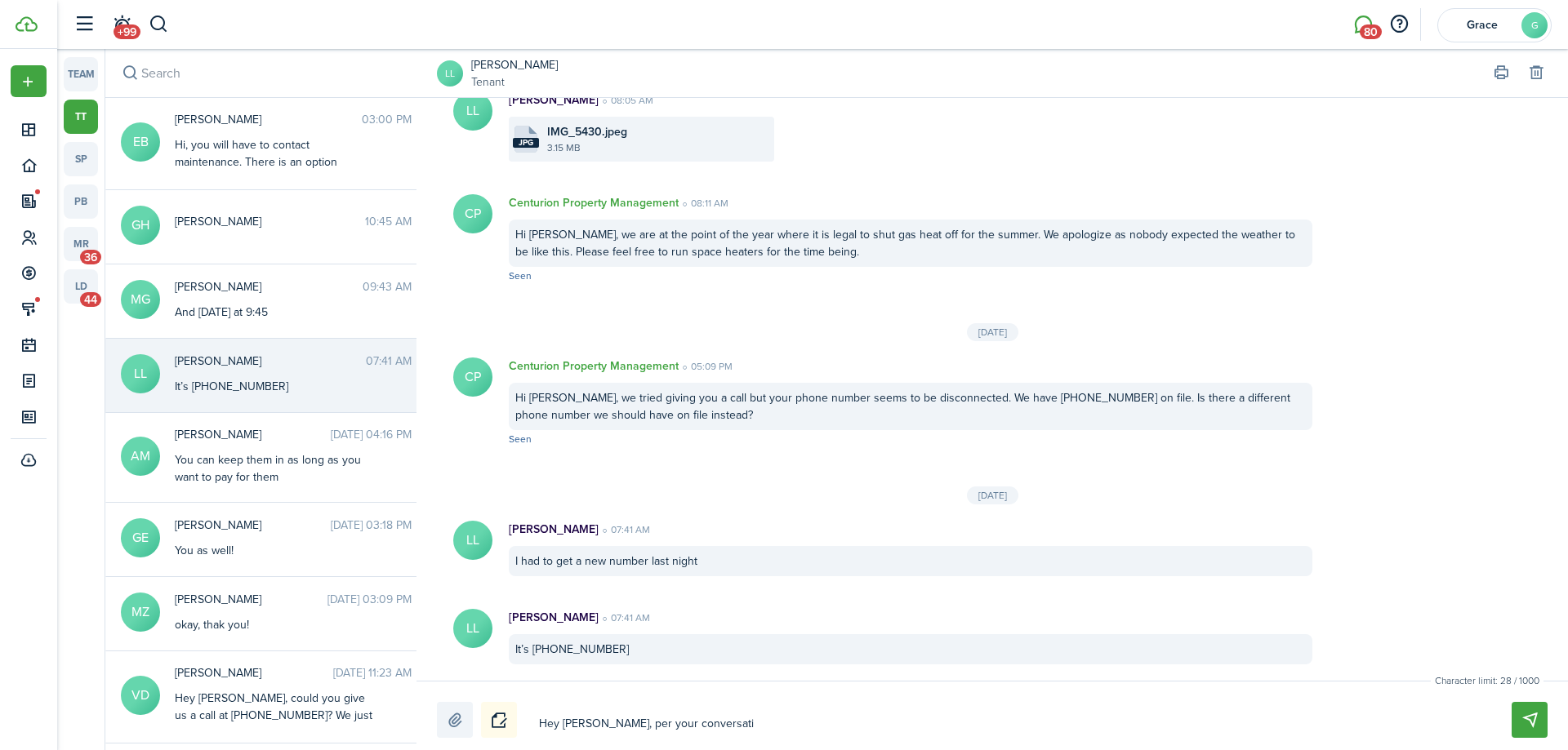
type textarea "Hey [PERSON_NAME], per your conversatio"
type textarea "Hey [PERSON_NAME], per your conversation"
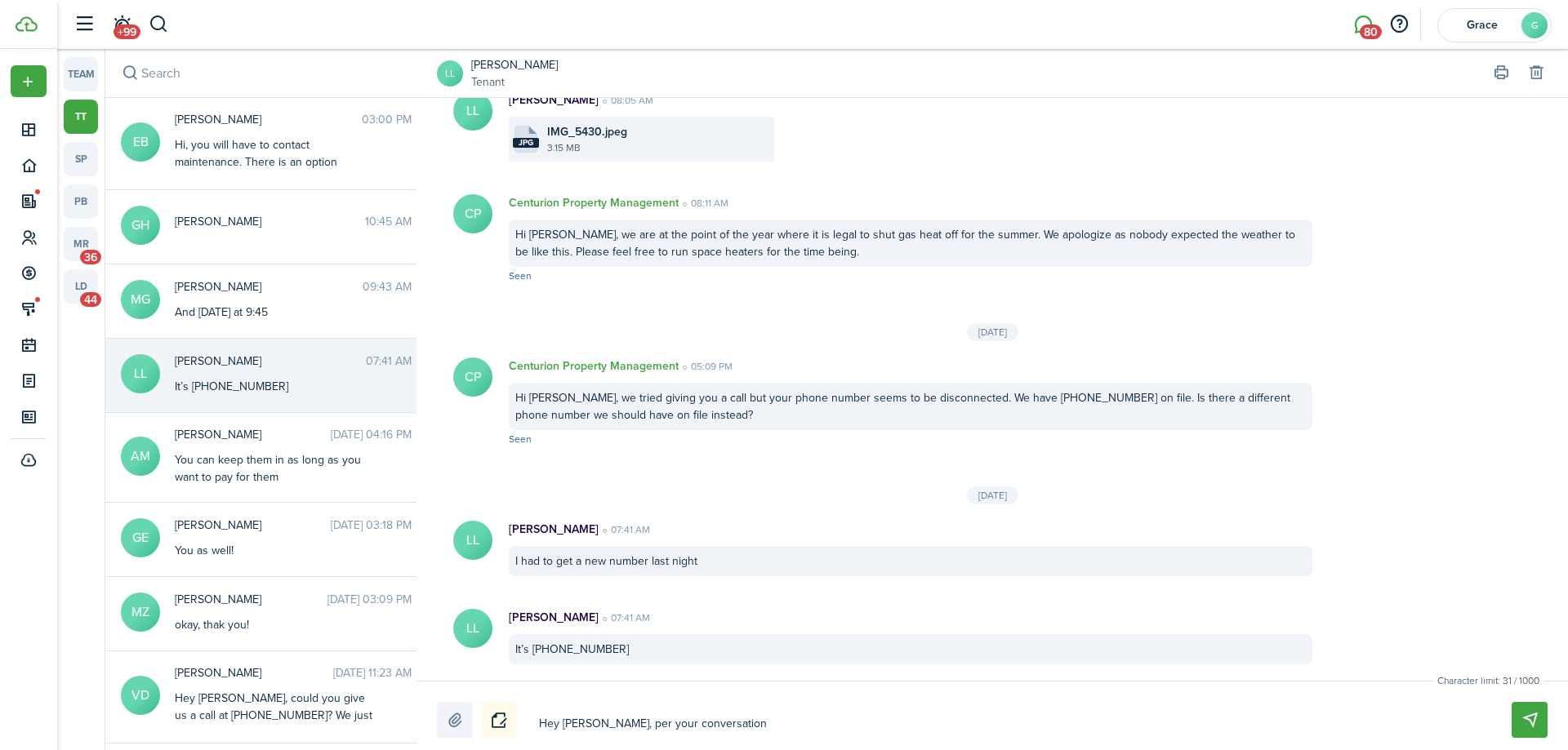
type textarea "Hey [PERSON_NAME], per your conversation"
type textarea "Hey [PERSON_NAME], per your conversation w"
type textarea "Hey [PERSON_NAME], per your conversation wi"
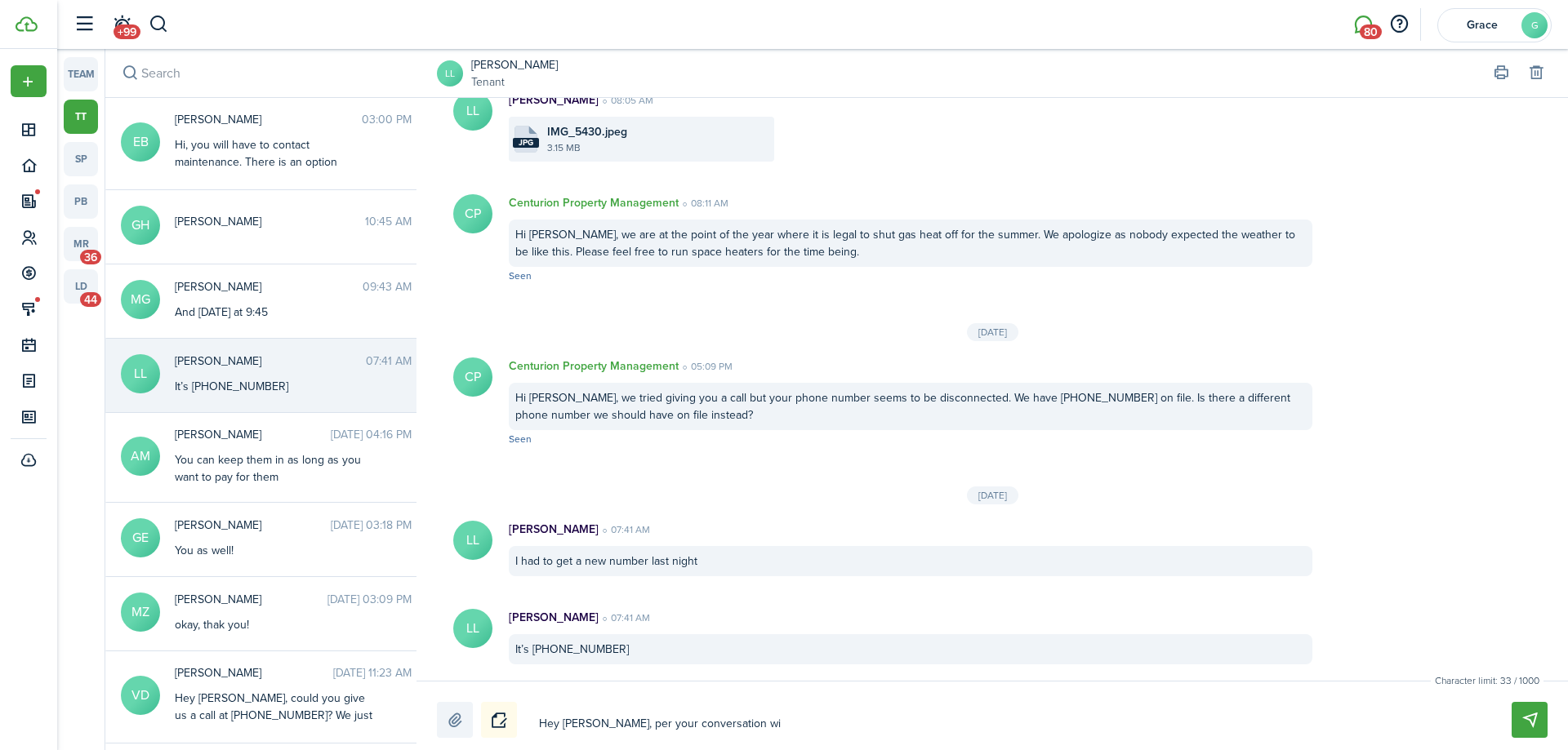
type textarea "Hey [PERSON_NAME], per your conversation wit"
type textarea "Hey [PERSON_NAME], per your conversation with"
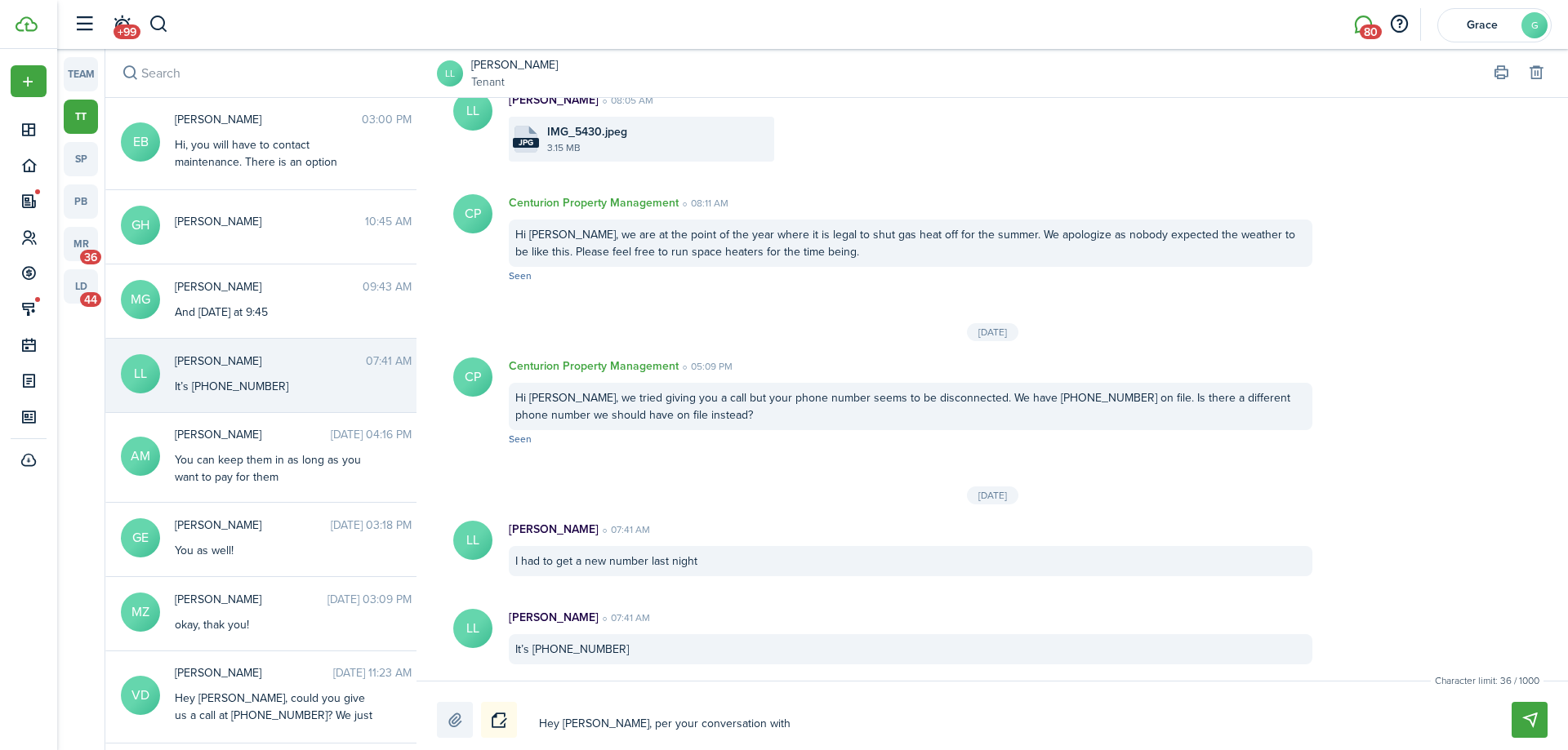
type textarea "Hey [PERSON_NAME], per your conversation with"
type textarea "Hey [PERSON_NAME], per your conversation with R"
type textarea "Hey [PERSON_NAME], per your conversation with [PERSON_NAME]"
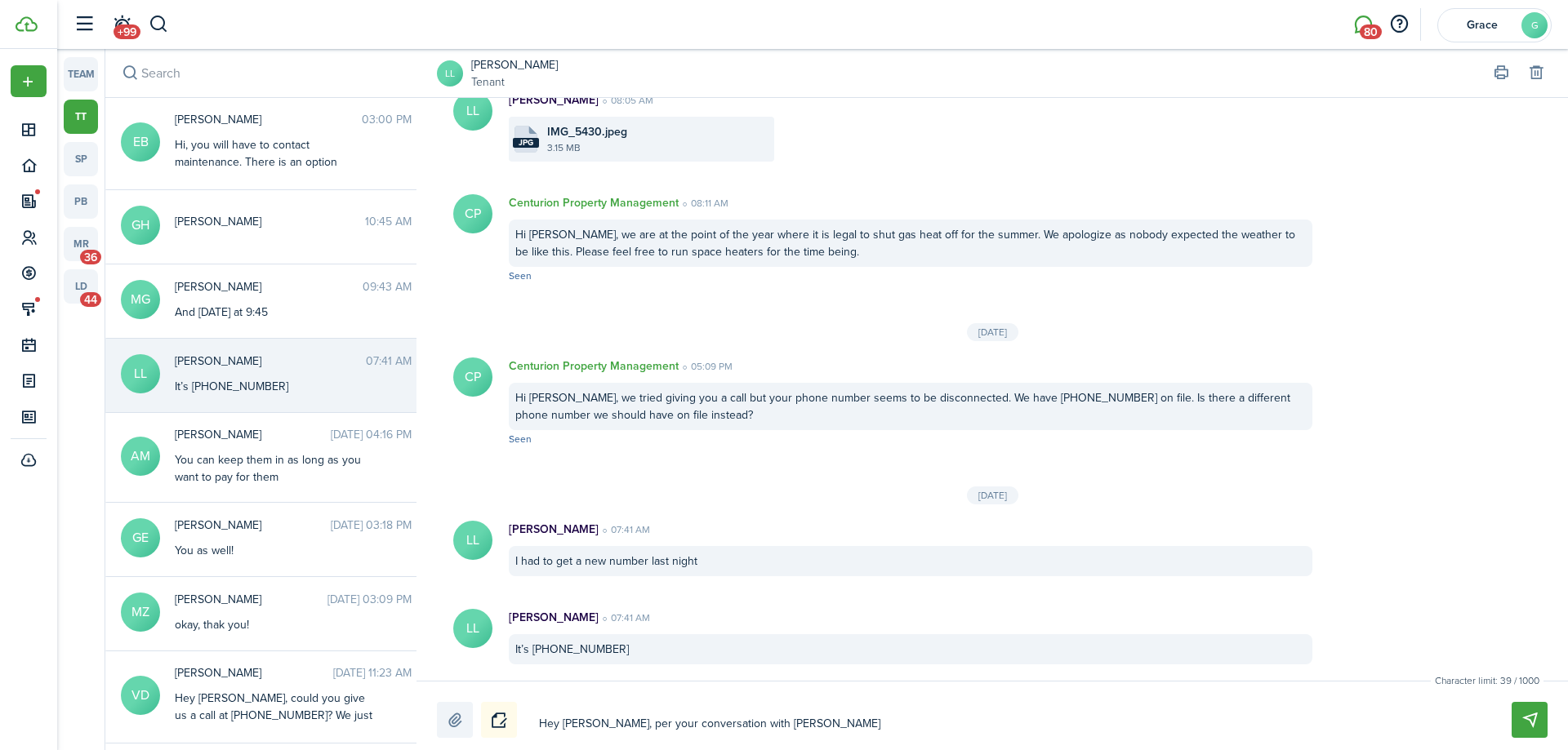
type textarea "Hey [PERSON_NAME], per your conversation with [PERSON_NAME]"
type textarea "Hey [PERSON_NAME], per your conversation with [PERSON_NAME],"
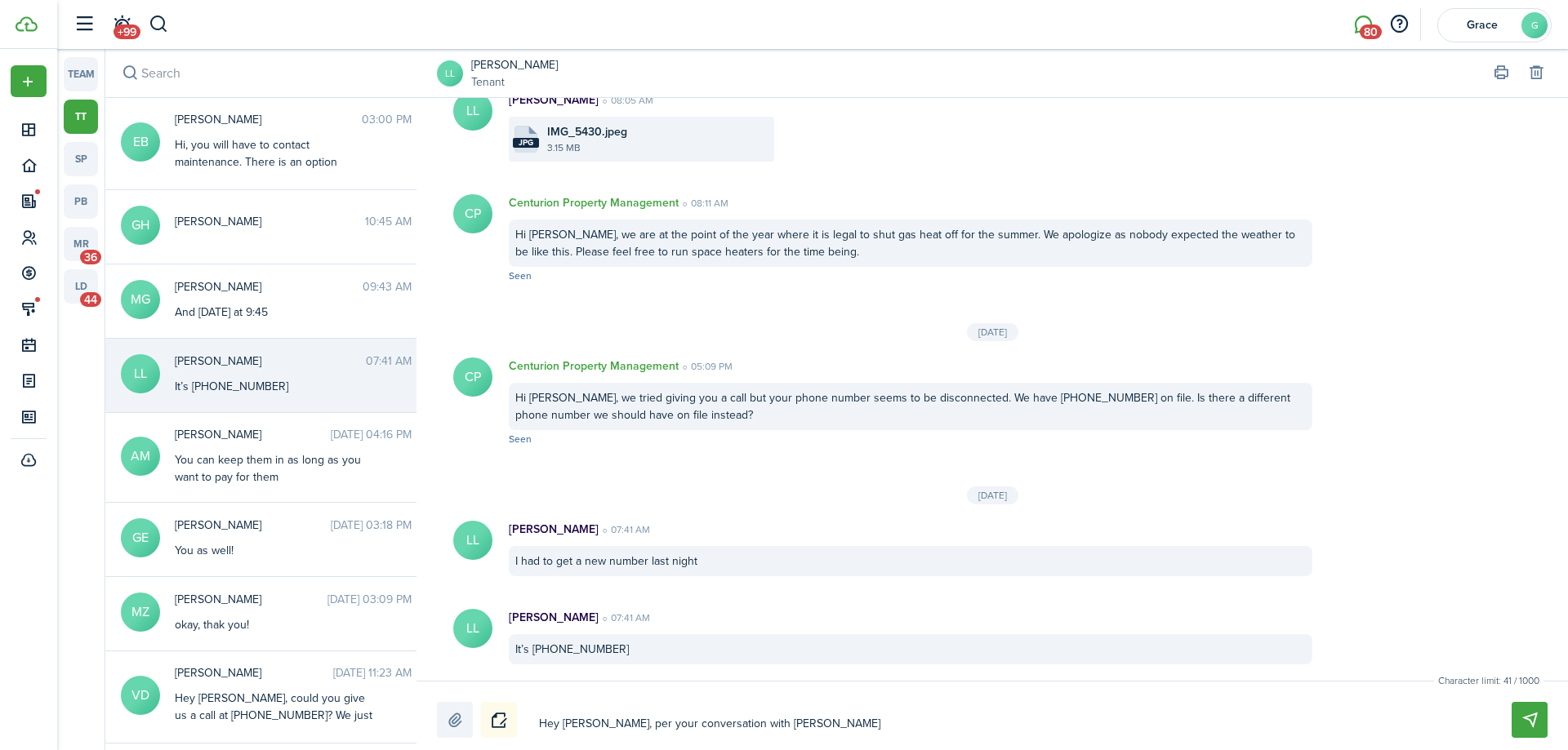
type textarea "Hey [PERSON_NAME], per your conversation with [PERSON_NAME],"
type textarea "Hey [PERSON_NAME], per your conversation with [PERSON_NAME], c"
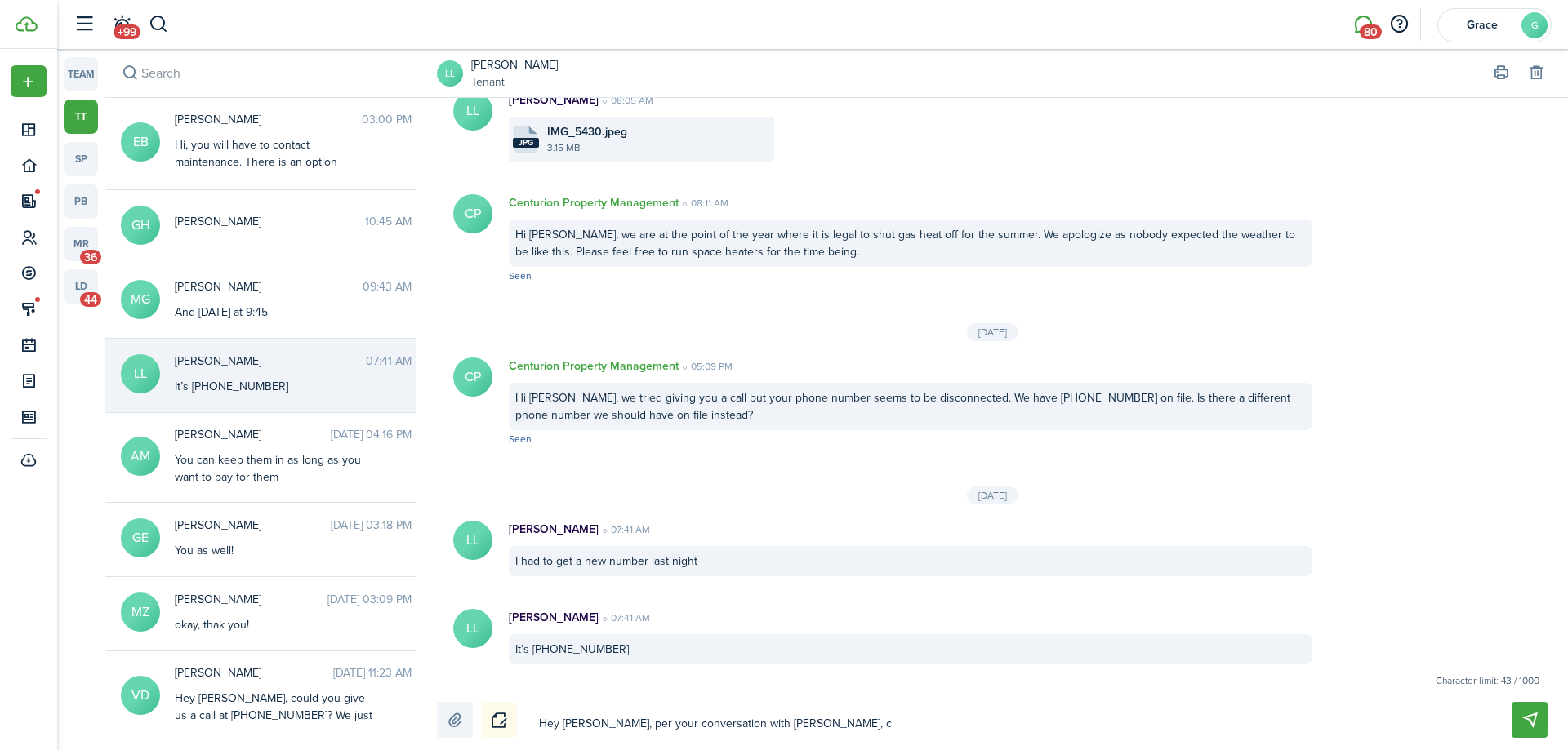
type textarea "Hey [PERSON_NAME], per your conversation with [PERSON_NAME], ca"
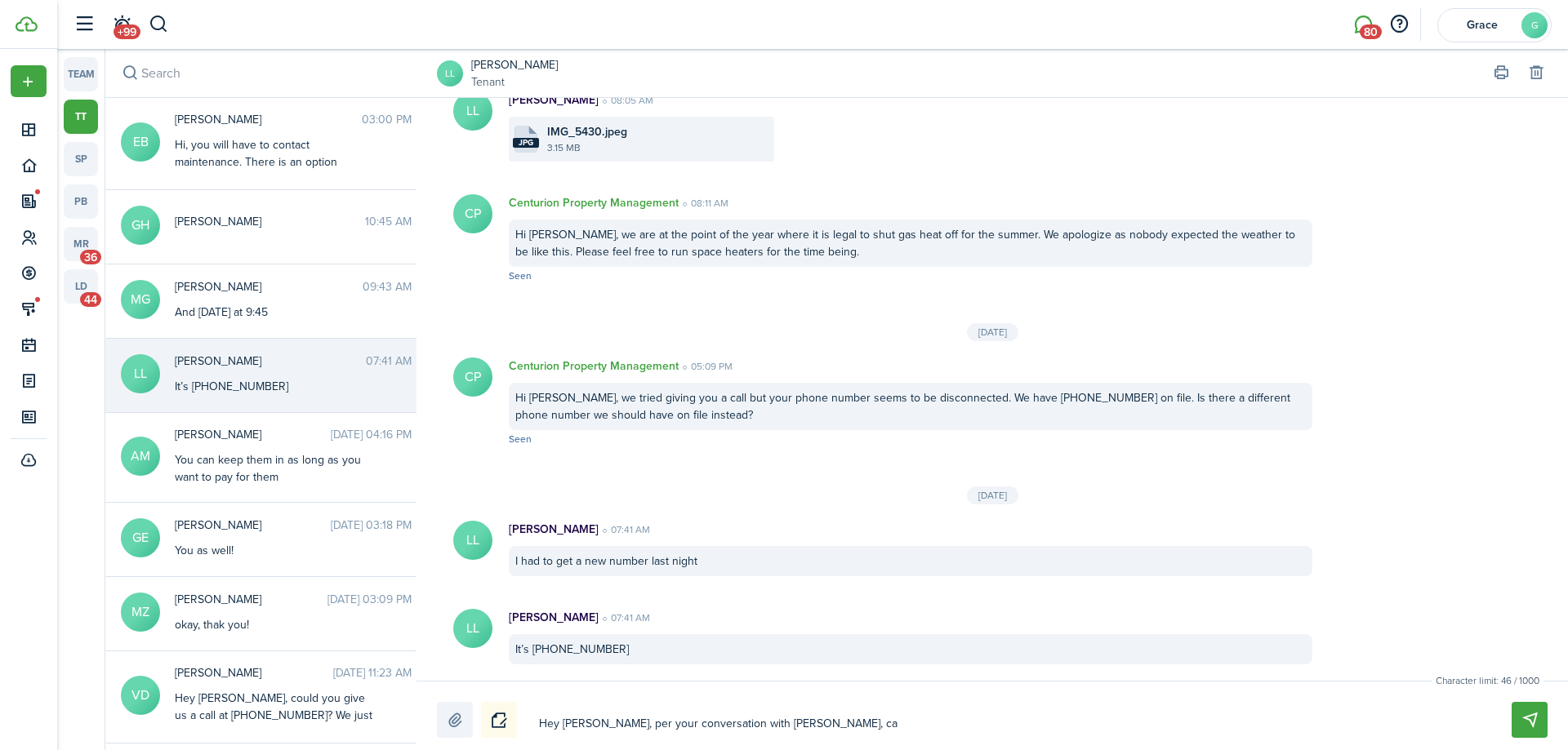
type textarea "Hey [PERSON_NAME], per your conversation with [PERSON_NAME], ca"
type textarea "Hey [PERSON_NAME], per your conversation with [PERSON_NAME], can"
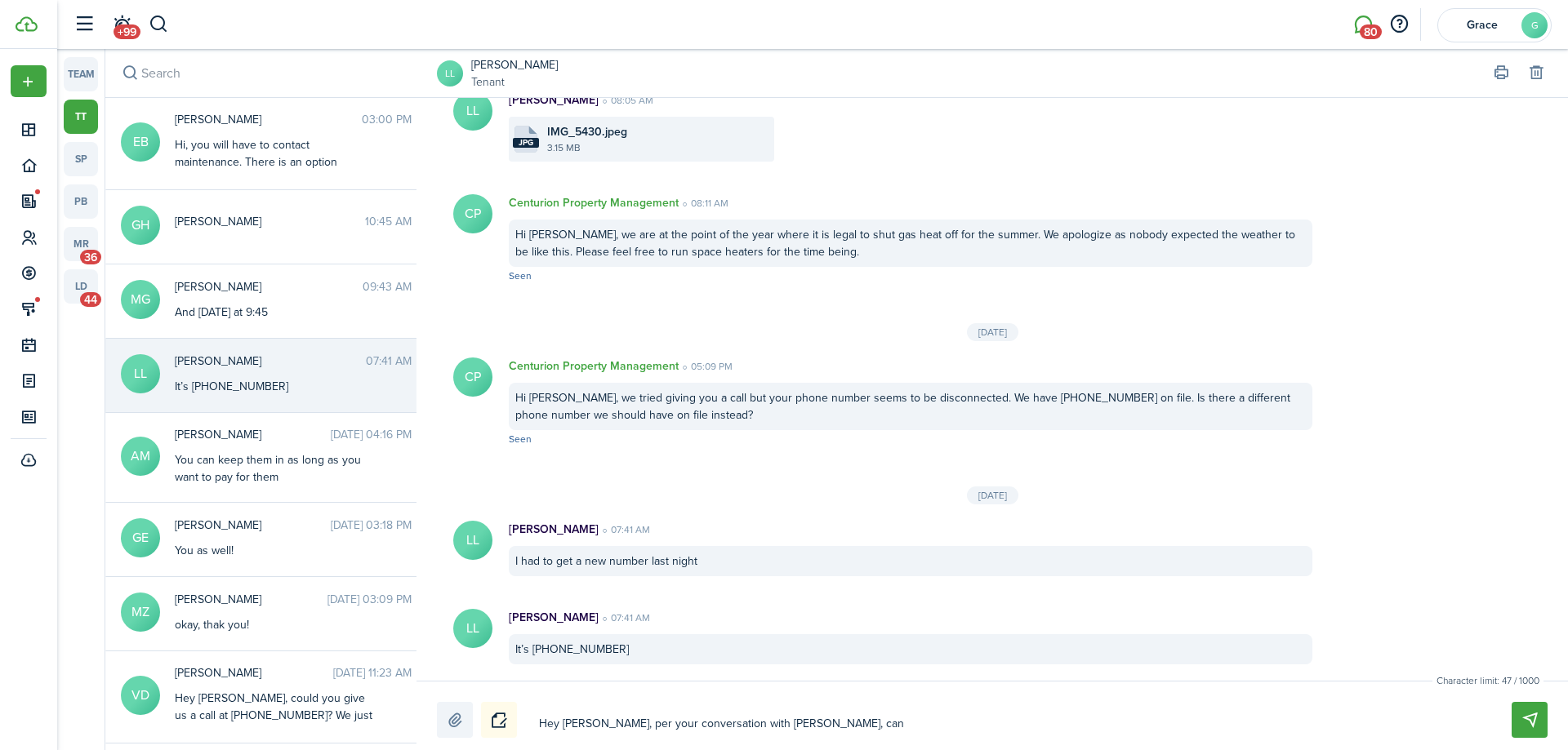
type textarea "Hey [PERSON_NAME], per your conversation with [PERSON_NAME], can y"
type textarea "Hey [PERSON_NAME], per your conversation with [PERSON_NAME], can yo"
type textarea "Hey [PERSON_NAME], per your conversation with [PERSON_NAME], can you"
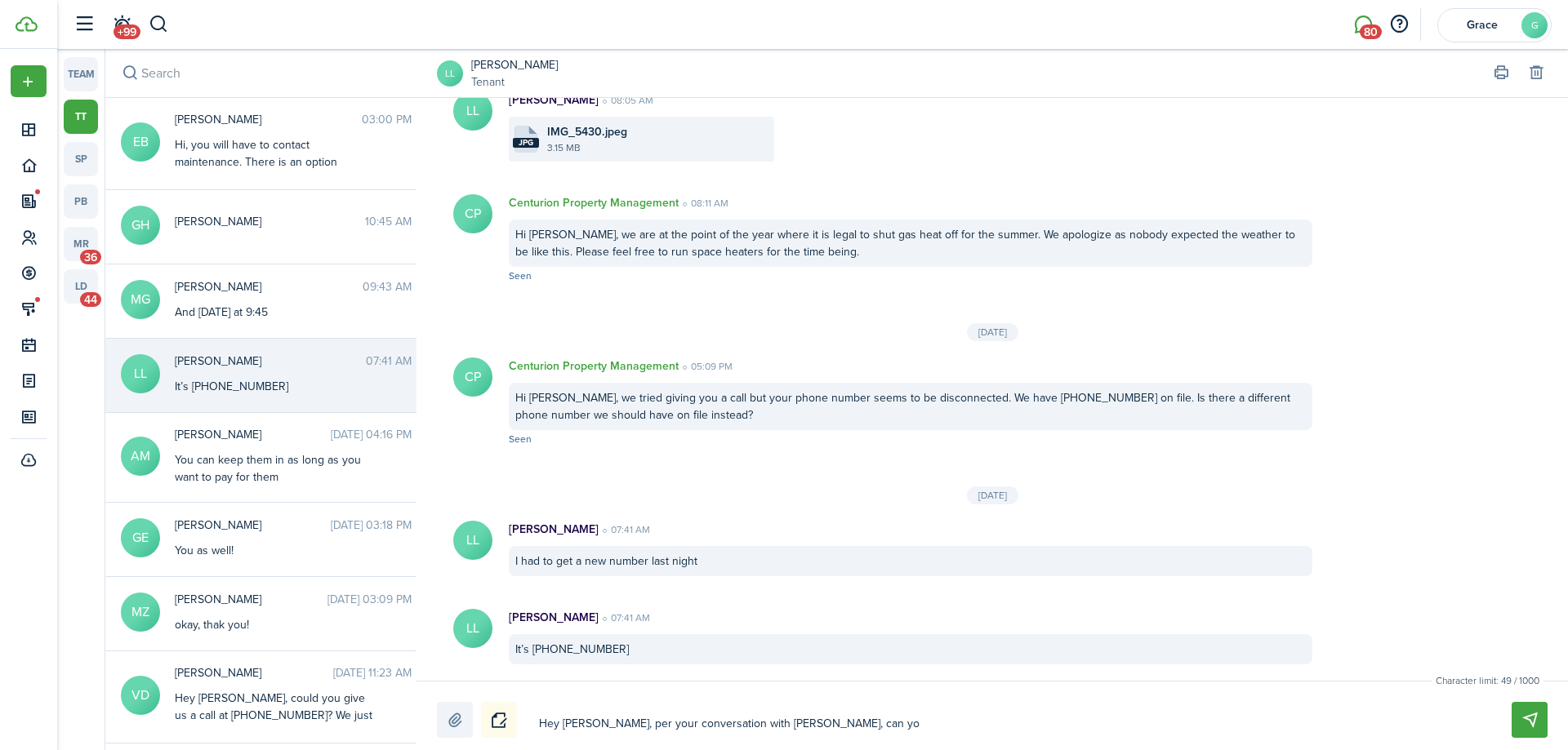
type textarea "Hey [PERSON_NAME], per your conversation with [PERSON_NAME], can you"
type textarea "Hey [PERSON_NAME], per your conversation with [PERSON_NAME], can you r"
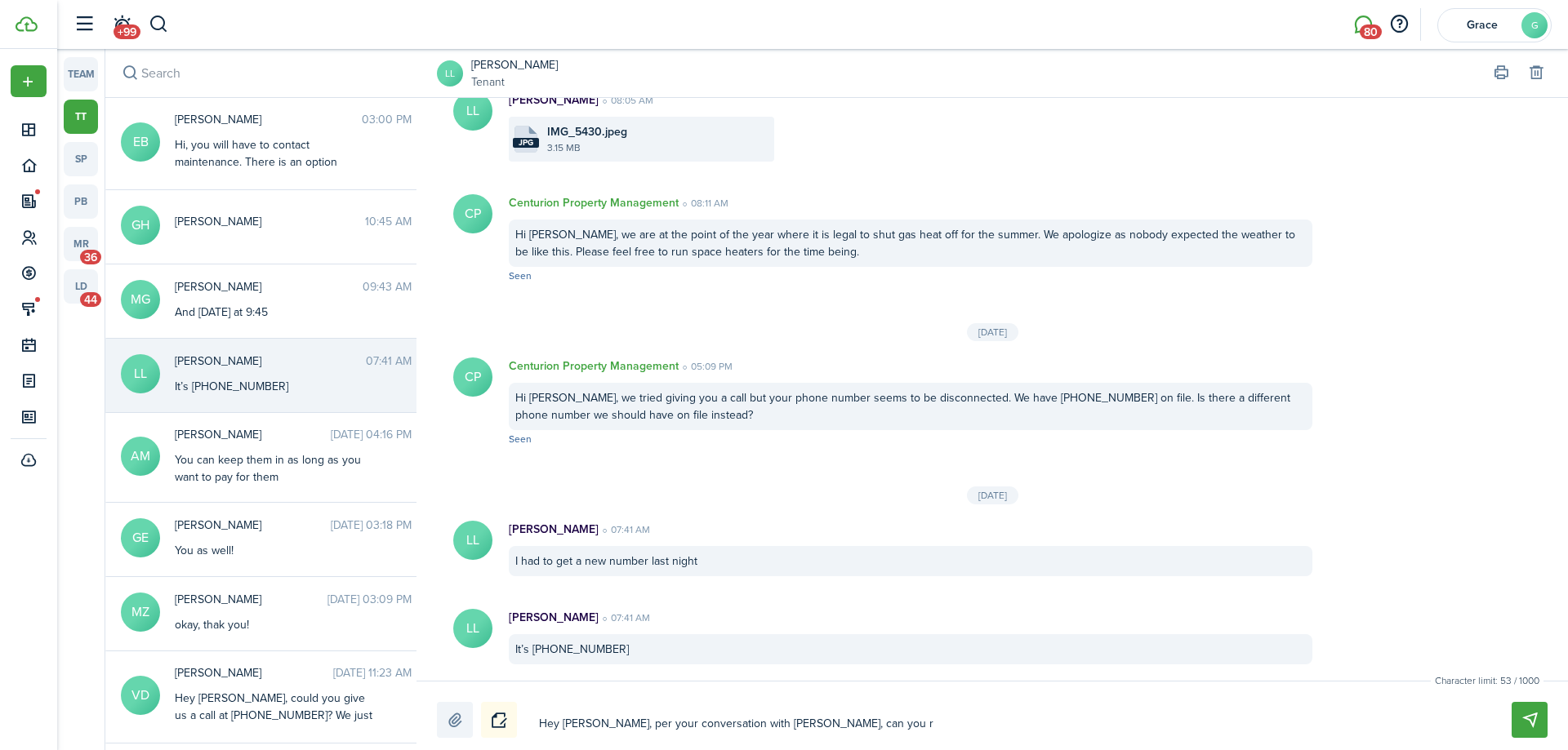
type textarea "Hey [PERSON_NAME], per your conversation with [PERSON_NAME], can you re"
type textarea "Hey [PERSON_NAME], per your conversation with [PERSON_NAME], can you res"
type textarea "Hey [PERSON_NAME], per your conversation with [PERSON_NAME], can you resp"
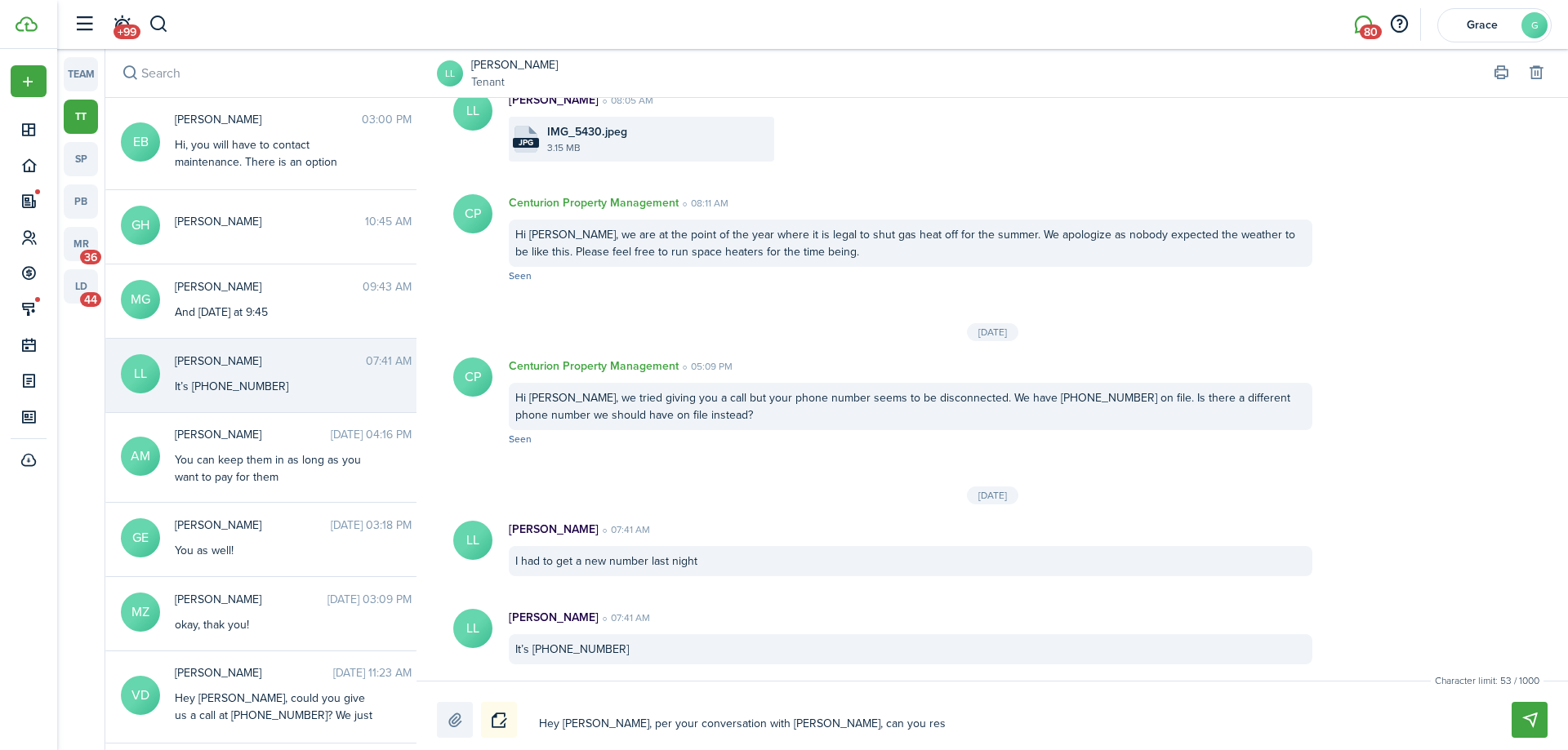
type textarea "Hey [PERSON_NAME], per your conversation with [PERSON_NAME], can you resp"
type textarea "Hey [PERSON_NAME], per your conversation with [PERSON_NAME], can you respo"
type textarea "Hey [PERSON_NAME], per your conversation with [PERSON_NAME], can you respon"
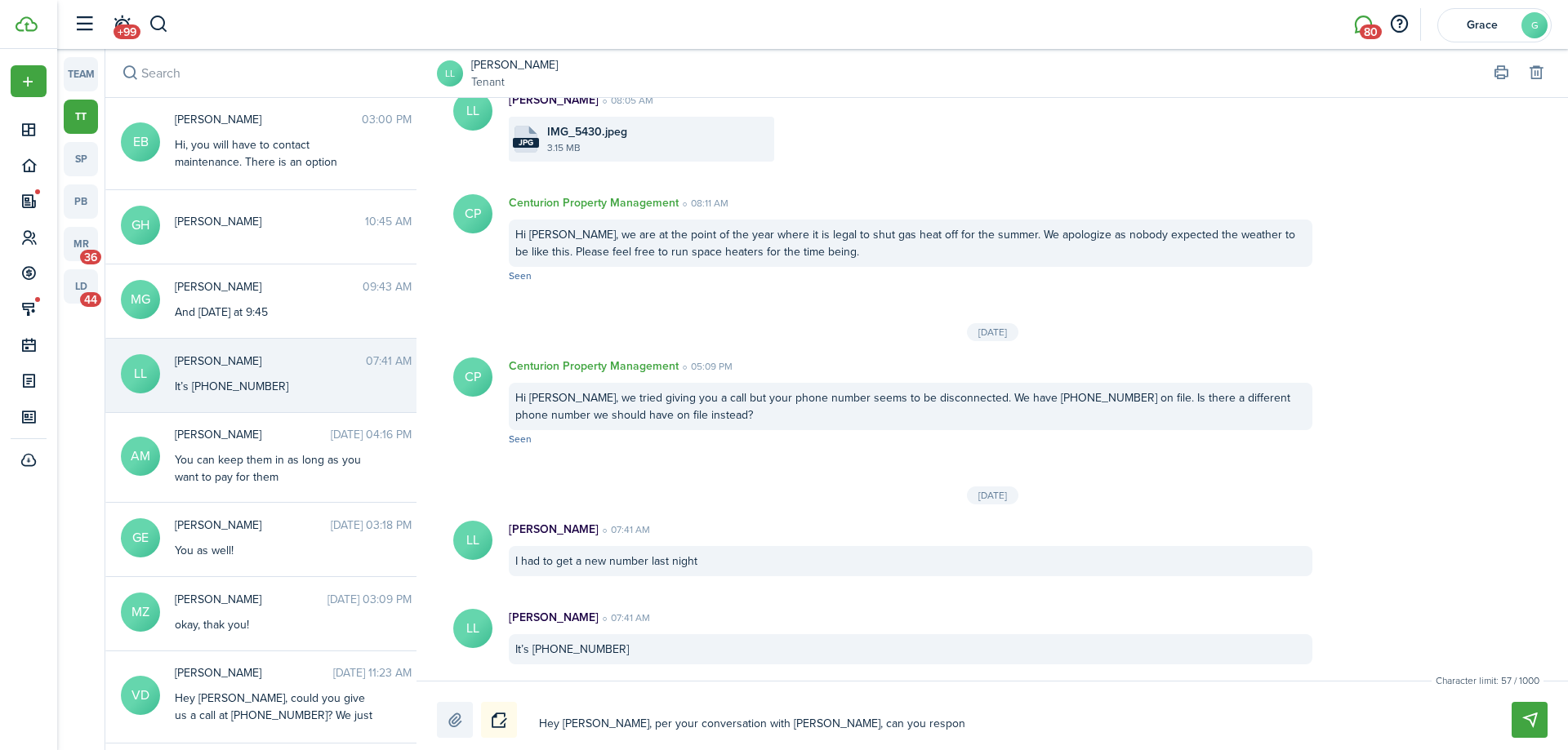
type textarea "Hey [PERSON_NAME], per your conversation with [PERSON_NAME], can you respond"
type textarea "Hey [PERSON_NAME], per your conversation with [PERSON_NAME], can you respond h"
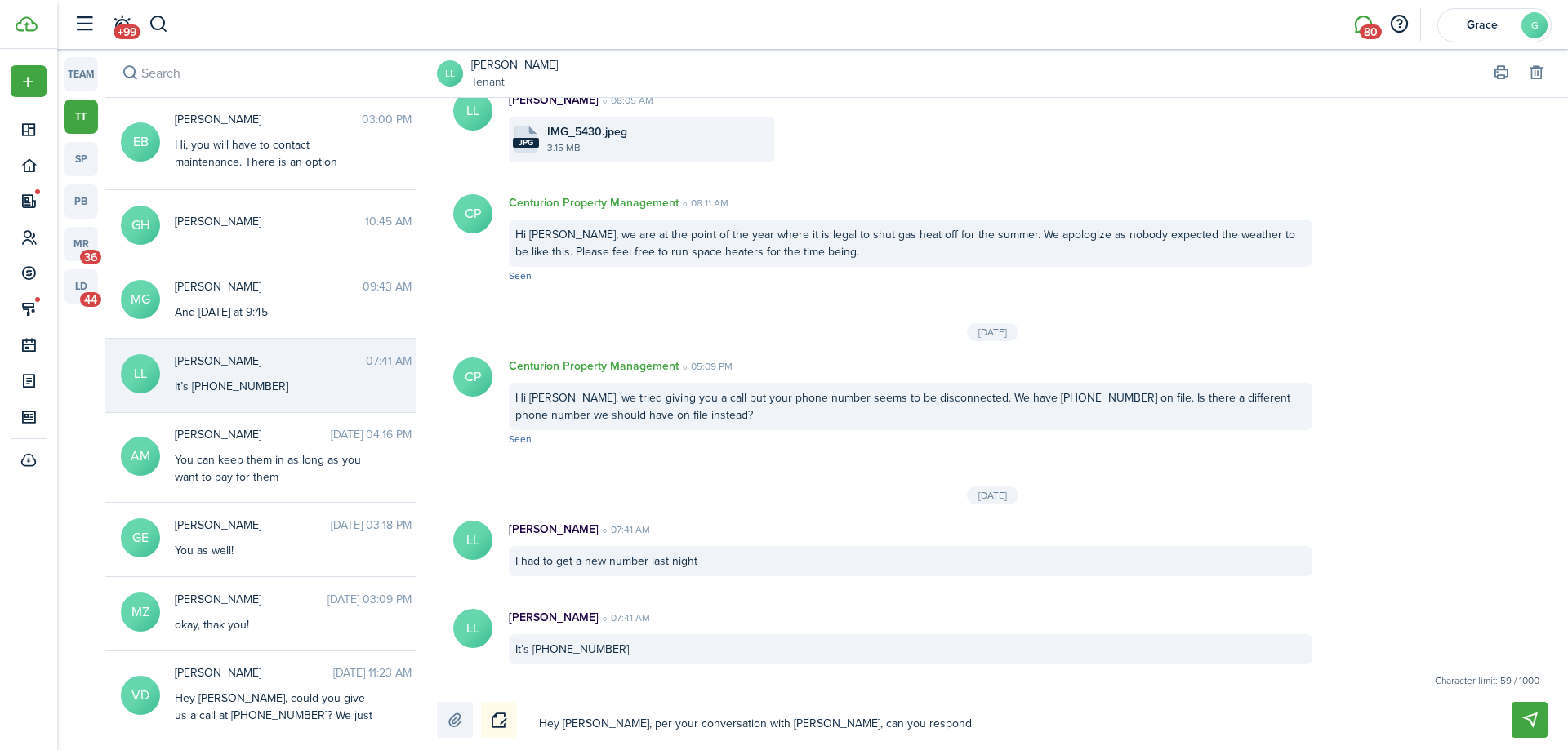
type textarea "Hey [PERSON_NAME], per your conversation with [PERSON_NAME], can you respond h"
type textarea "Hey [PERSON_NAME], per your conversation with [PERSON_NAME], can you respond he"
type textarea "Hey [PERSON_NAME], per your conversation with [PERSON_NAME], can you respond her"
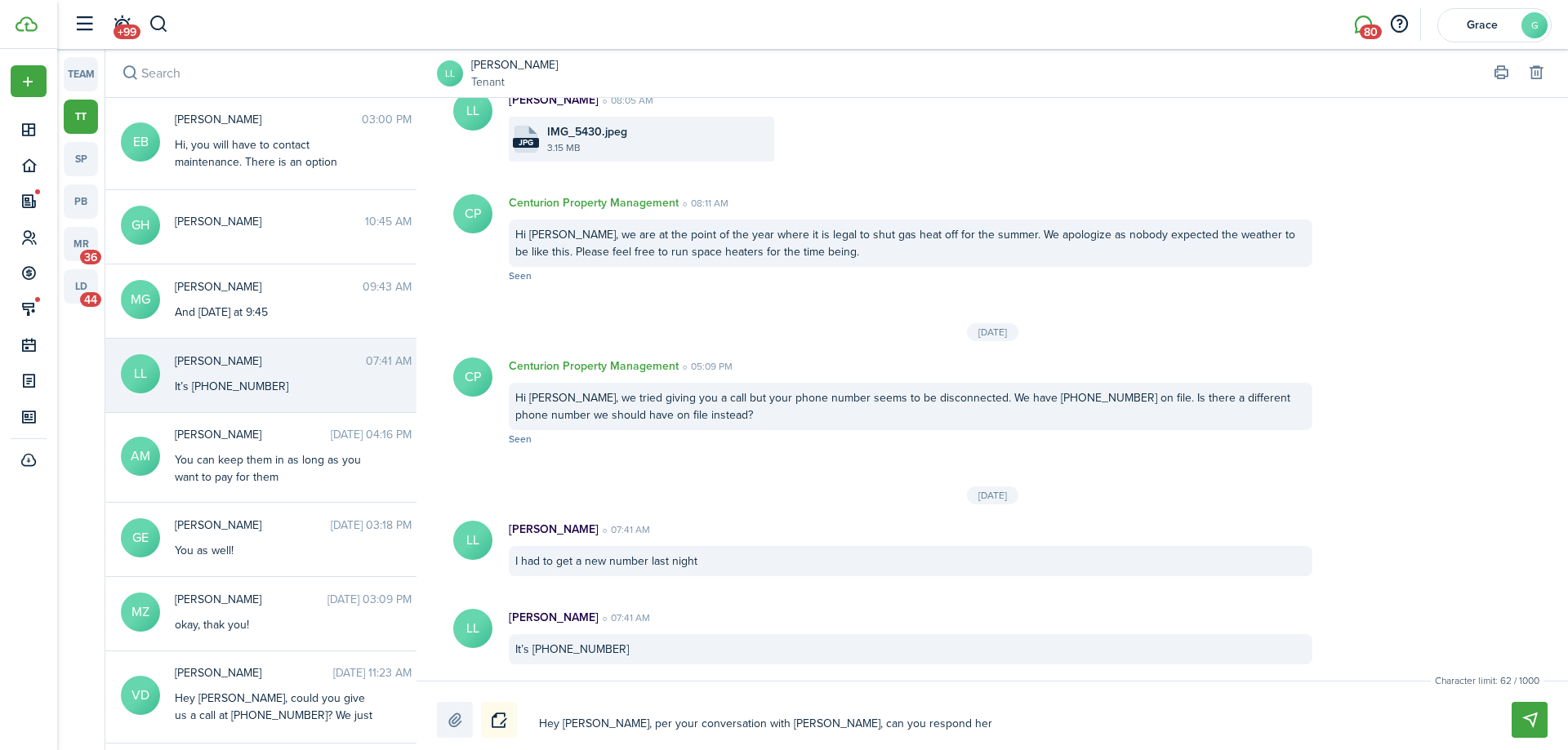
type textarea "Hey [PERSON_NAME], per your conversation with [PERSON_NAME], can you respond he…"
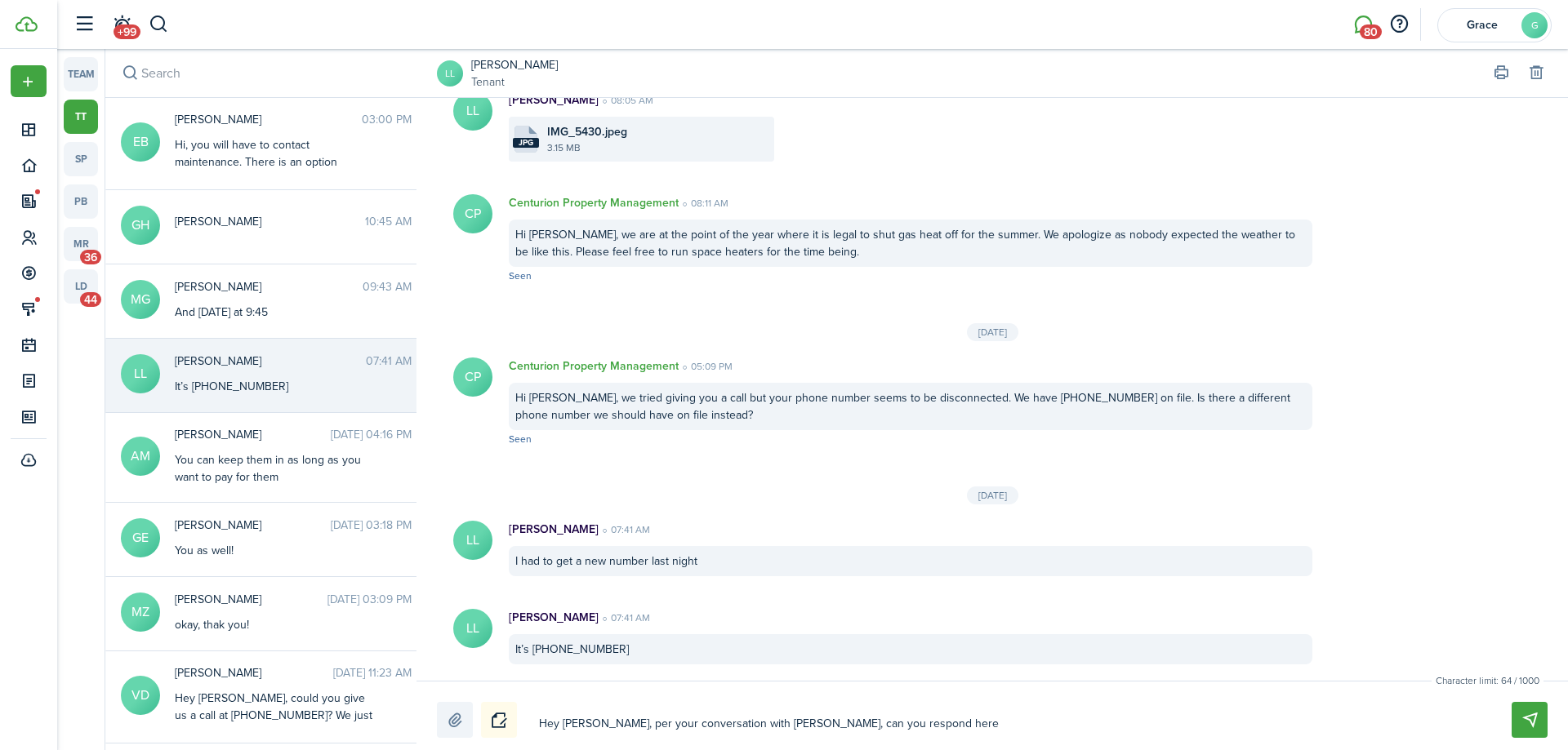
type textarea "Hey [PERSON_NAME], per your conversation with [PERSON_NAME], can you respond he…"
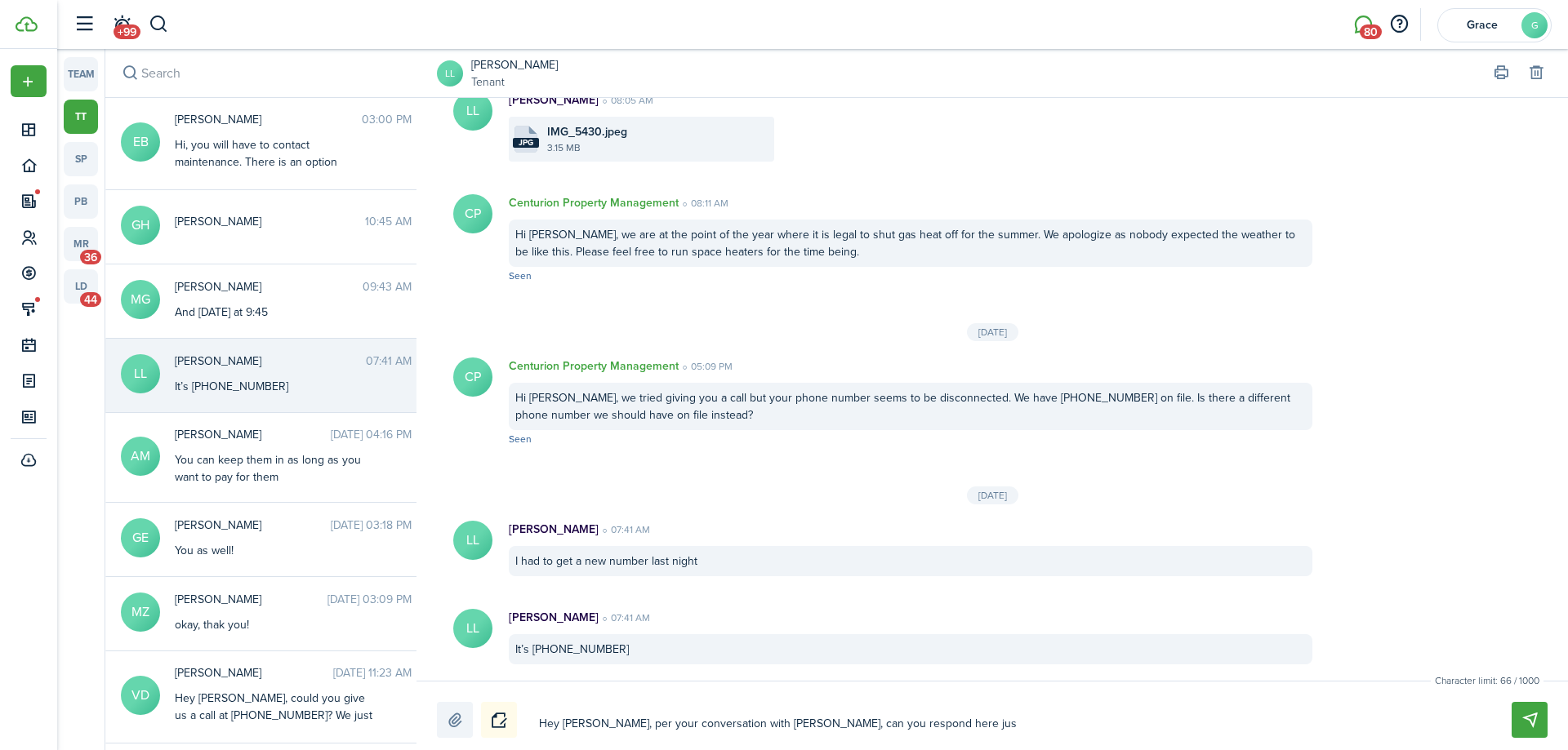
type textarea "Hey [PERSON_NAME], per your conversation with [PERSON_NAME], can you respond he…"
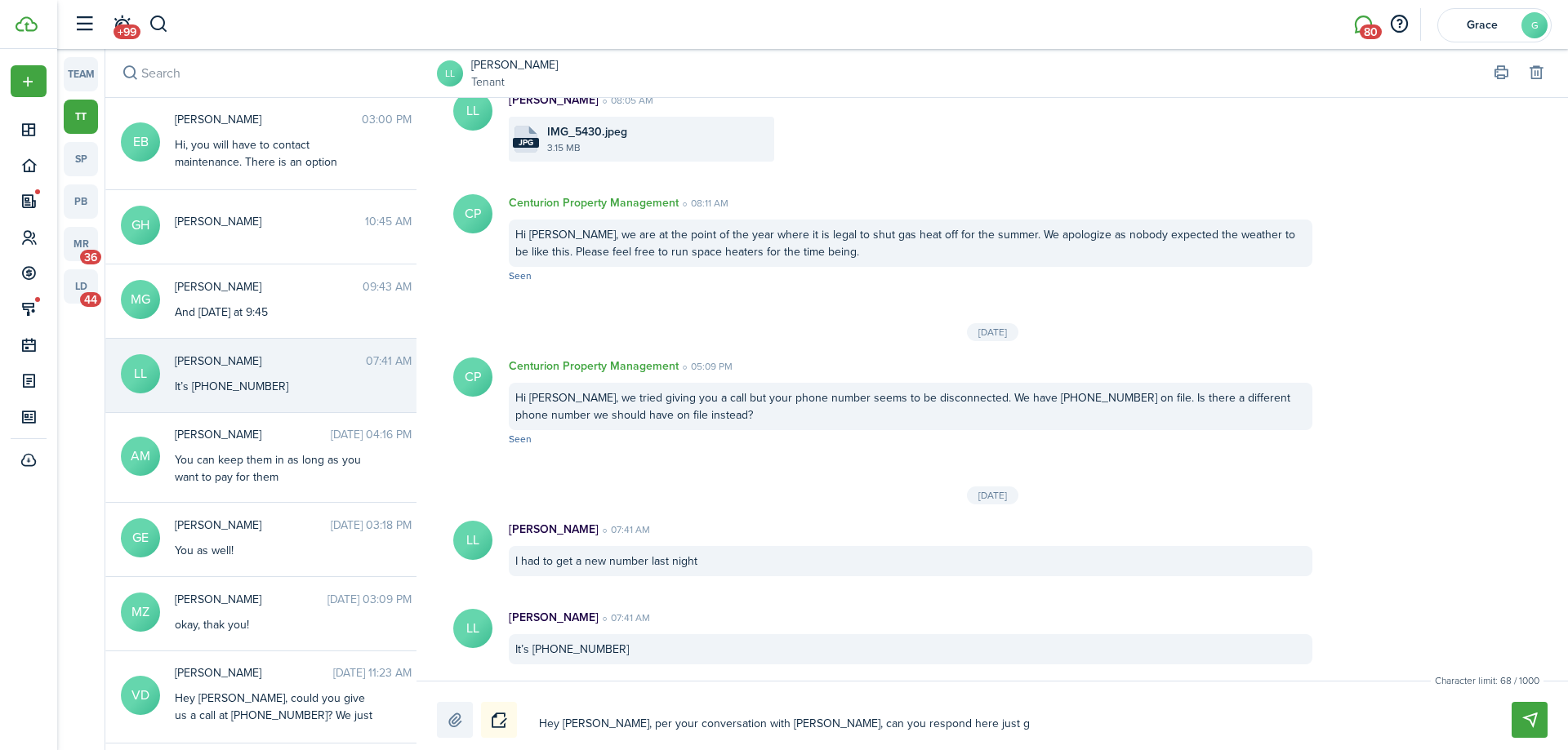
type textarea "Hey [PERSON_NAME], per your conversation with [PERSON_NAME], can you respond he…"
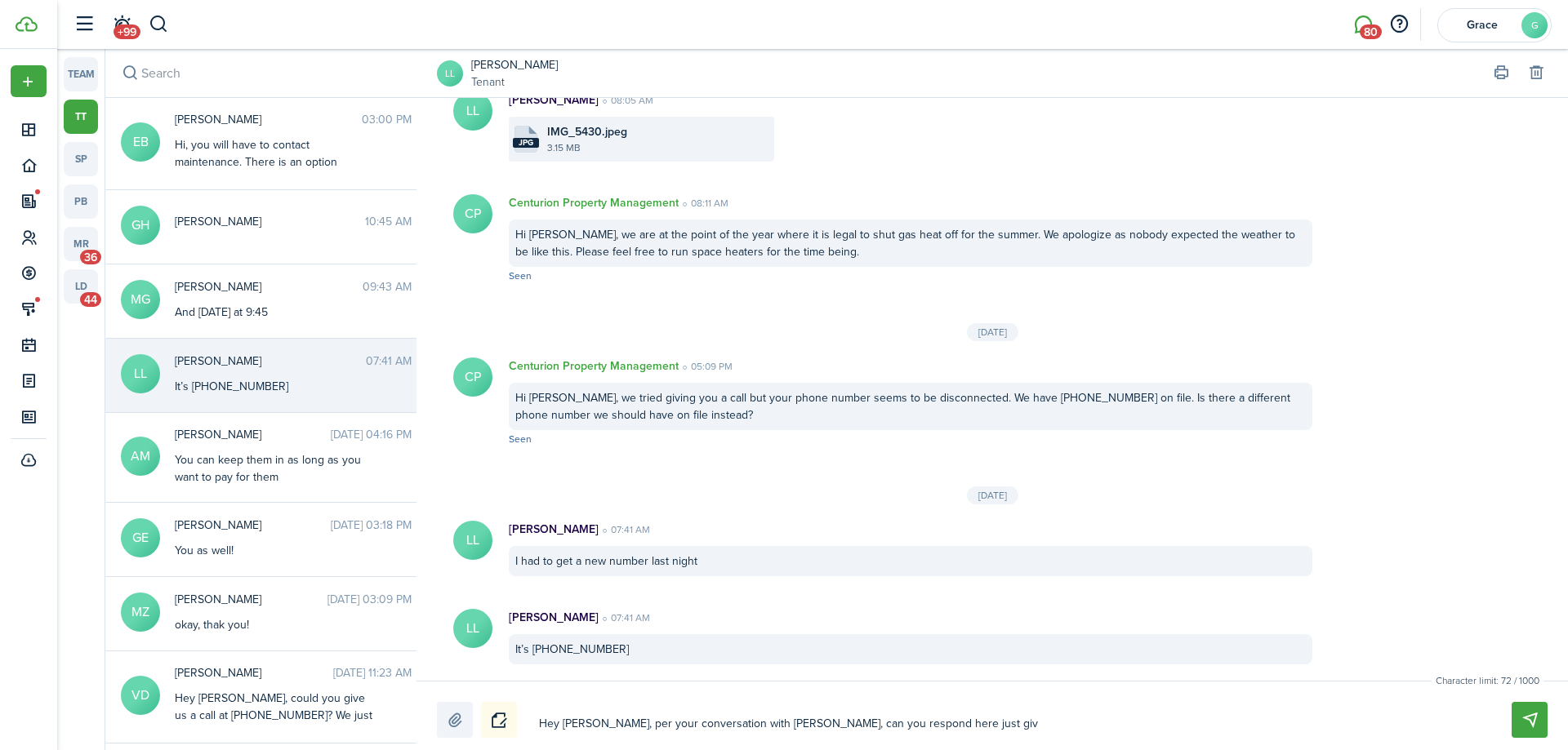
type textarea "Hey [PERSON_NAME], per your conversation with [PERSON_NAME], can you respond he…"
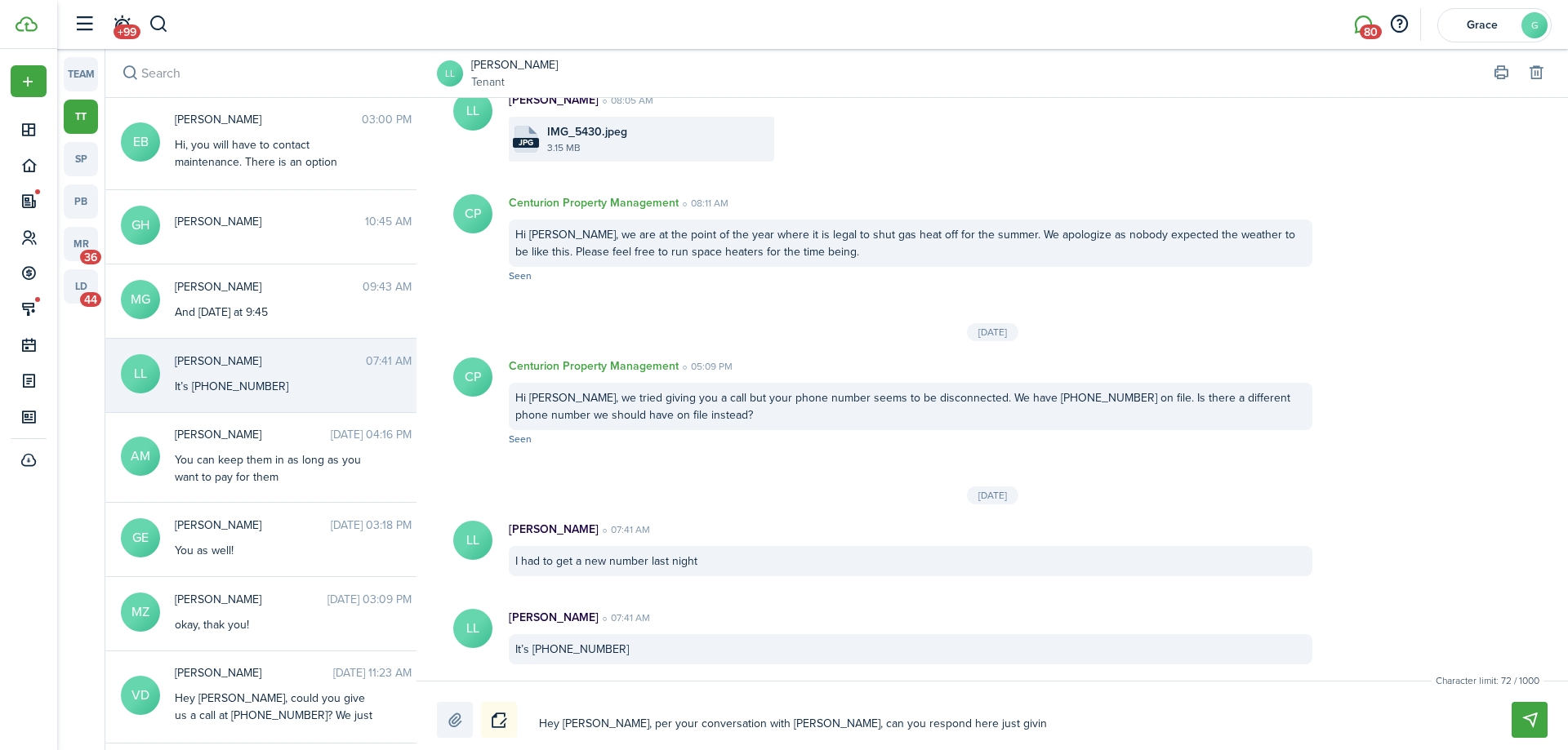
type textarea "Hey [PERSON_NAME], per your conversation with [PERSON_NAME], can you respond he…"
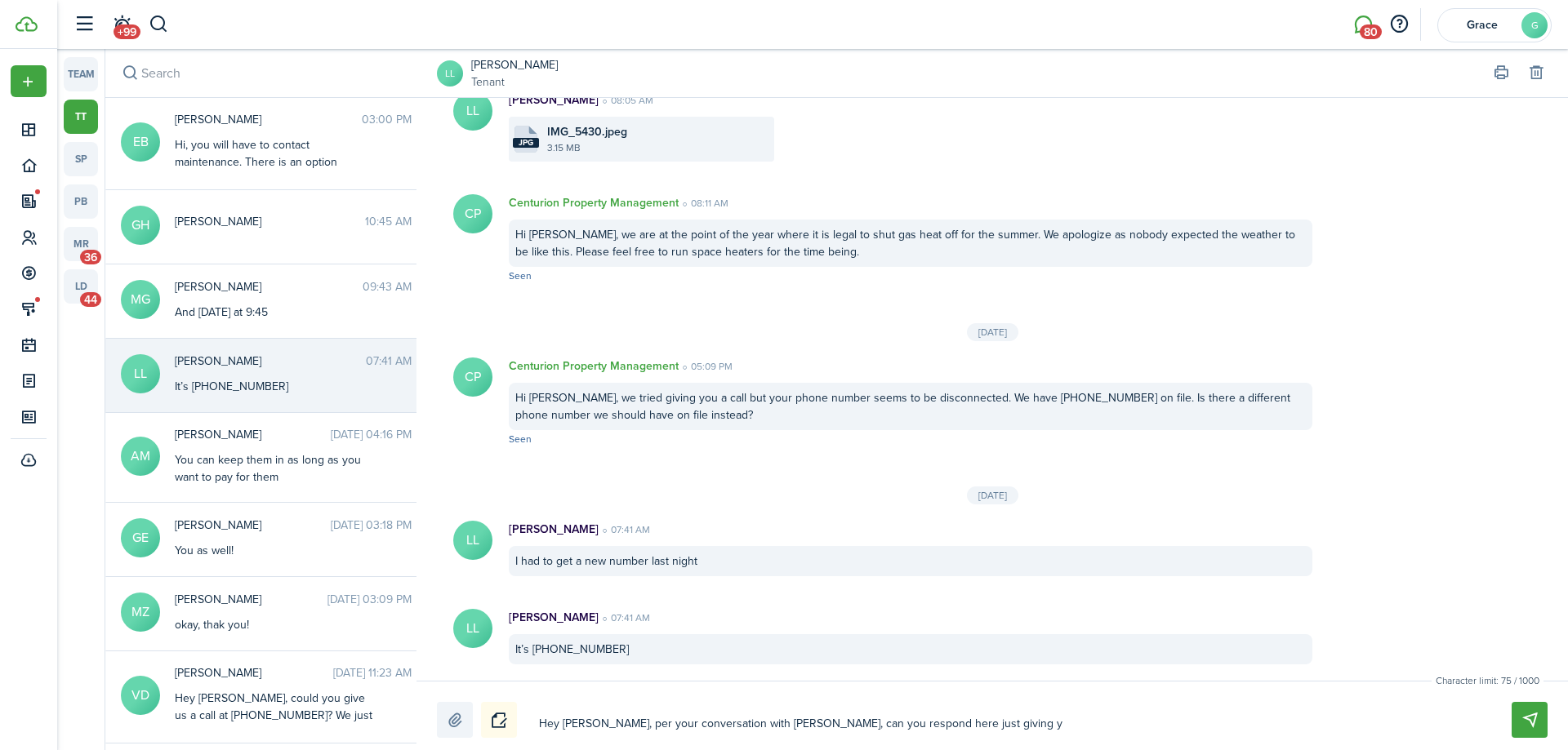
type textarea "Hey [PERSON_NAME], per your conversation with [PERSON_NAME], can you respond he…"
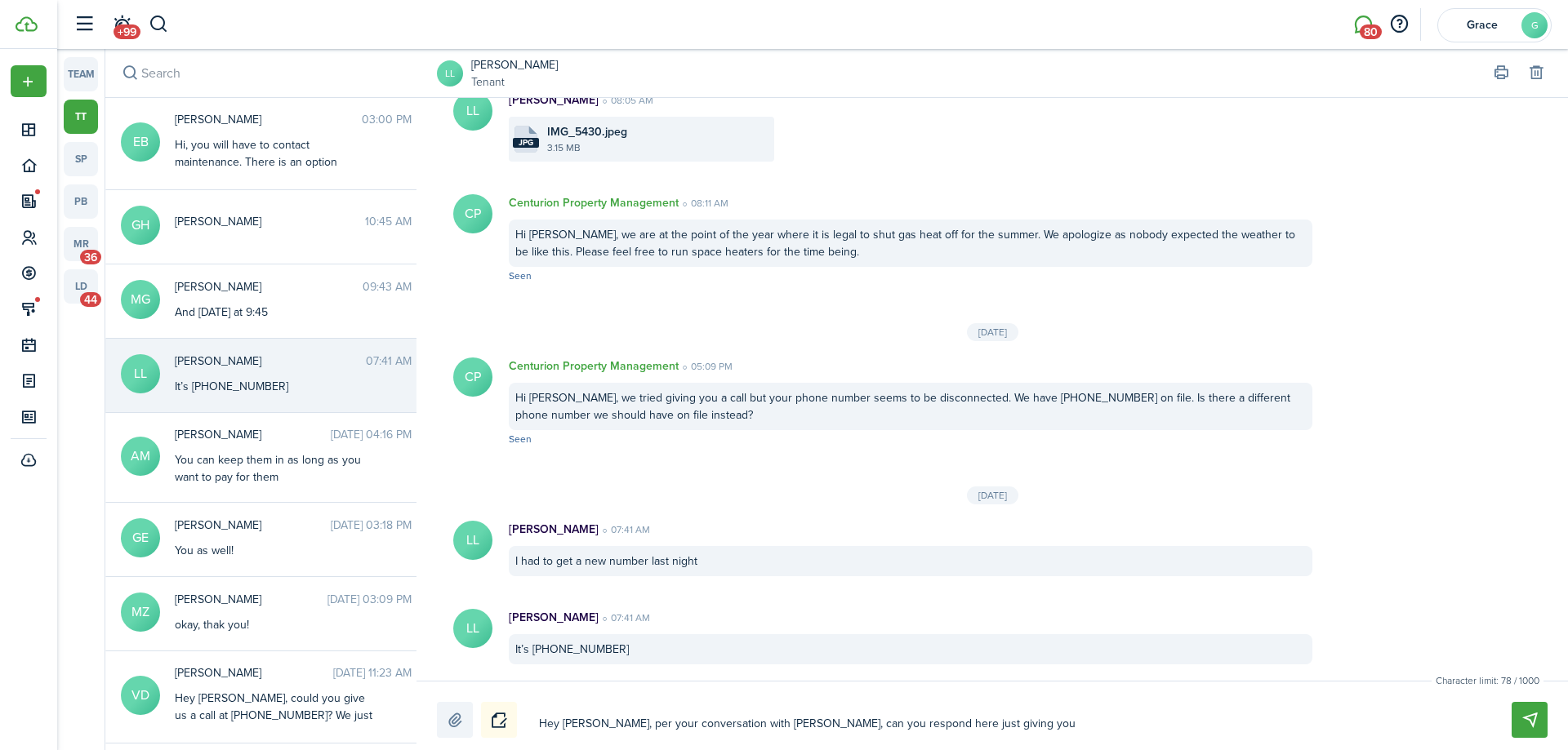
type textarea "Hey [PERSON_NAME], per your conversation with [PERSON_NAME], can you respond he…"
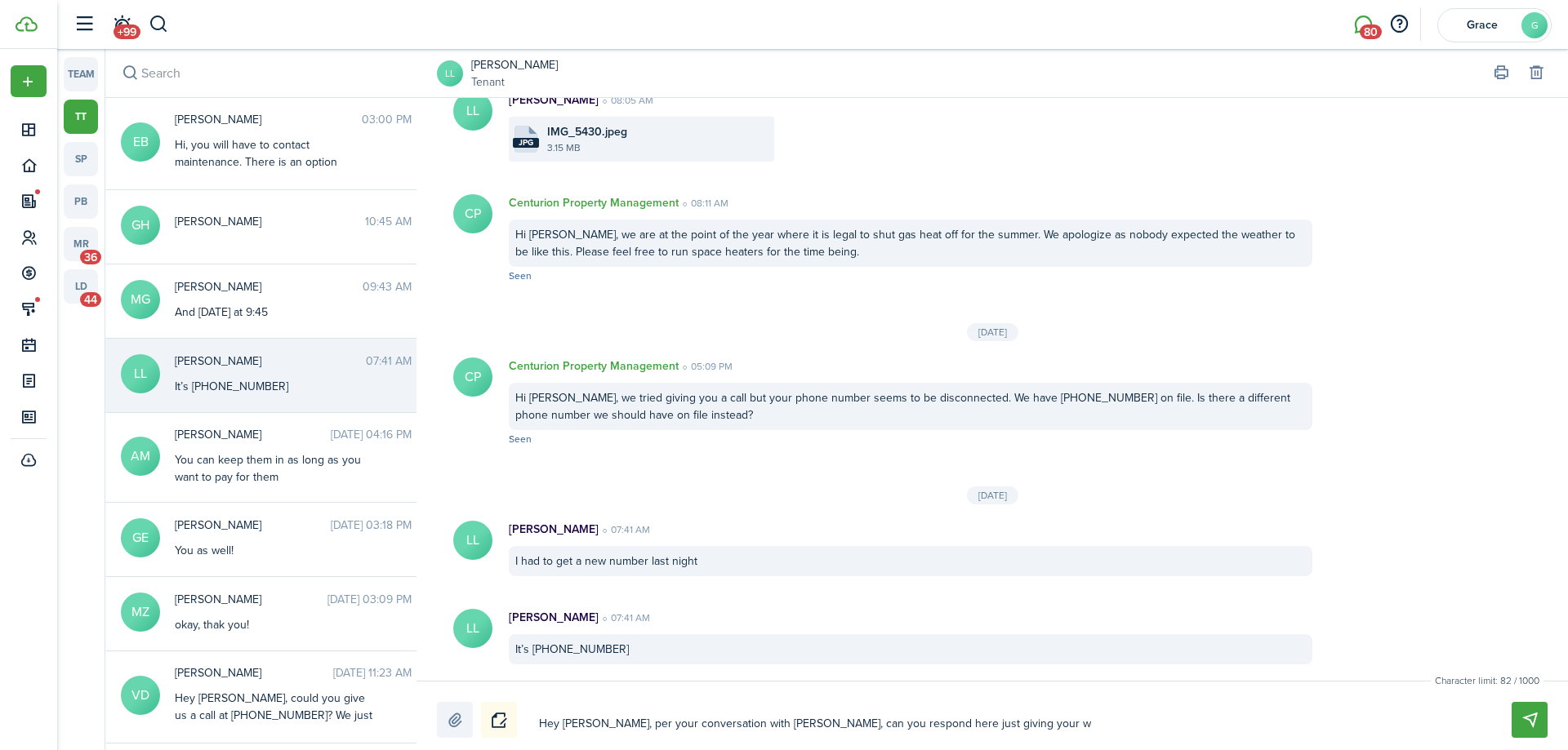
type textarea "Hey [PERSON_NAME], per your conversation with [PERSON_NAME], can you respond he…"
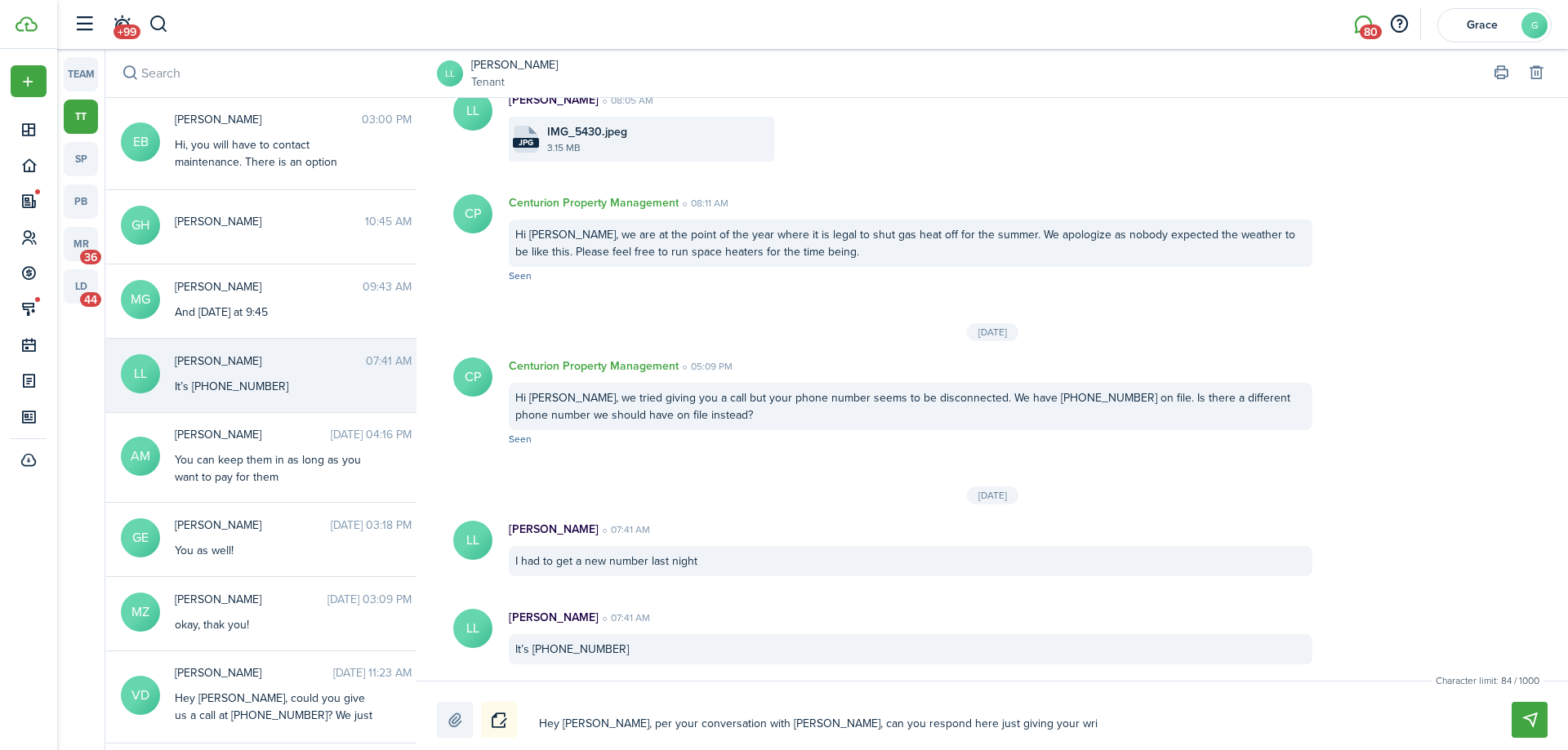
type textarea "Hey [PERSON_NAME], per your conversation with [PERSON_NAME], can you respond he…"
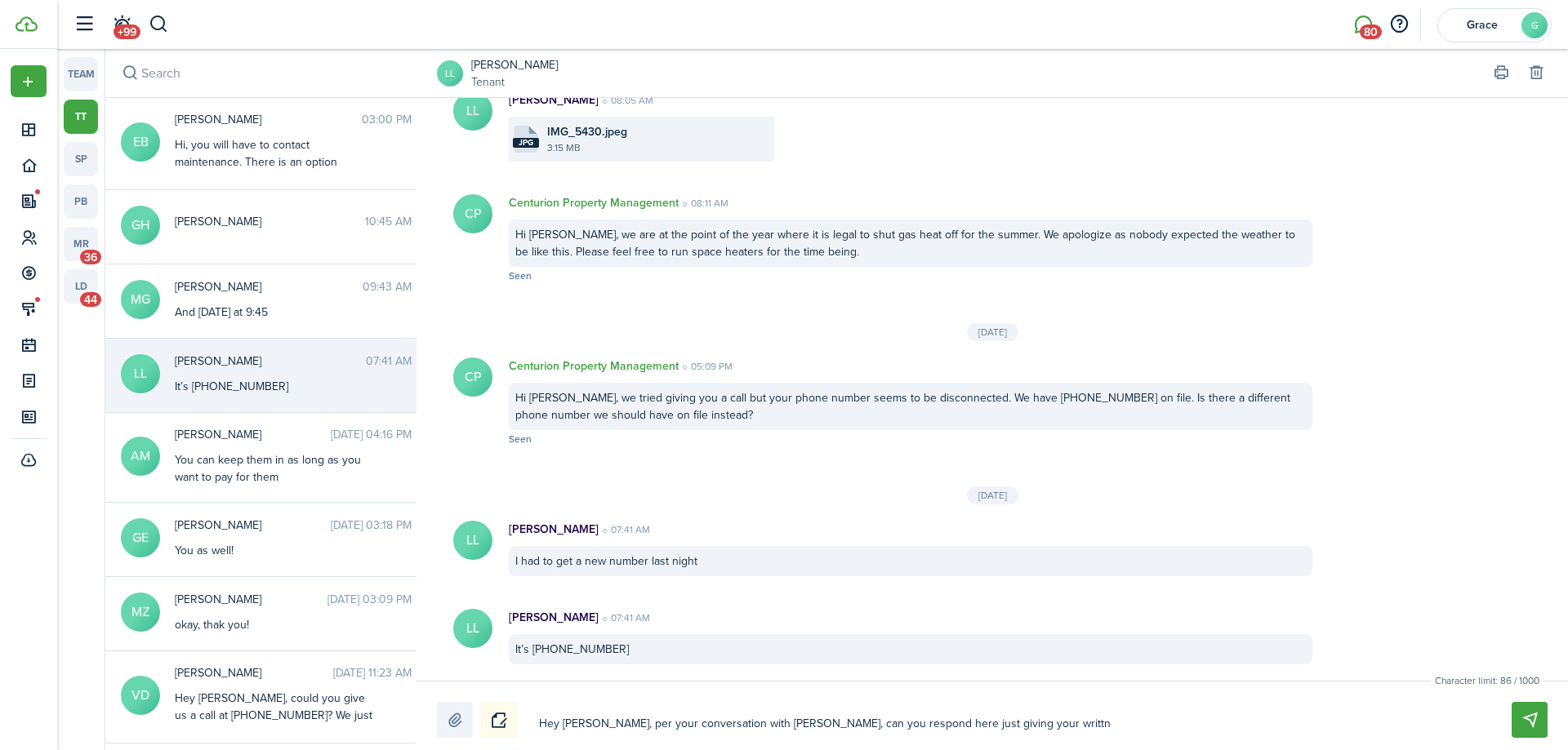
type textarea "Hey [PERSON_NAME], per your conversation with [PERSON_NAME], can you respond he…"
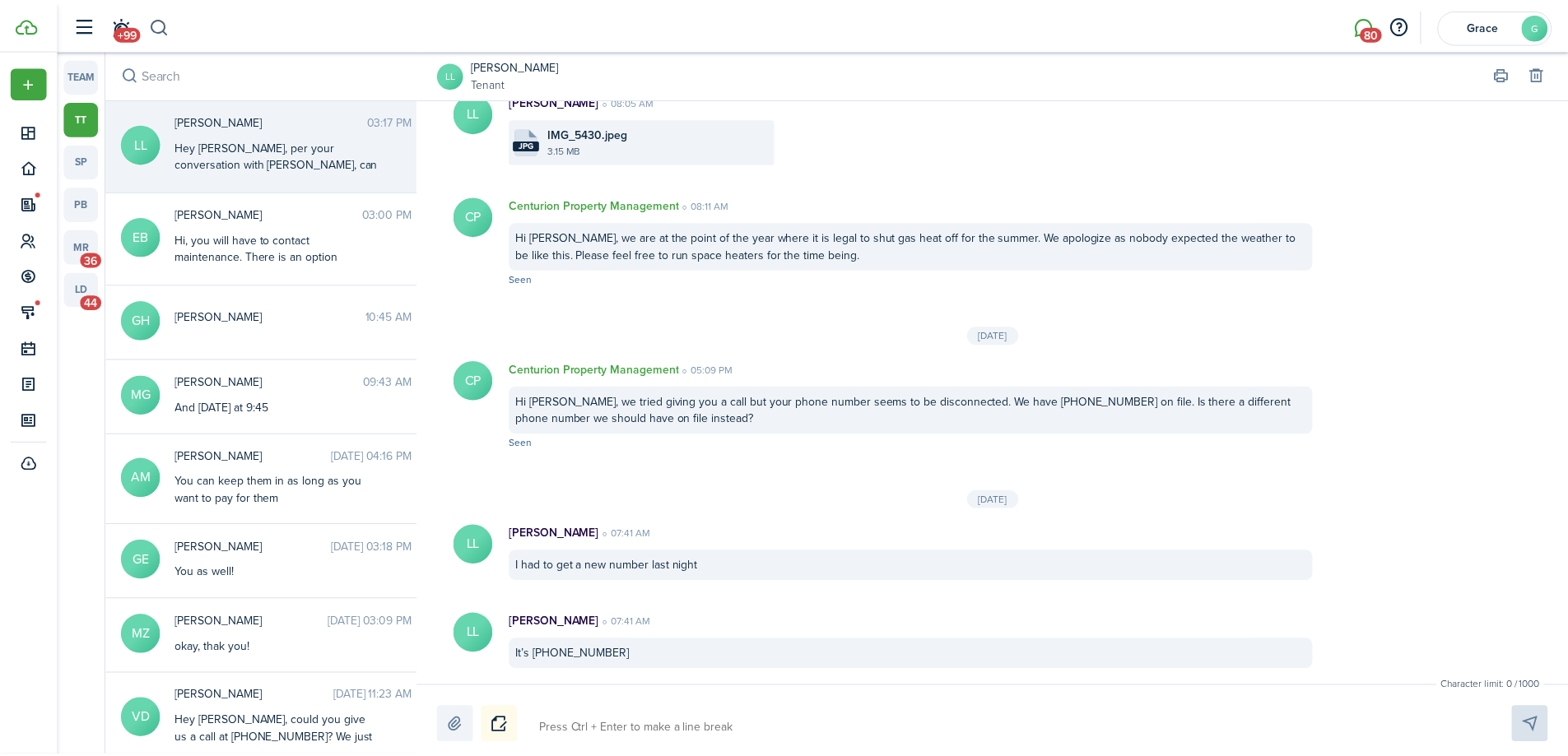
scroll to position [811, 0]
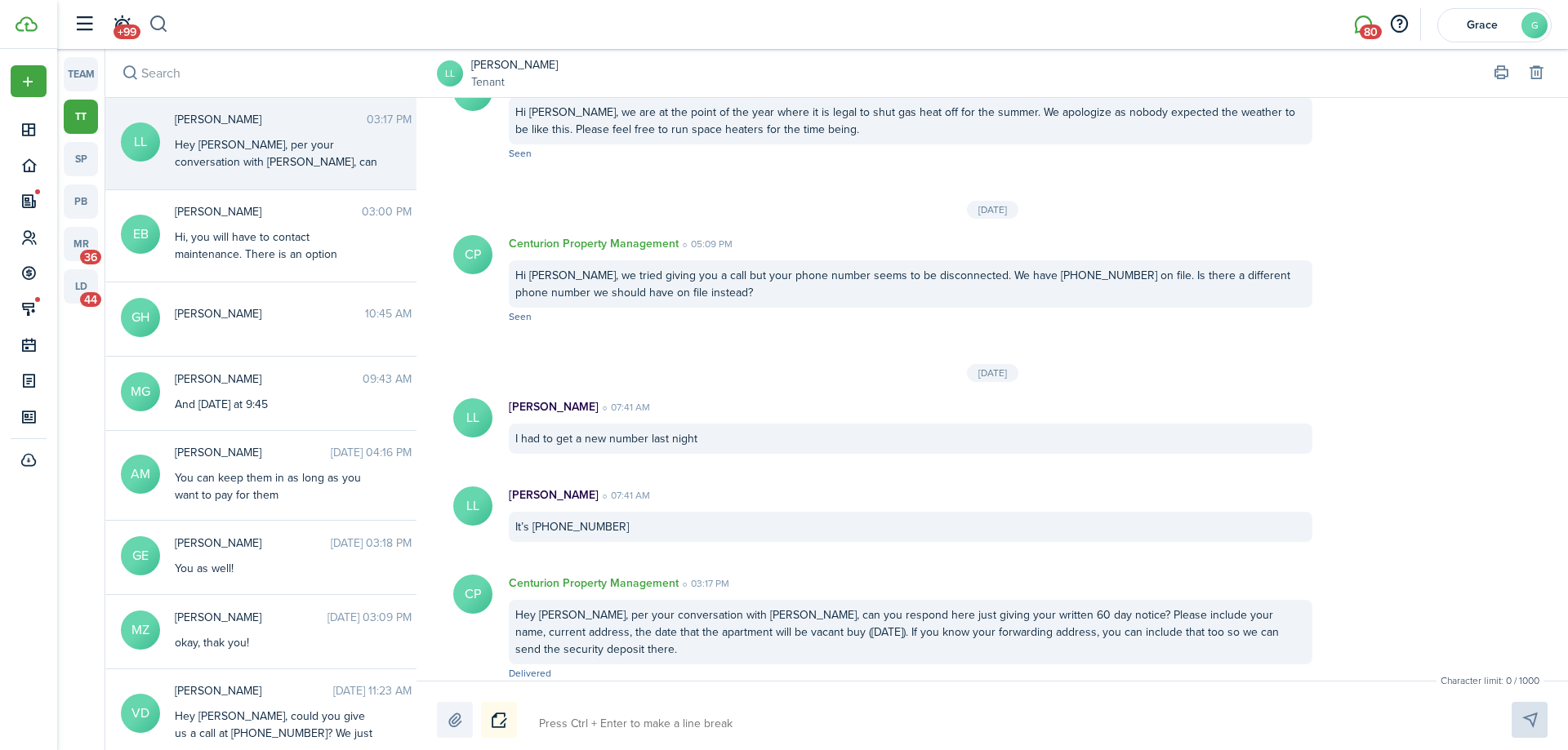
click at [165, 30] on button "button" at bounding box center [159, 24] width 20 height 28
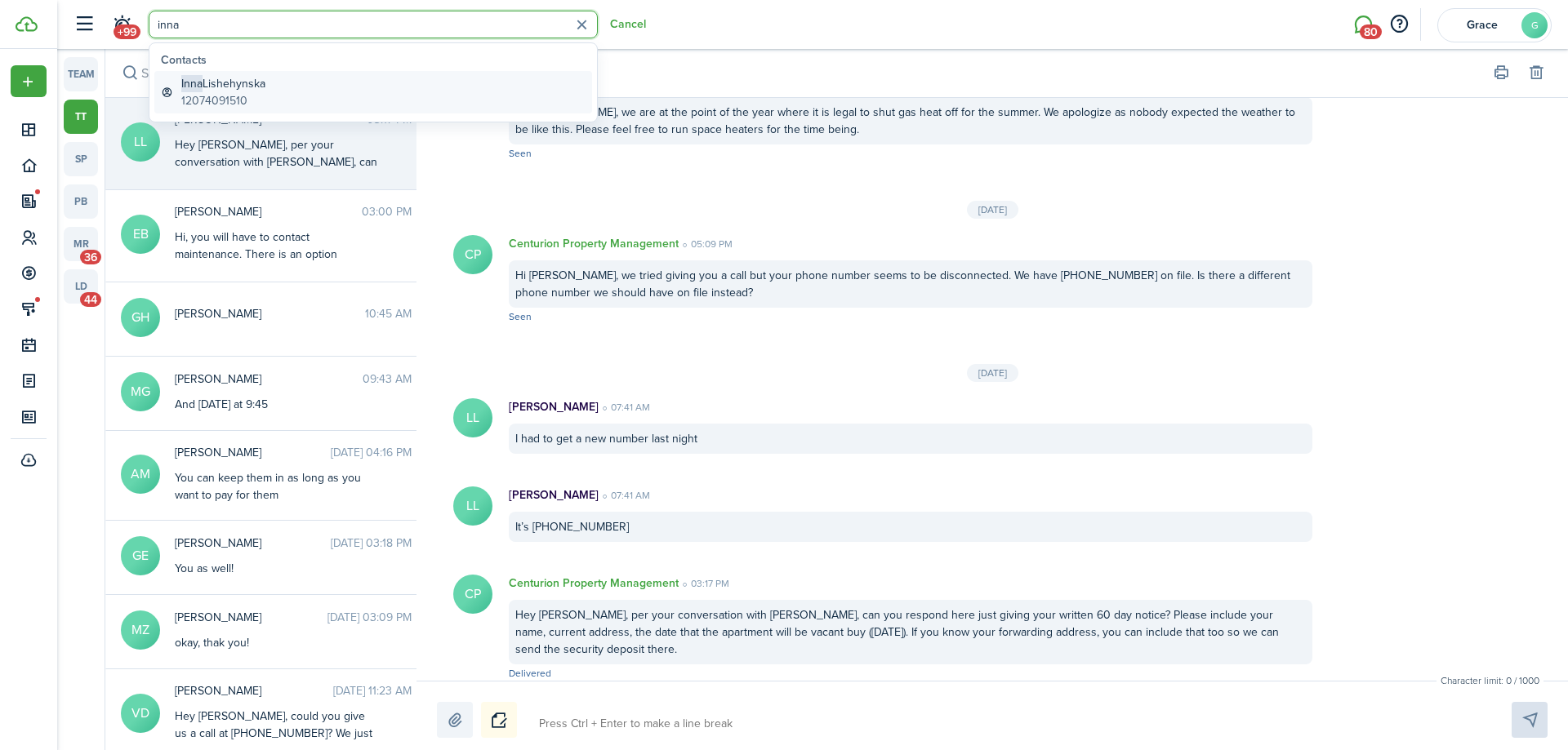
click at [445, 94] on link "[PERSON_NAME] 12074091510" at bounding box center [373, 92] width 438 height 42
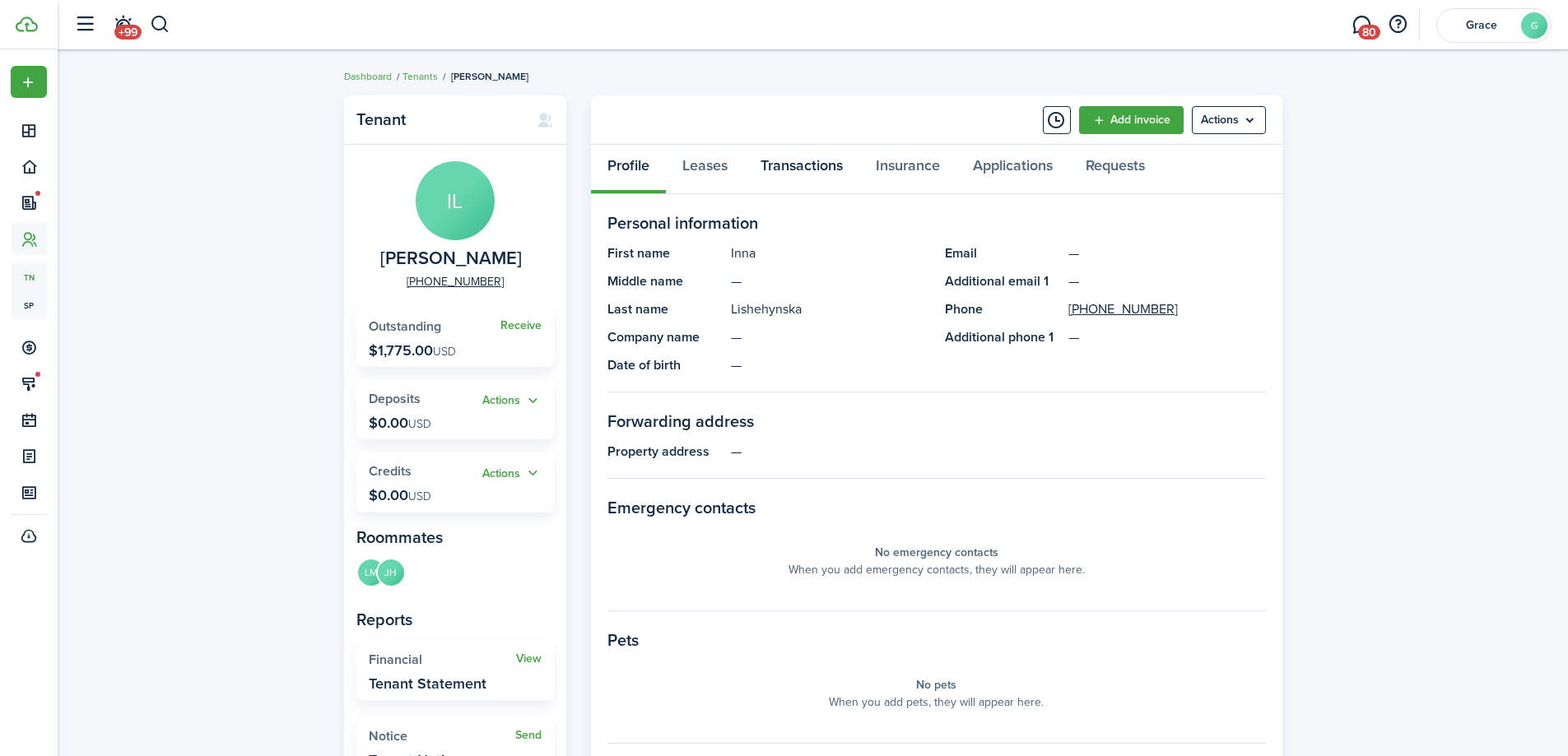
click at [788, 173] on link "Transactions" at bounding box center [802, 169] width 115 height 49
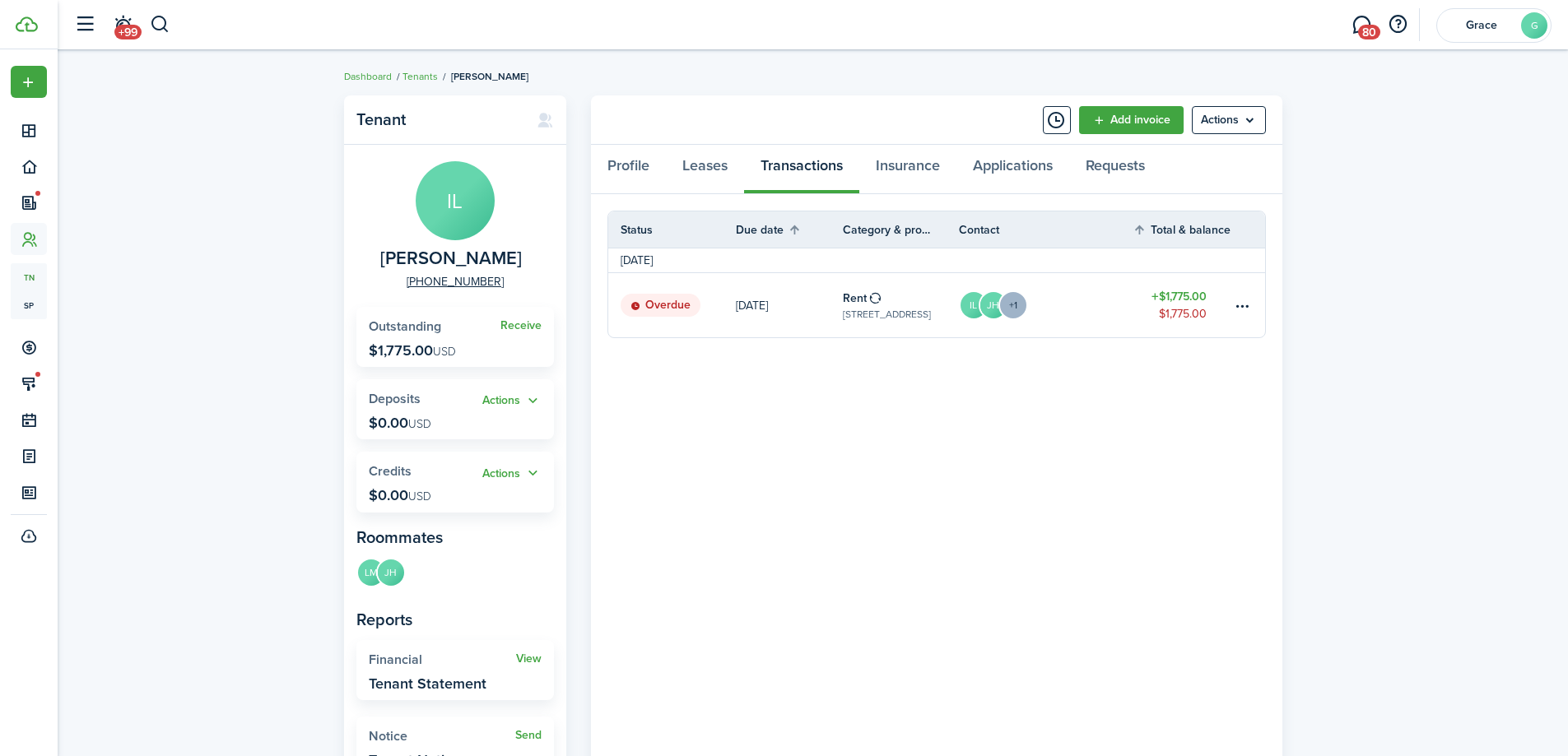
click at [1091, 312] on link "IL JH +1" at bounding box center [1046, 304] width 174 height 64
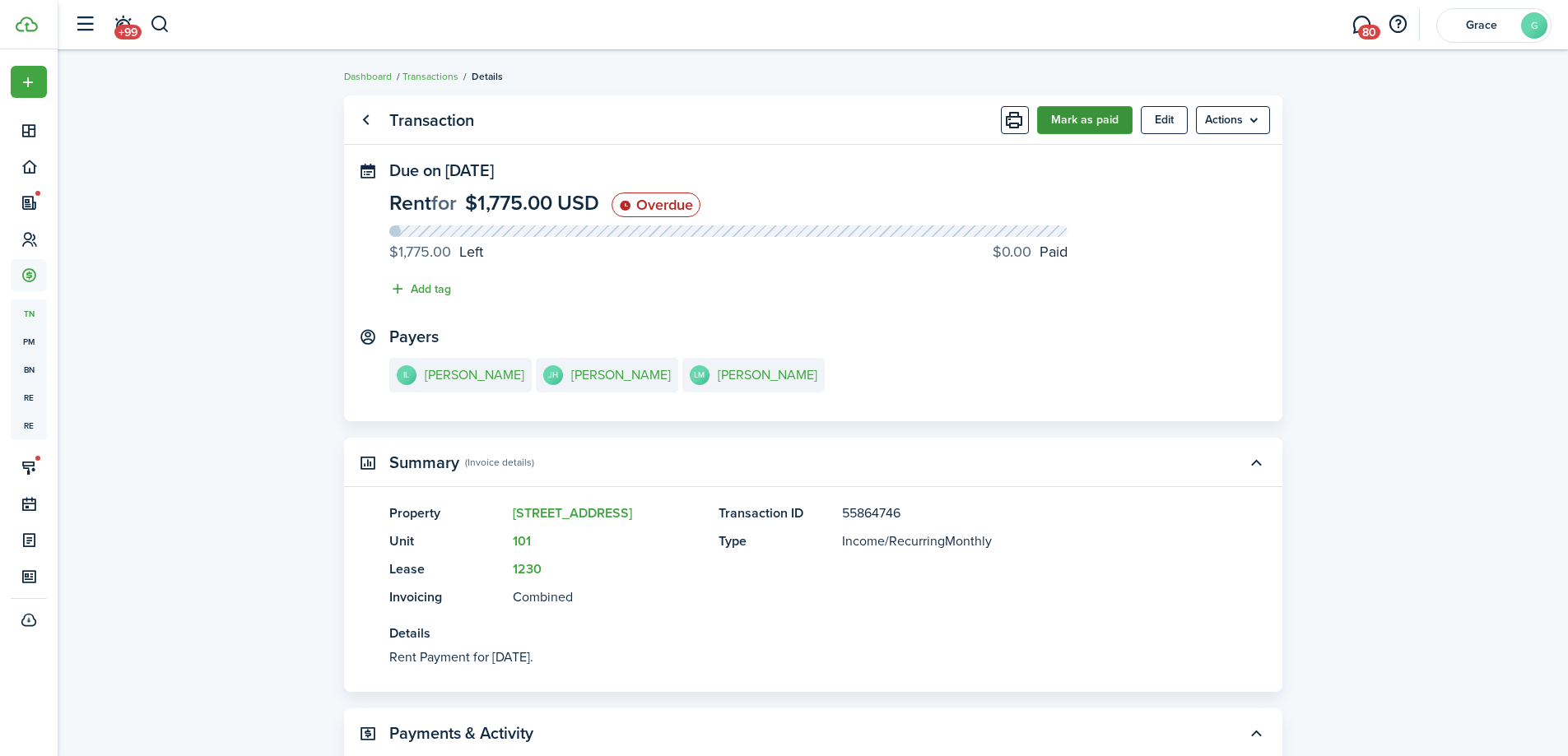
click at [1091, 116] on button "Mark as paid" at bounding box center [1085, 120] width 96 height 28
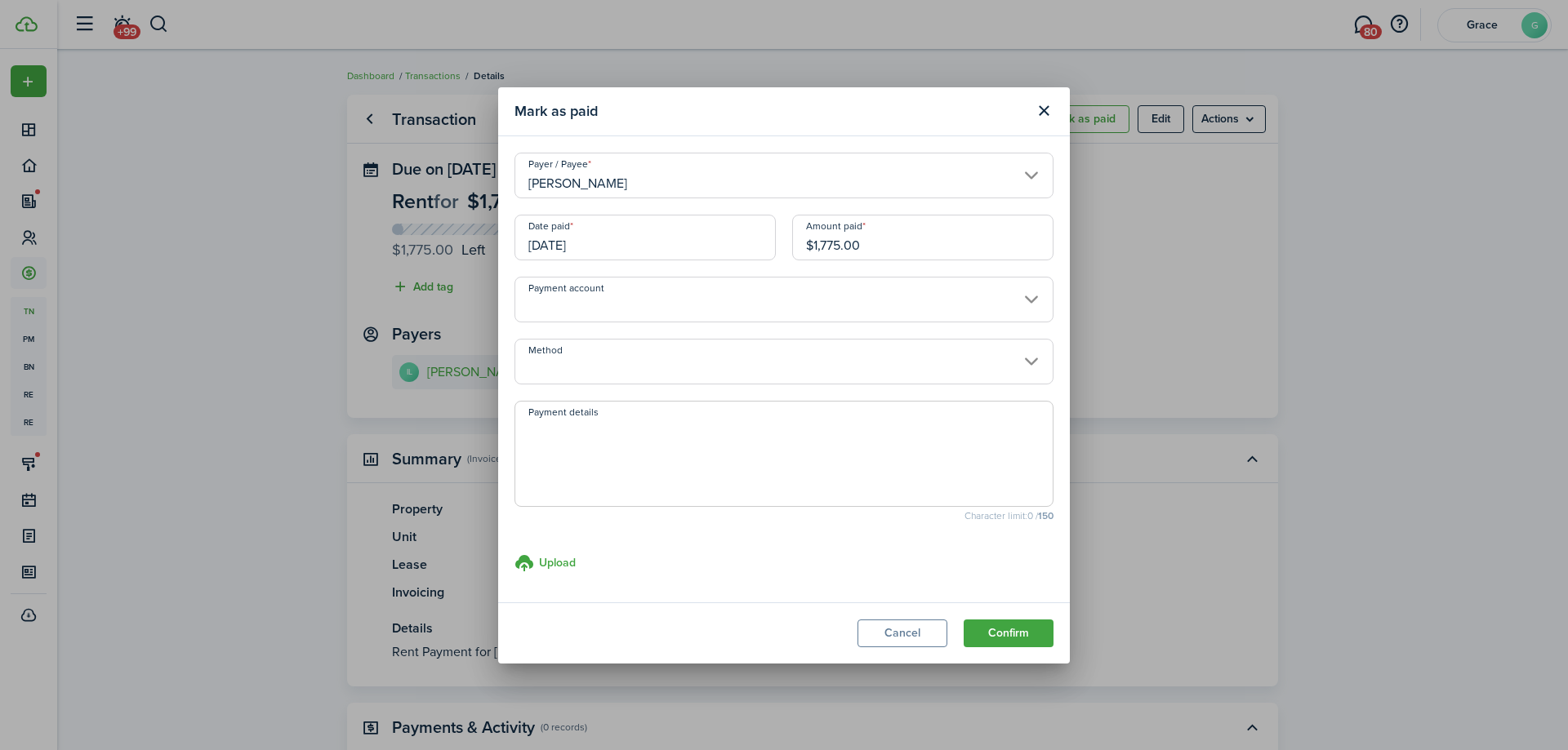
click at [1009, 644] on button "Confirm" at bounding box center [1008, 634] width 90 height 28
